Goal: Transaction & Acquisition: Download file/media

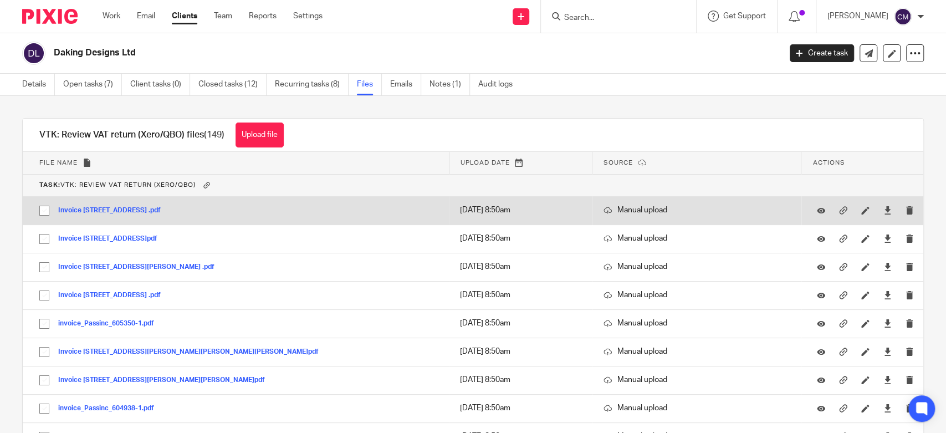
click at [44, 209] on input "checkbox" at bounding box center [44, 210] width 21 height 21
checkbox input "true"
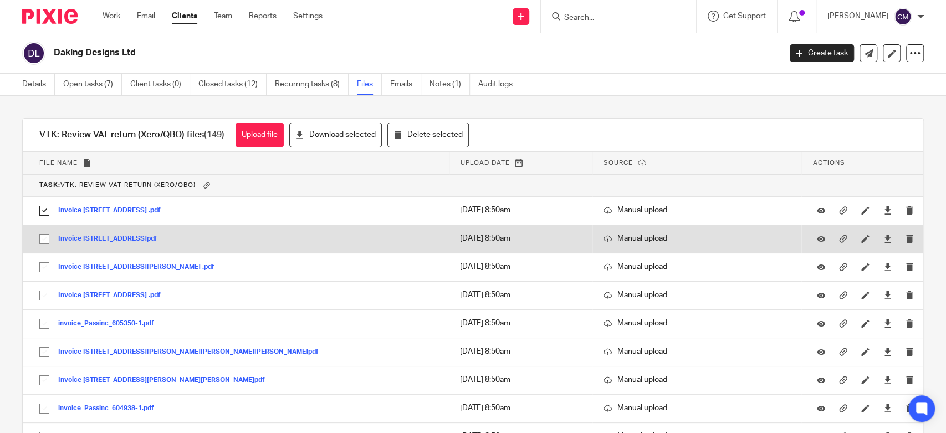
click at [44, 241] on input "checkbox" at bounding box center [44, 238] width 21 height 21
checkbox input "true"
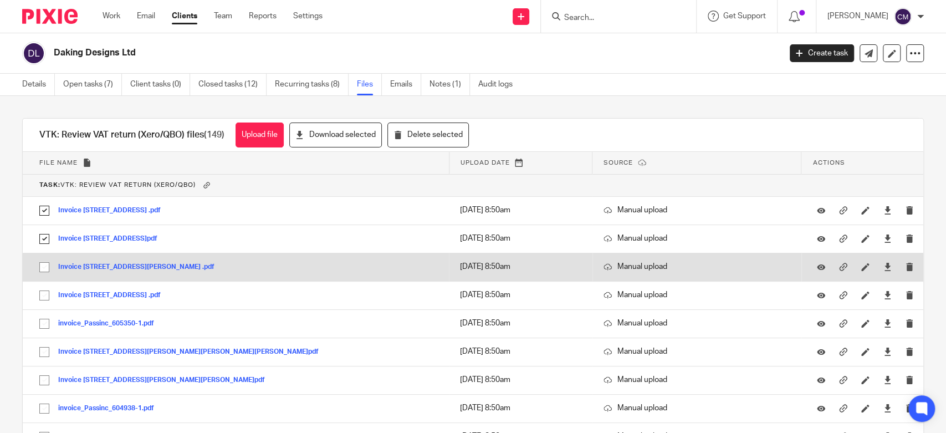
click at [42, 266] on input "checkbox" at bounding box center [44, 266] width 21 height 21
checkbox input "true"
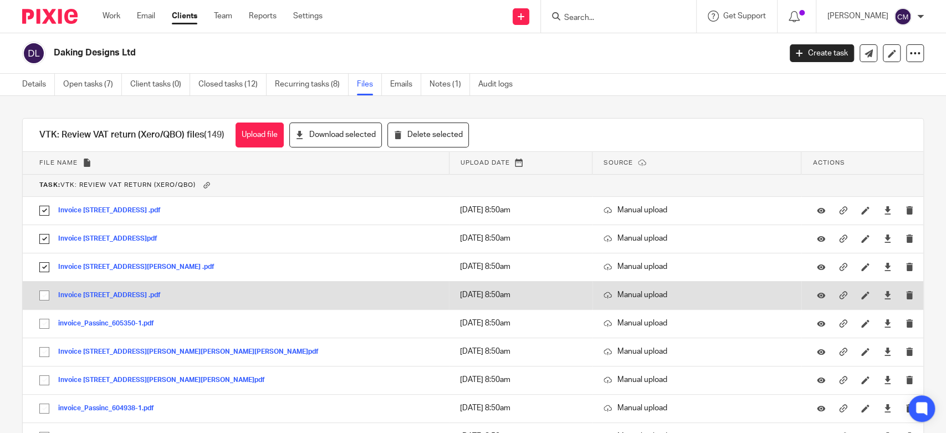
click at [45, 295] on input "checkbox" at bounding box center [44, 295] width 21 height 21
checkbox input "true"
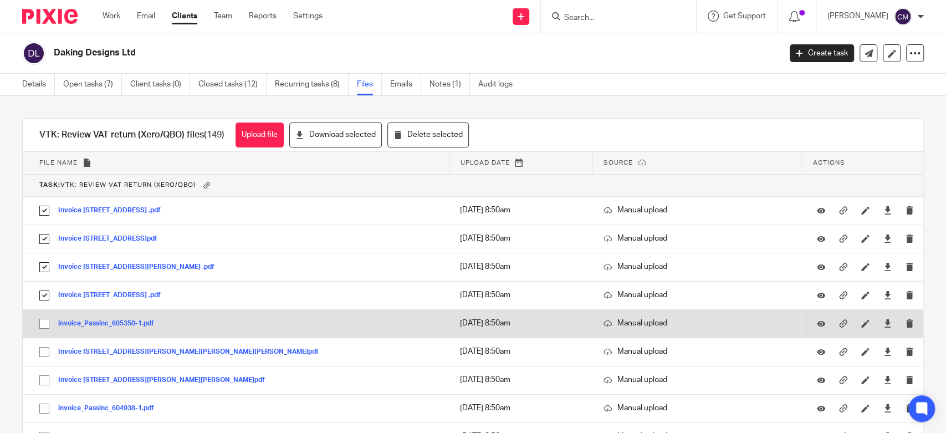
click at [45, 327] on input "checkbox" at bounding box center [44, 323] width 21 height 21
checkbox input "true"
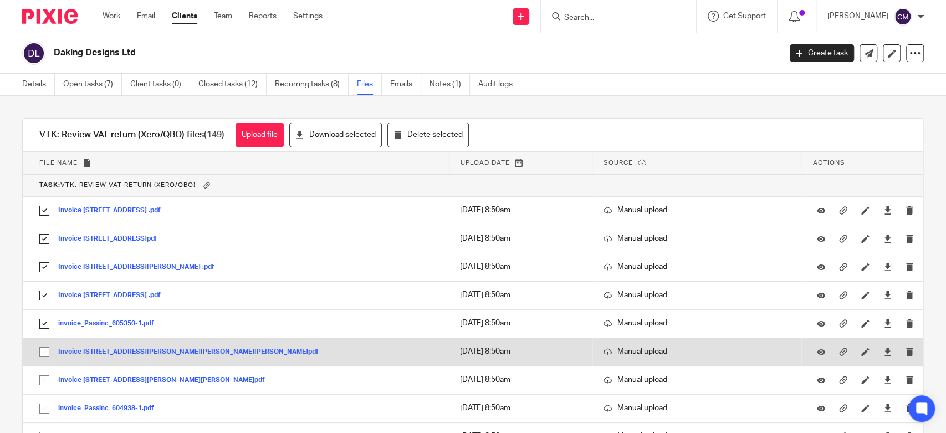
click at [43, 356] on input "checkbox" at bounding box center [44, 351] width 21 height 21
checkbox input "true"
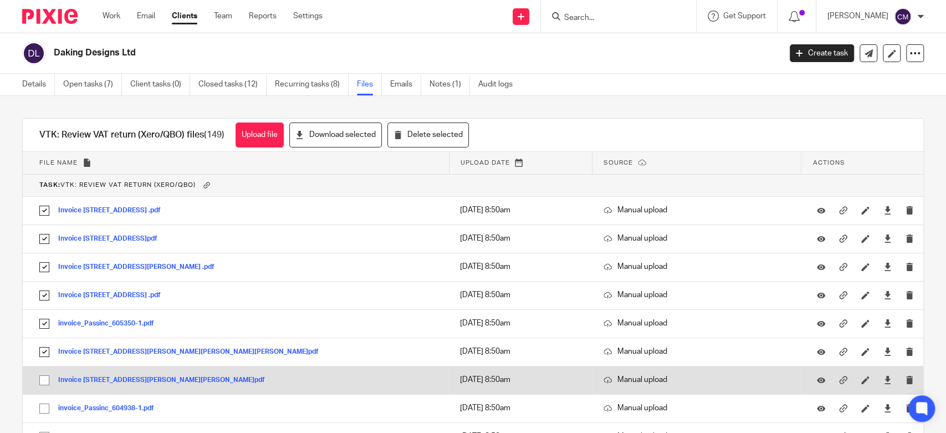
click at [45, 379] on input "checkbox" at bounding box center [44, 379] width 21 height 21
checkbox input "true"
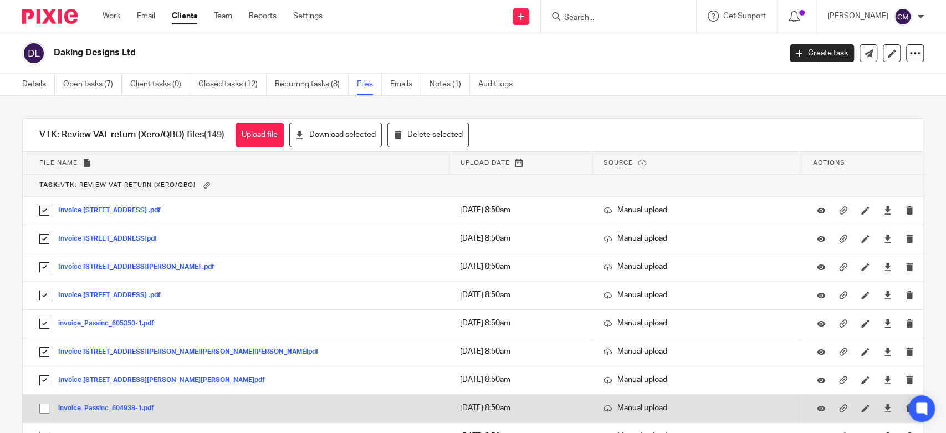
click at [45, 410] on input "checkbox" at bounding box center [44, 408] width 21 height 21
checkbox input "true"
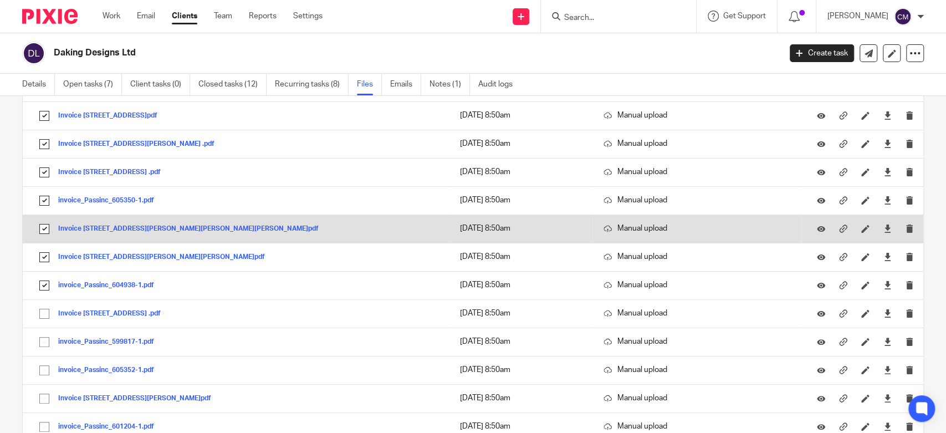
scroll to position [184, 0]
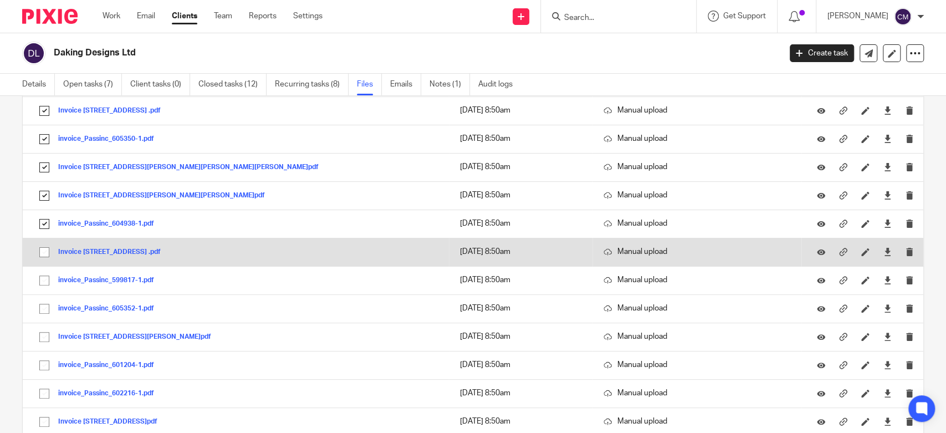
click at [44, 252] on input "checkbox" at bounding box center [44, 252] width 21 height 21
checkbox input "true"
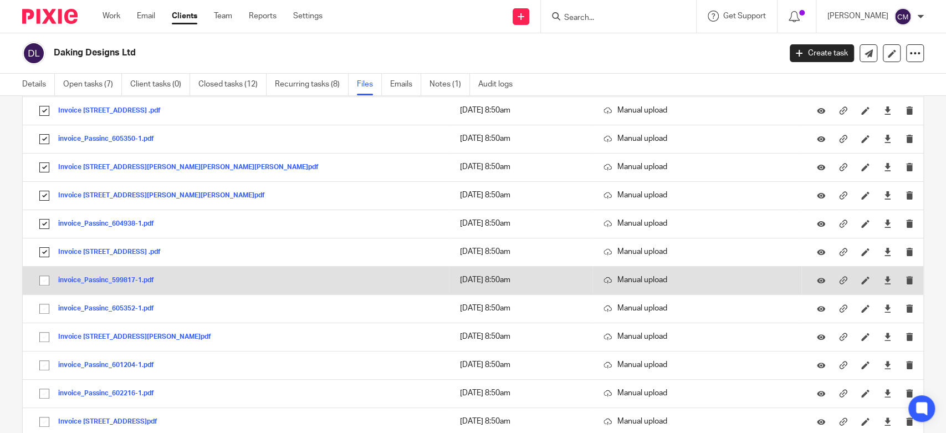
click at [43, 281] on input "checkbox" at bounding box center [44, 280] width 21 height 21
checkbox input "true"
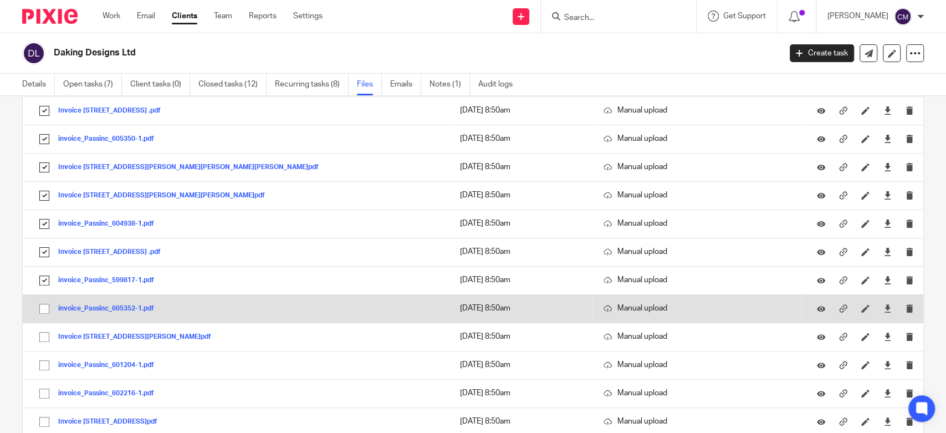
click at [45, 311] on input "checkbox" at bounding box center [44, 308] width 21 height 21
checkbox input "true"
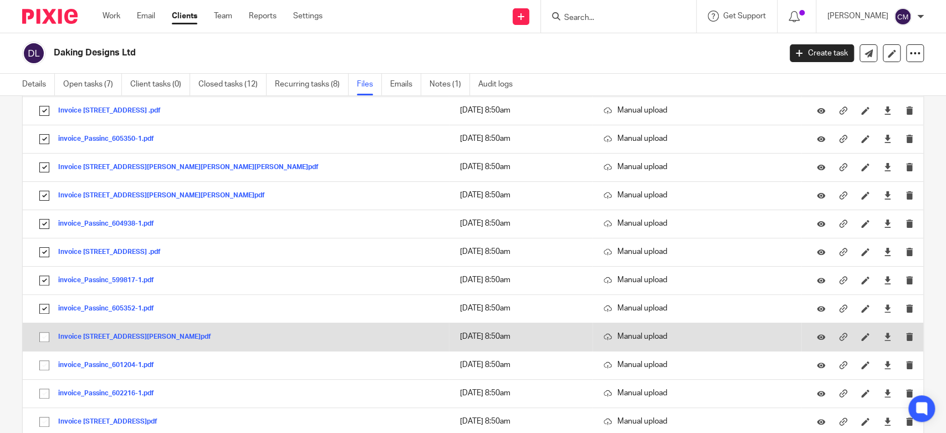
click at [44, 339] on input "checkbox" at bounding box center [44, 336] width 21 height 21
checkbox input "true"
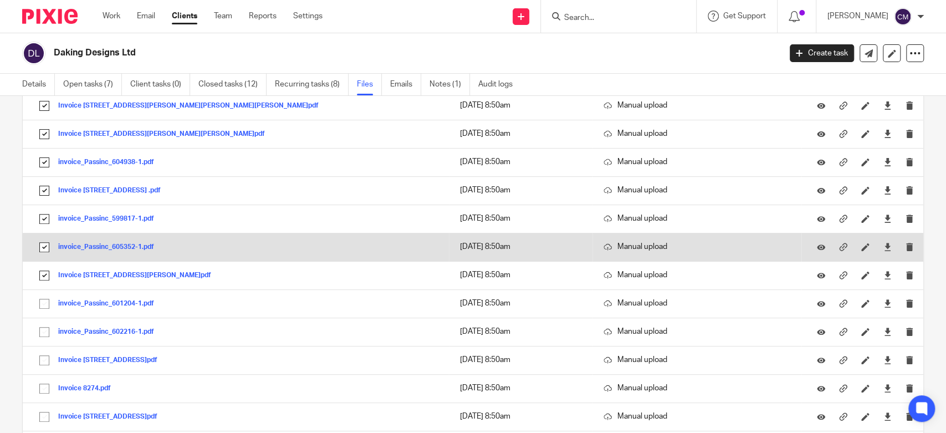
scroll to position [369, 0]
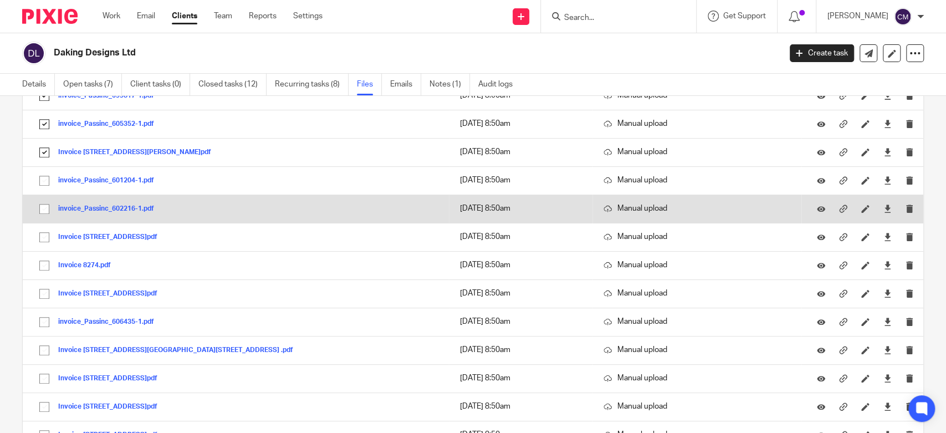
drag, startPoint x: 45, startPoint y: 181, endPoint x: 44, endPoint y: 209, distance: 28.8
click at [44, 181] on input "checkbox" at bounding box center [44, 180] width 21 height 21
checkbox input "true"
click at [44, 209] on input "checkbox" at bounding box center [44, 208] width 21 height 21
checkbox input "true"
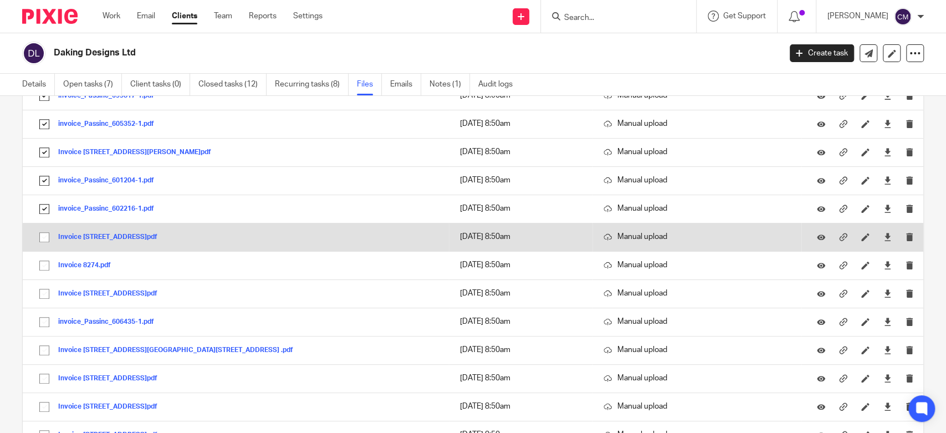
click at [44, 238] on input "checkbox" at bounding box center [44, 237] width 21 height 21
checkbox input "true"
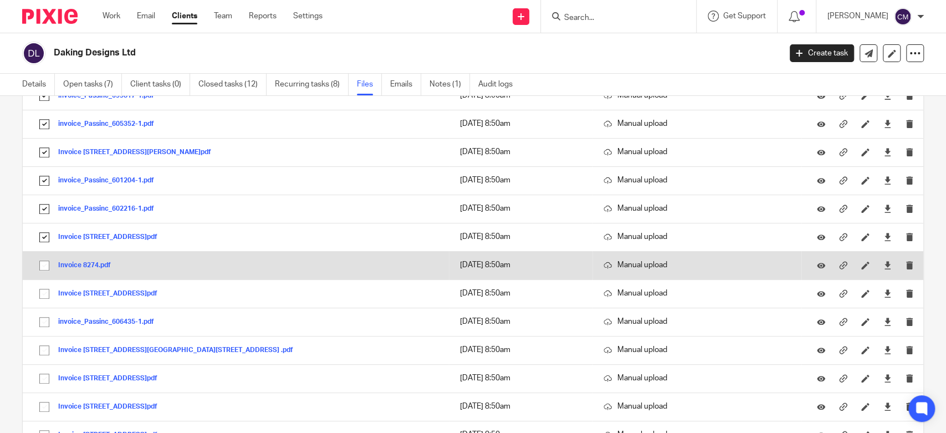
click at [45, 264] on input "checkbox" at bounding box center [44, 265] width 21 height 21
checkbox input "true"
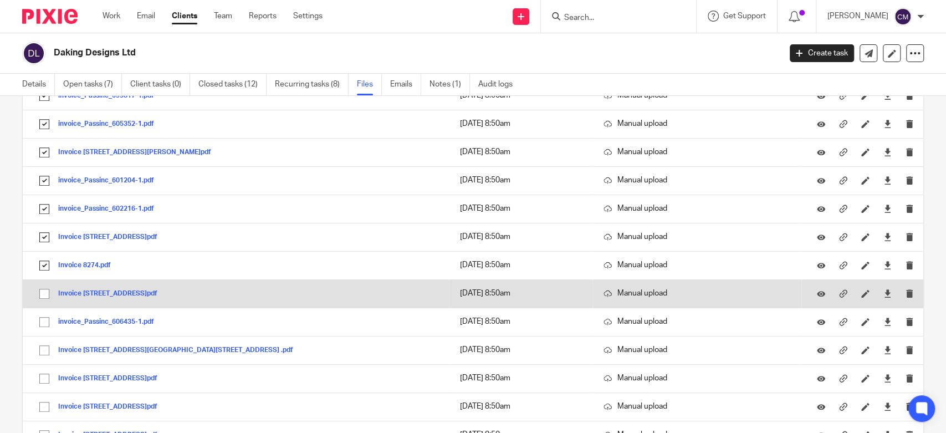
click at [44, 291] on input "checkbox" at bounding box center [44, 293] width 21 height 21
checkbox input "true"
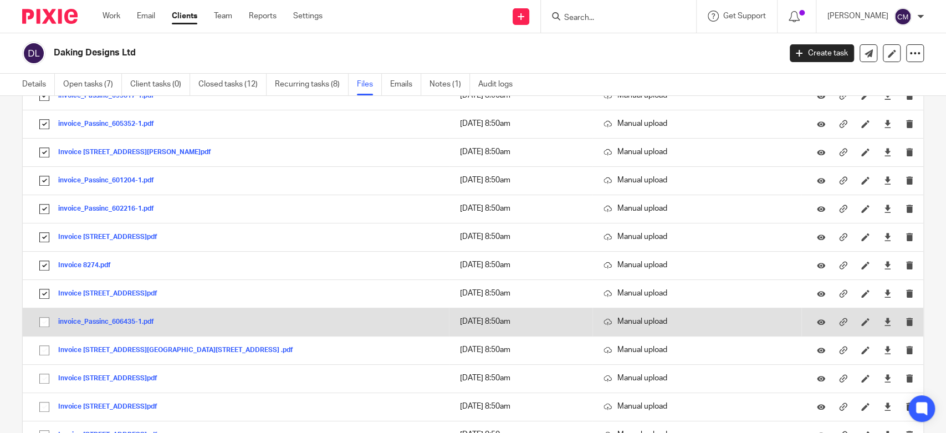
drag, startPoint x: 44, startPoint y: 325, endPoint x: 49, endPoint y: 318, distance: 8.0
click at [44, 324] on input "checkbox" at bounding box center [44, 321] width 21 height 21
checkbox input "true"
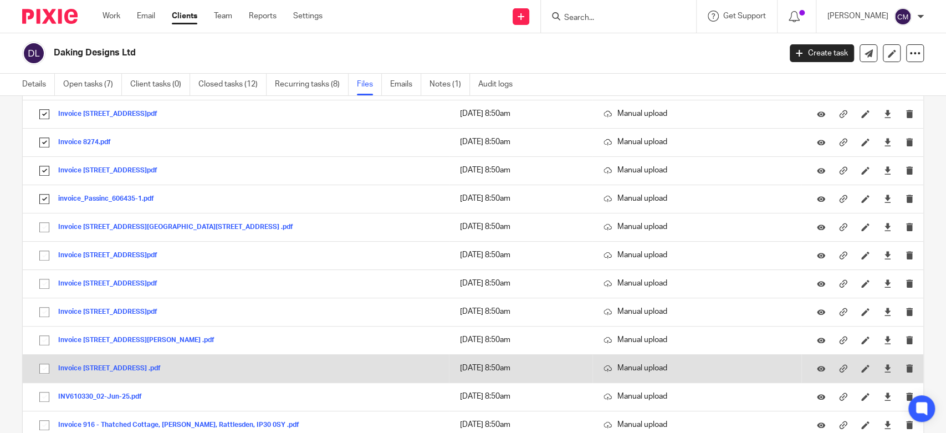
scroll to position [554, 0]
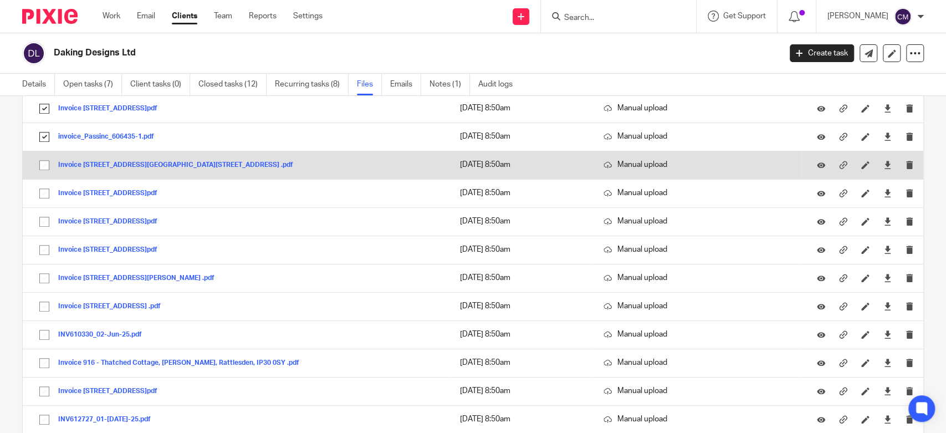
click at [42, 170] on input "checkbox" at bounding box center [44, 165] width 21 height 21
checkbox input "true"
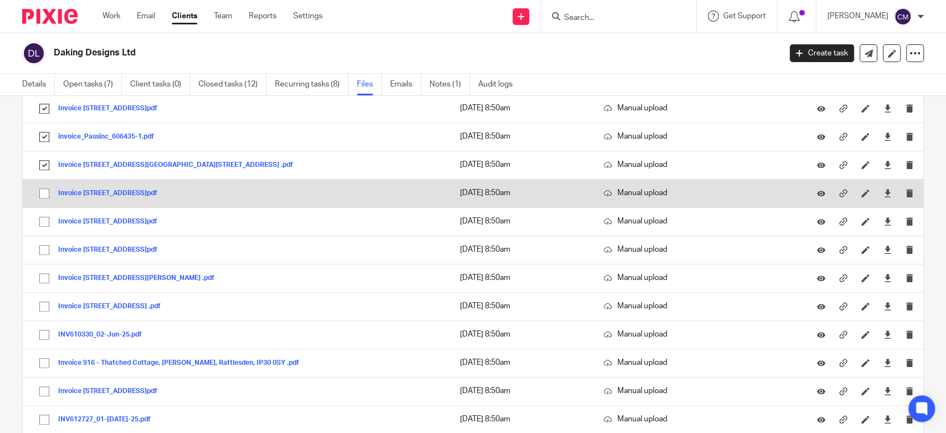
click at [42, 193] on input "checkbox" at bounding box center [44, 193] width 21 height 21
checkbox input "true"
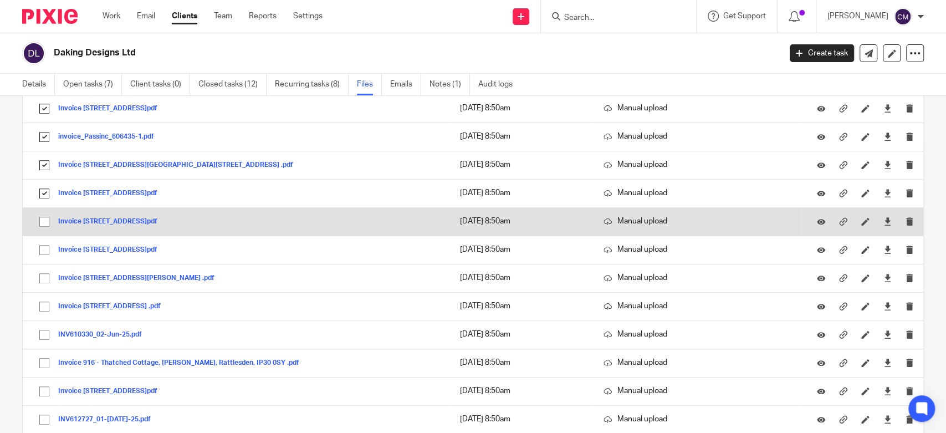
click at [46, 220] on input "checkbox" at bounding box center [44, 221] width 21 height 21
checkbox input "true"
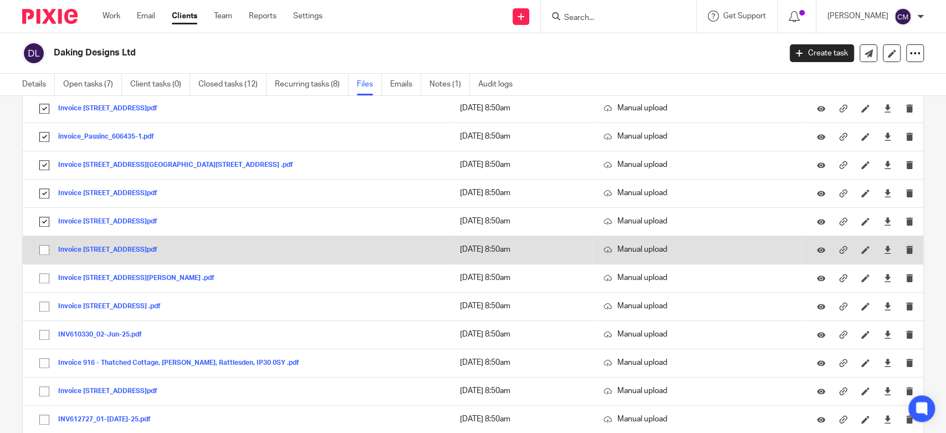
click at [45, 246] on input "checkbox" at bounding box center [44, 249] width 21 height 21
checkbox input "true"
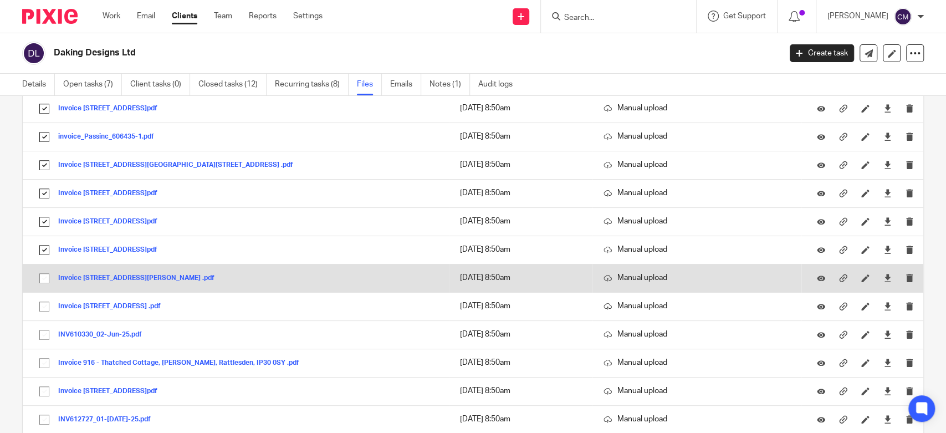
click at [44, 276] on input "checkbox" at bounding box center [44, 278] width 21 height 21
checkbox input "true"
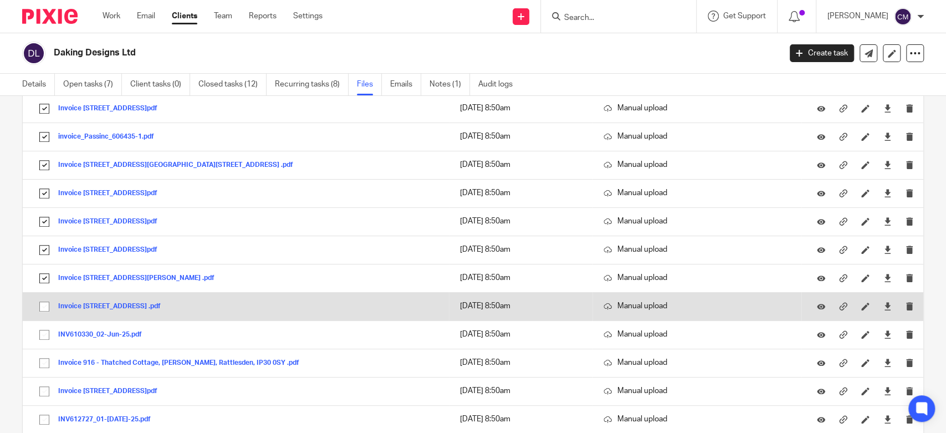
click at [47, 309] on input "checkbox" at bounding box center [44, 306] width 21 height 21
checkbox input "true"
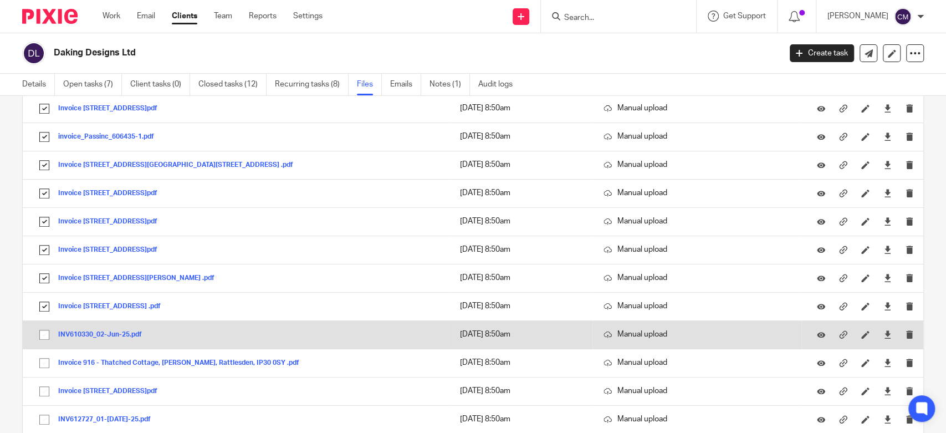
click at [43, 336] on input "checkbox" at bounding box center [44, 334] width 21 height 21
checkbox input "true"
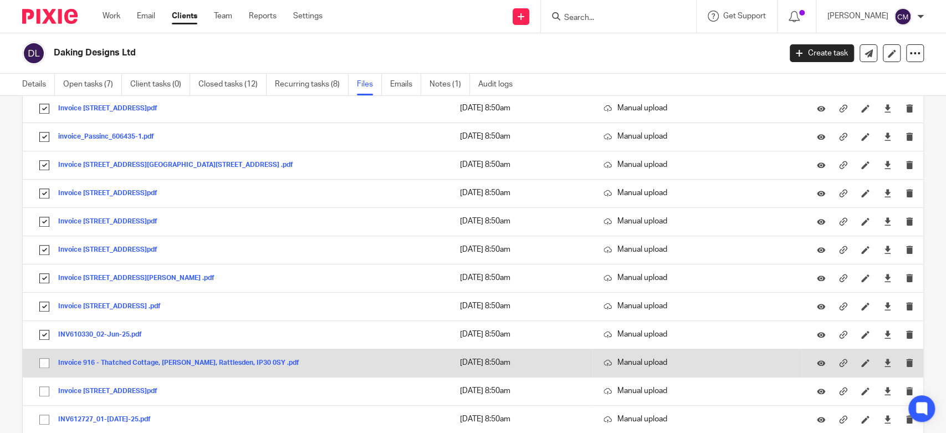
click at [45, 365] on input "checkbox" at bounding box center [44, 362] width 21 height 21
checkbox input "true"
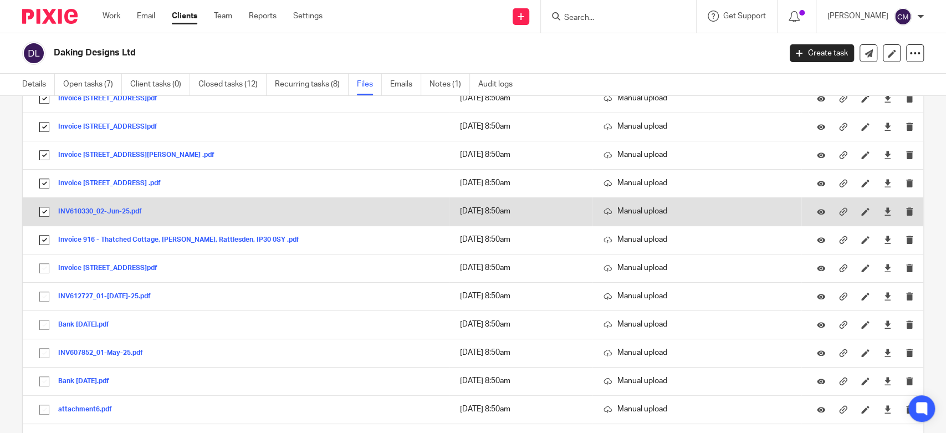
scroll to position [738, 0]
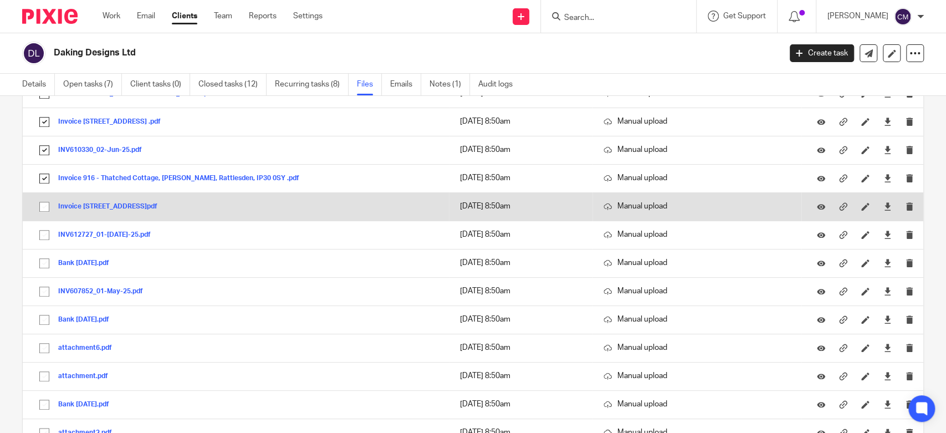
click at [47, 208] on input "checkbox" at bounding box center [44, 206] width 21 height 21
checkbox input "true"
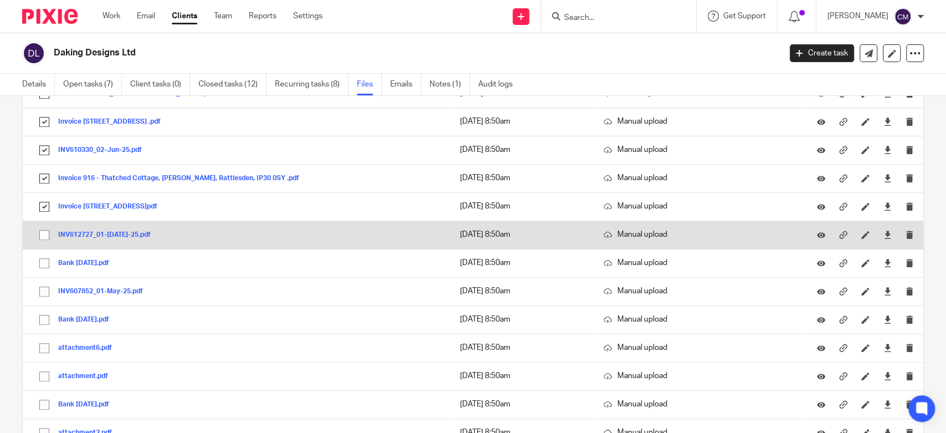
click at [43, 235] on input "checkbox" at bounding box center [44, 234] width 21 height 21
checkbox input "true"
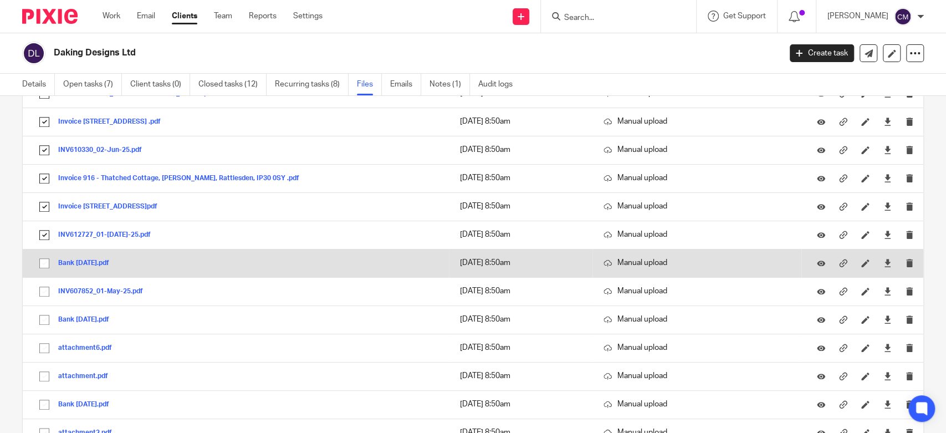
click at [47, 261] on input "checkbox" at bounding box center [44, 263] width 21 height 21
checkbox input "true"
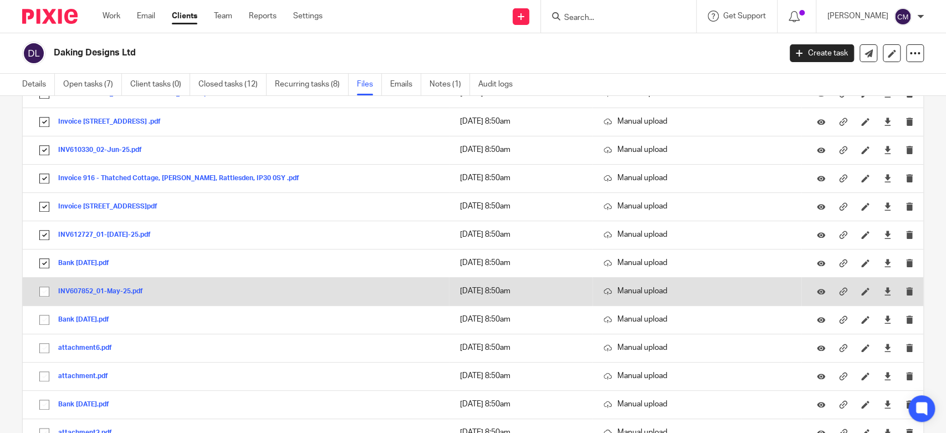
click at [44, 290] on input "checkbox" at bounding box center [44, 291] width 21 height 21
checkbox input "true"
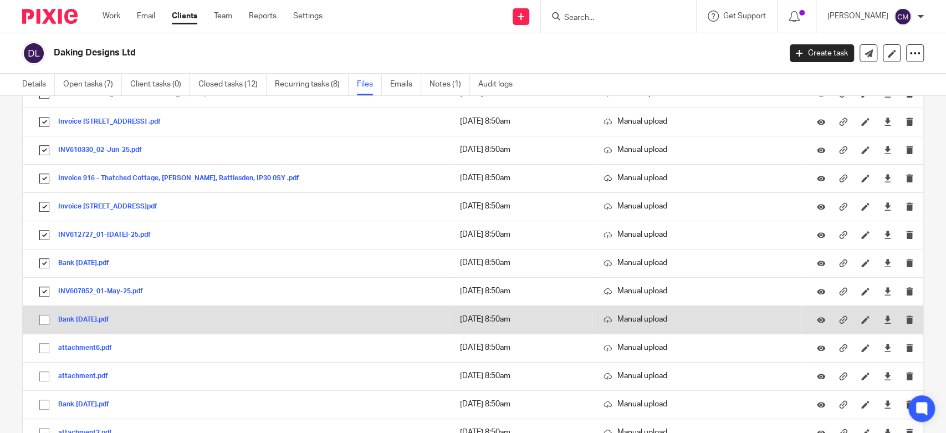
click at [43, 316] on input "checkbox" at bounding box center [44, 319] width 21 height 21
checkbox input "true"
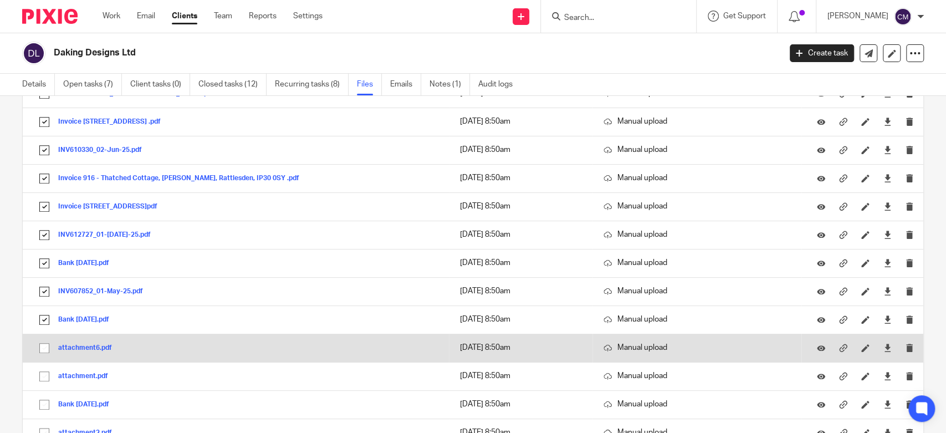
click at [42, 349] on input "checkbox" at bounding box center [44, 347] width 21 height 21
checkbox input "true"
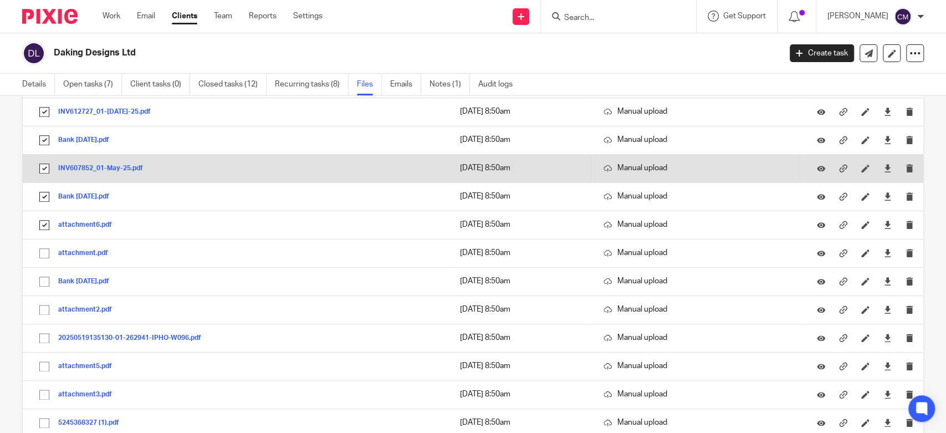
scroll to position [923, 0]
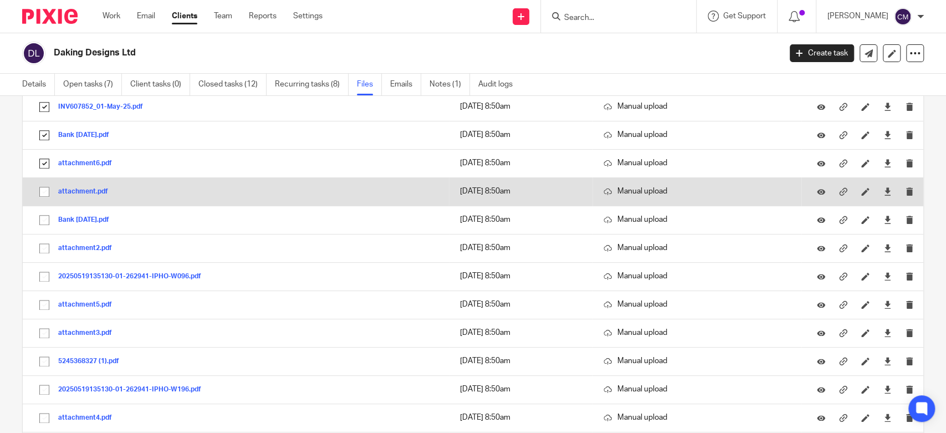
click at [44, 194] on input "checkbox" at bounding box center [44, 191] width 21 height 21
checkbox input "true"
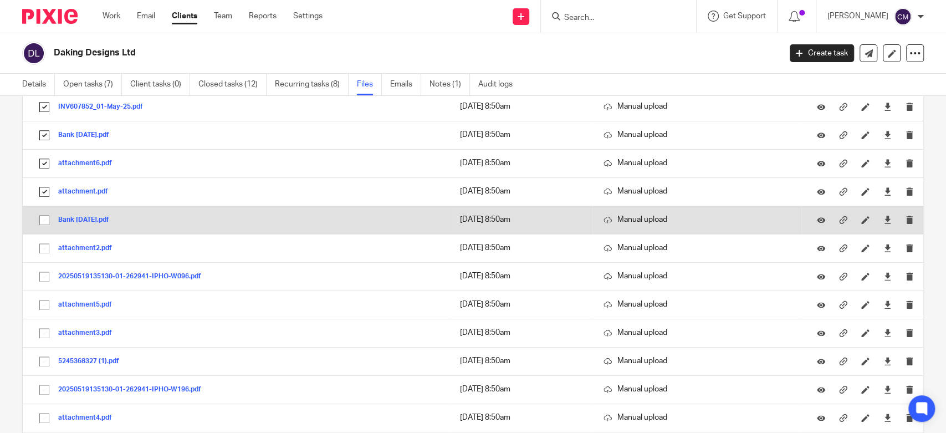
click at [44, 214] on input "checkbox" at bounding box center [44, 219] width 21 height 21
checkbox input "true"
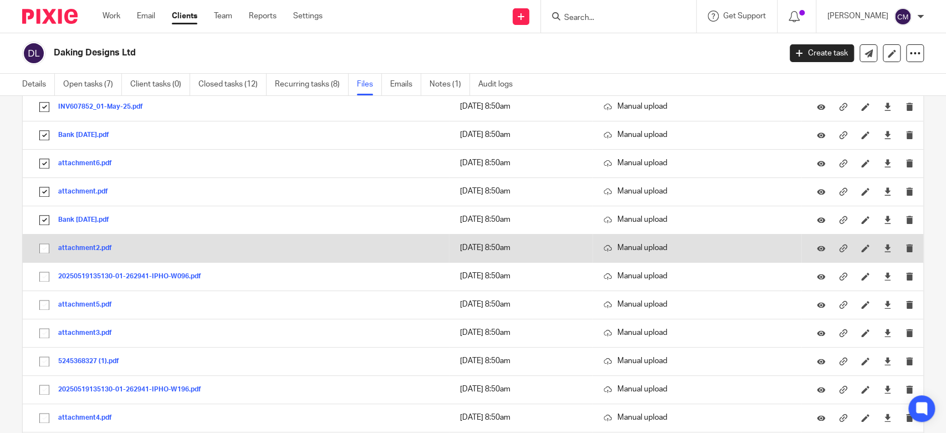
click at [40, 247] on input "checkbox" at bounding box center [44, 248] width 21 height 21
checkbox input "true"
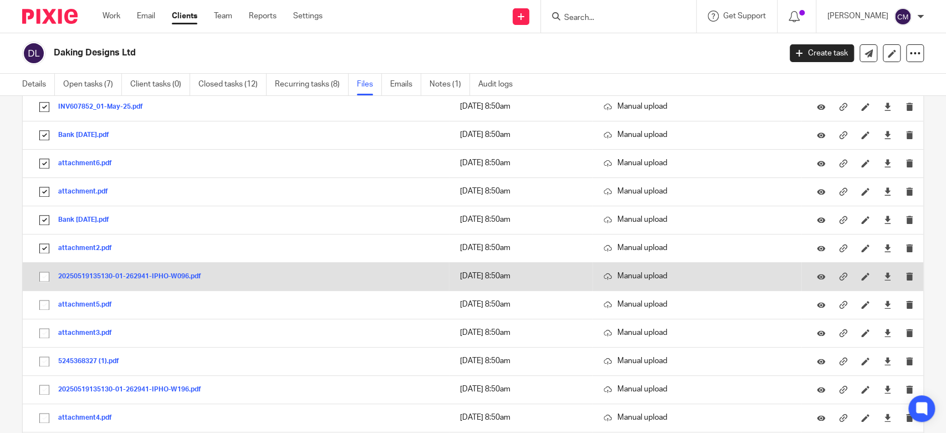
click at [43, 276] on input "checkbox" at bounding box center [44, 276] width 21 height 21
checkbox input "true"
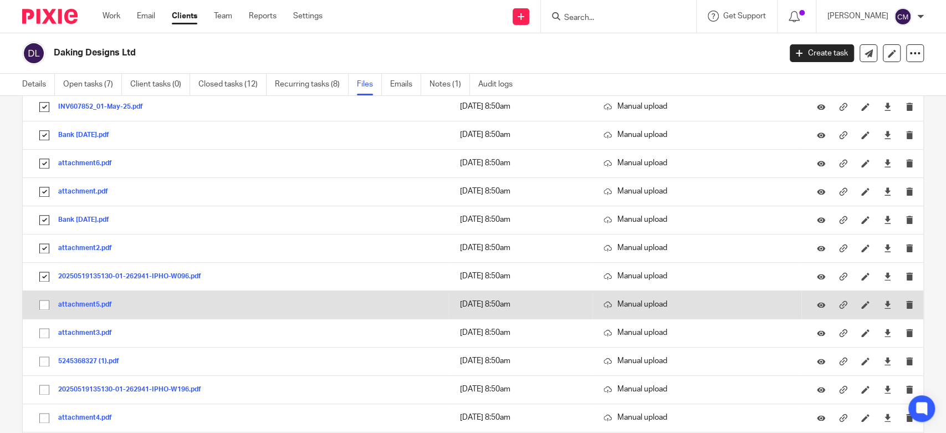
click at [45, 305] on input "checkbox" at bounding box center [44, 304] width 21 height 21
checkbox input "true"
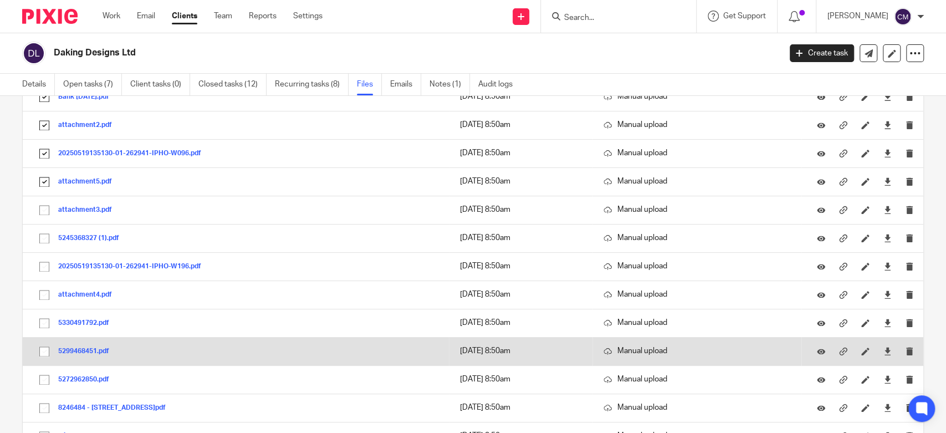
scroll to position [1108, 0]
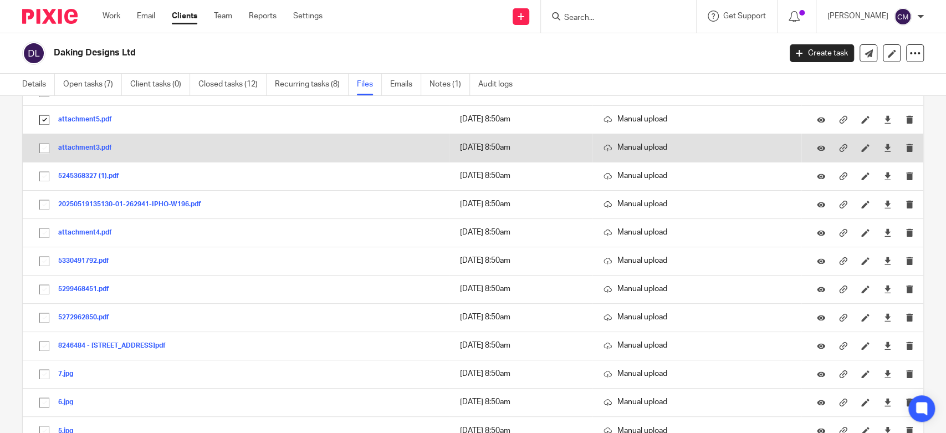
click at [48, 150] on input "checkbox" at bounding box center [44, 147] width 21 height 21
checkbox input "true"
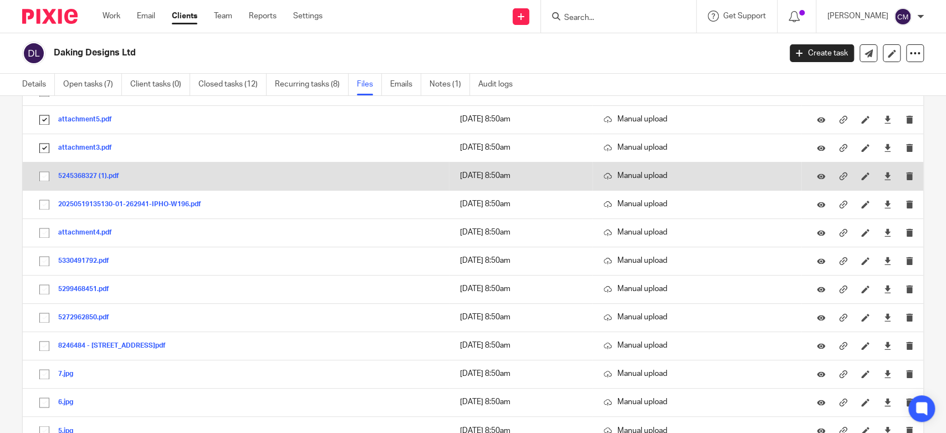
click at [44, 174] on input "checkbox" at bounding box center [44, 176] width 21 height 21
checkbox input "true"
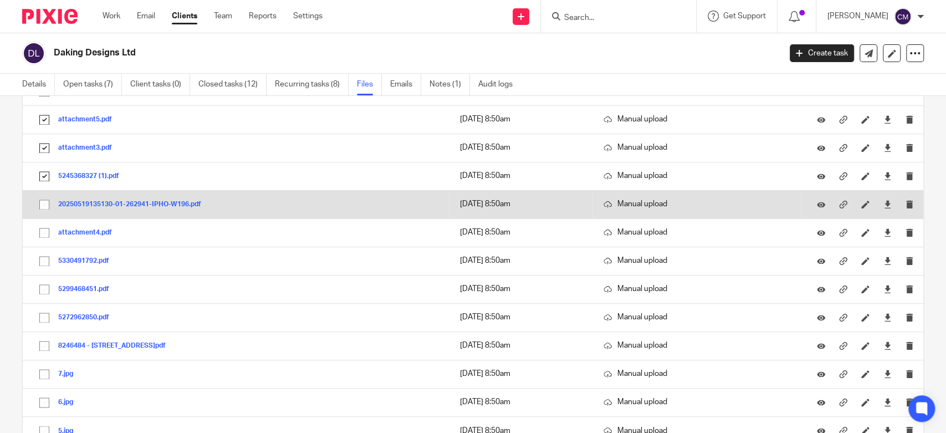
click at [43, 203] on input "checkbox" at bounding box center [44, 204] width 21 height 21
checkbox input "true"
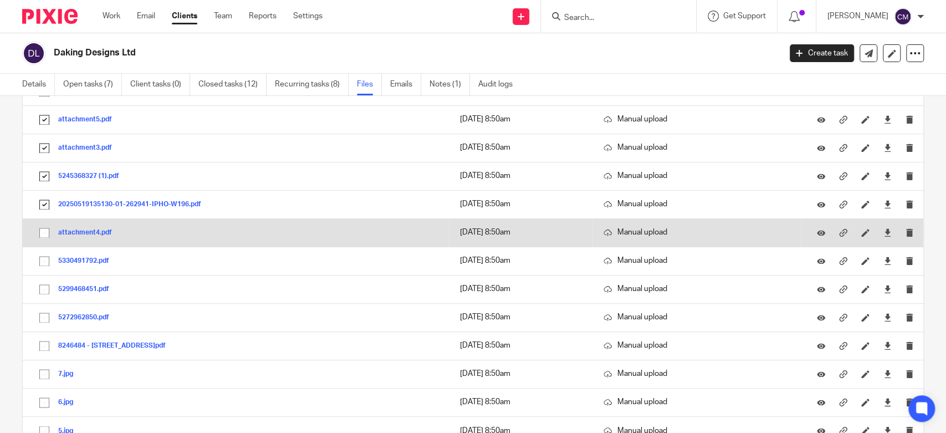
click at [43, 227] on input "checkbox" at bounding box center [44, 232] width 21 height 21
checkbox input "true"
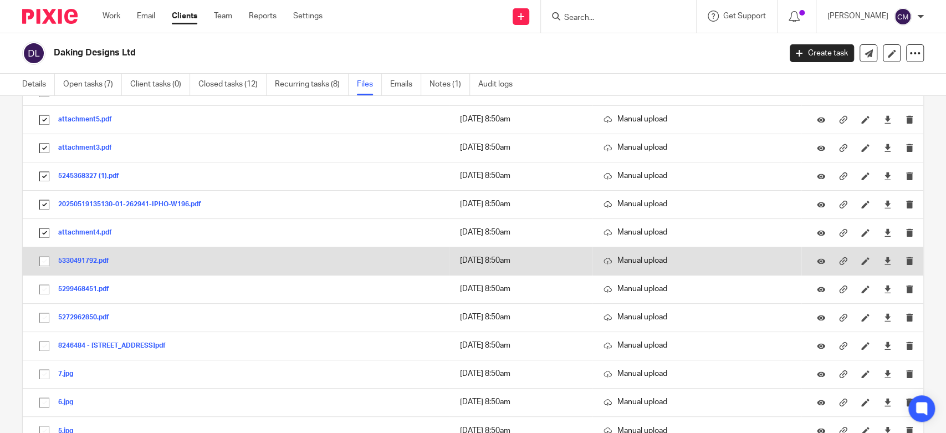
click at [44, 259] on input "checkbox" at bounding box center [44, 260] width 21 height 21
checkbox input "true"
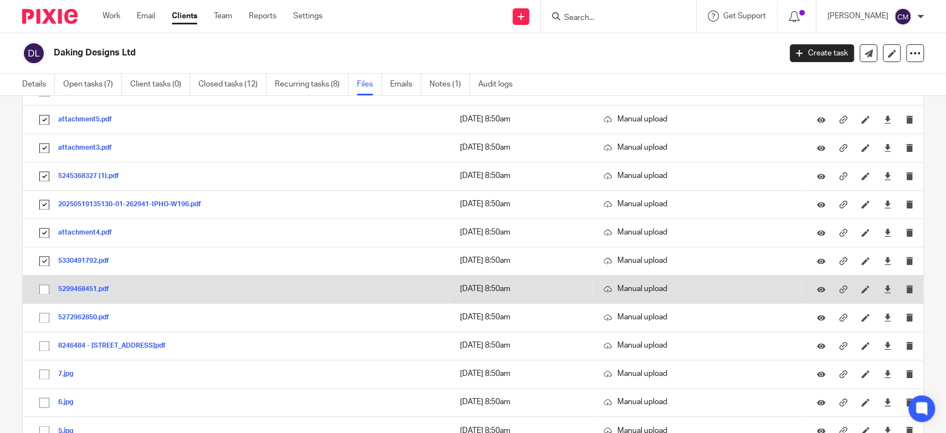
click at [44, 283] on input "checkbox" at bounding box center [44, 289] width 21 height 21
checkbox input "true"
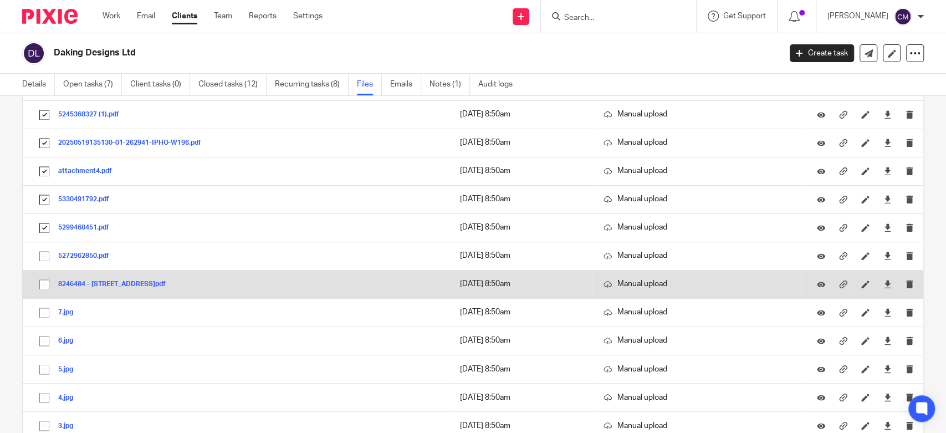
scroll to position [1231, 0]
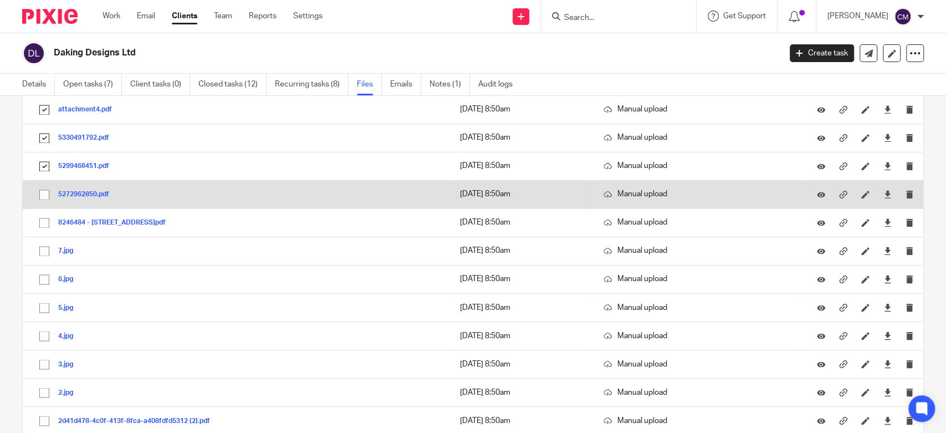
click at [45, 191] on input "checkbox" at bounding box center [44, 194] width 21 height 21
checkbox input "true"
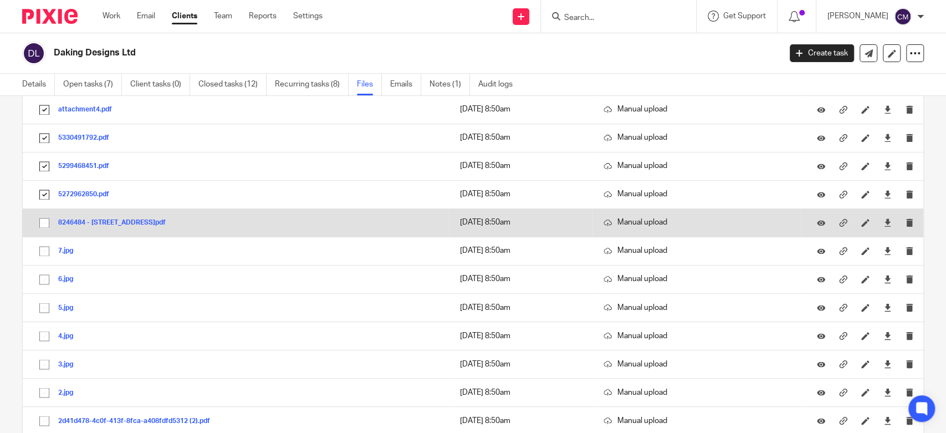
click at [46, 222] on input "checkbox" at bounding box center [44, 222] width 21 height 21
checkbox input "true"
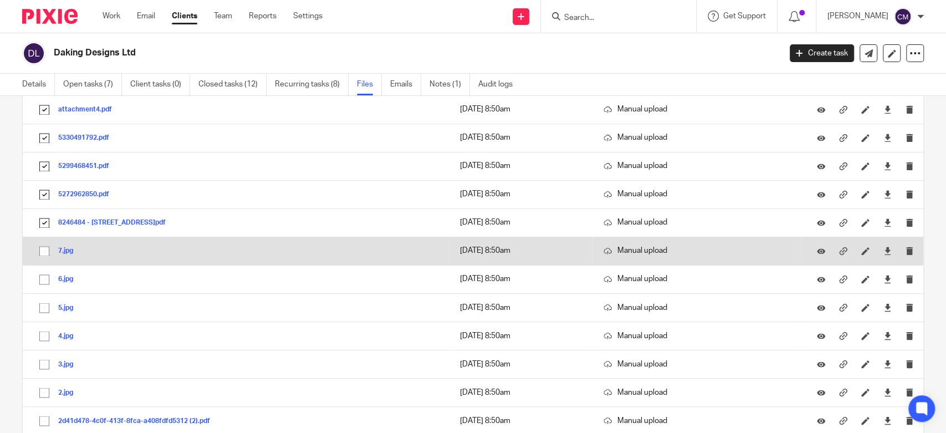
click at [43, 247] on input "checkbox" at bounding box center [44, 250] width 21 height 21
checkbox input "true"
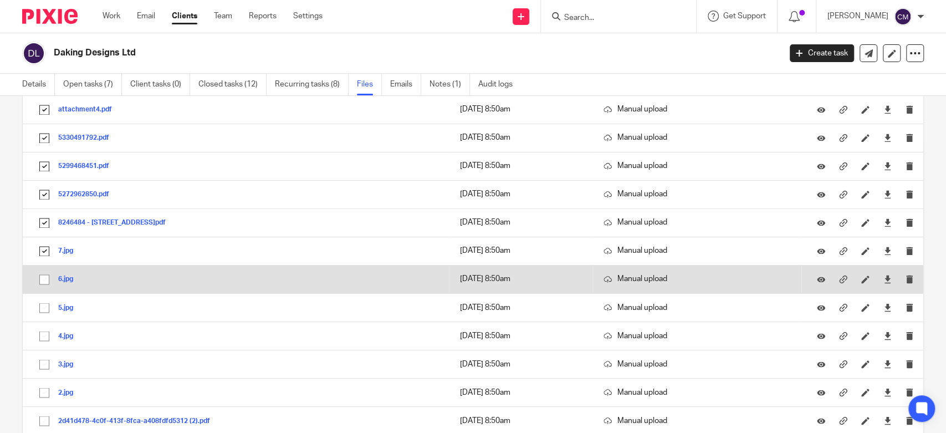
click at [43, 275] on input "checkbox" at bounding box center [44, 279] width 21 height 21
checkbox input "true"
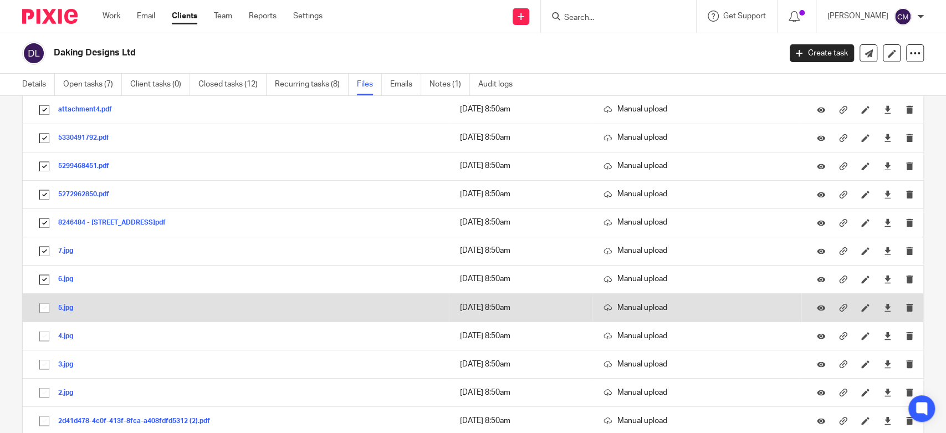
click at [44, 304] on input "checkbox" at bounding box center [44, 307] width 21 height 21
checkbox input "true"
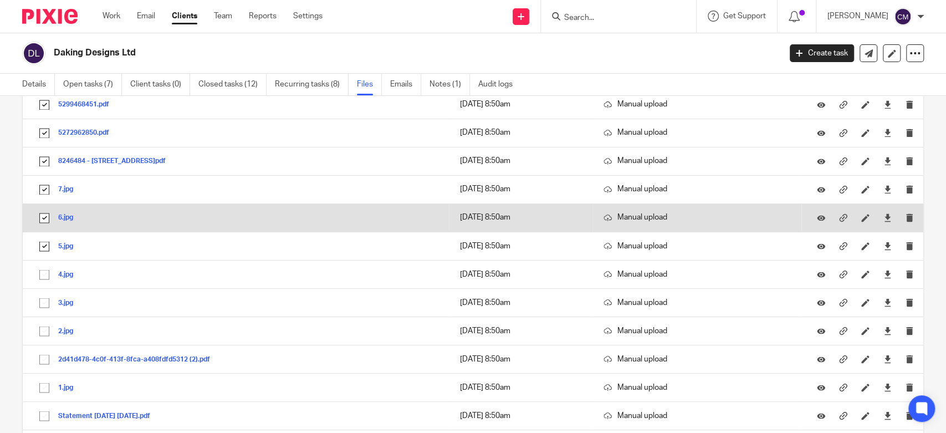
scroll to position [1354, 0]
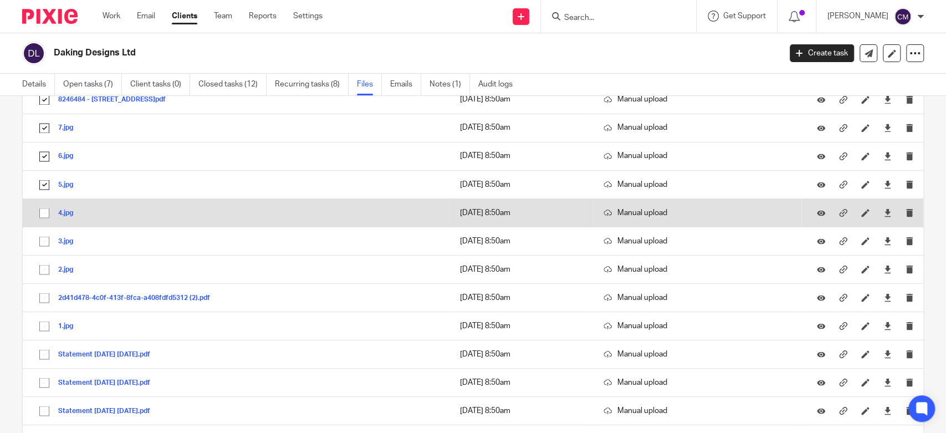
click at [45, 208] on input "checkbox" at bounding box center [44, 212] width 21 height 21
checkbox input "true"
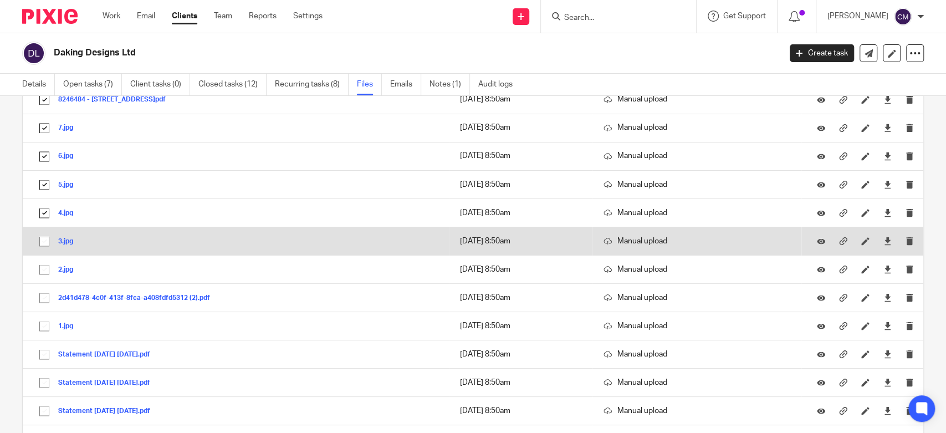
click at [43, 237] on input "checkbox" at bounding box center [44, 240] width 21 height 21
checkbox input "true"
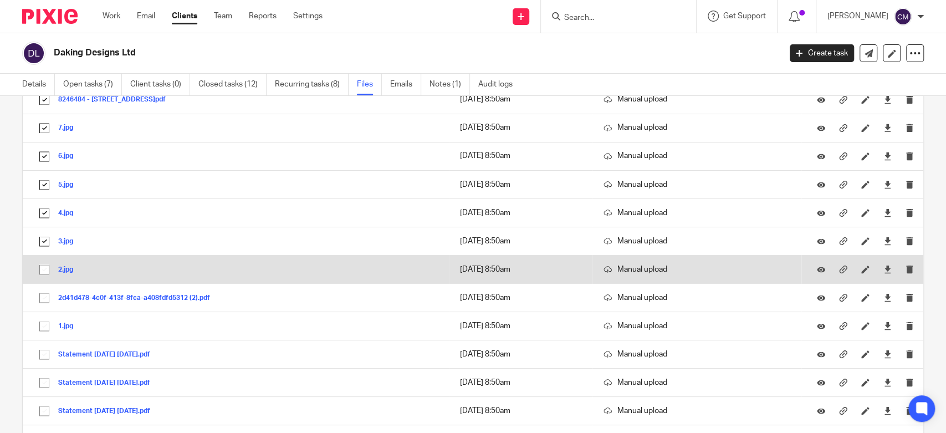
click at [40, 265] on input "checkbox" at bounding box center [44, 269] width 21 height 21
checkbox input "true"
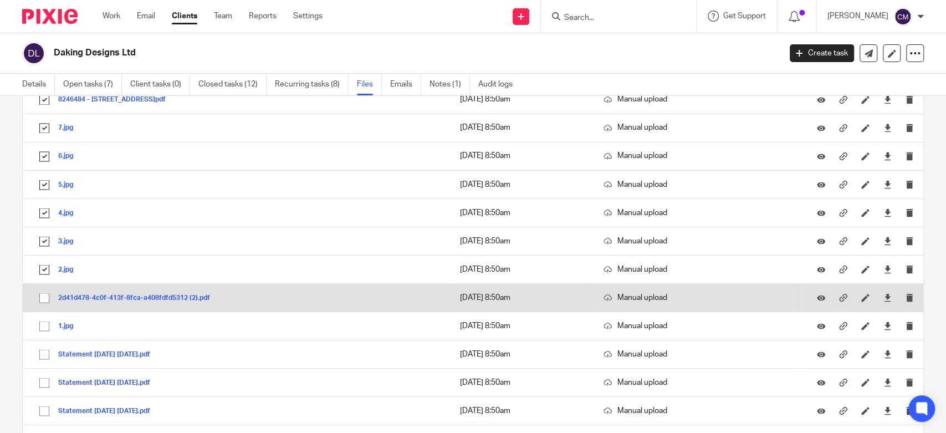
click at [43, 295] on input "checkbox" at bounding box center [44, 297] width 21 height 21
checkbox input "true"
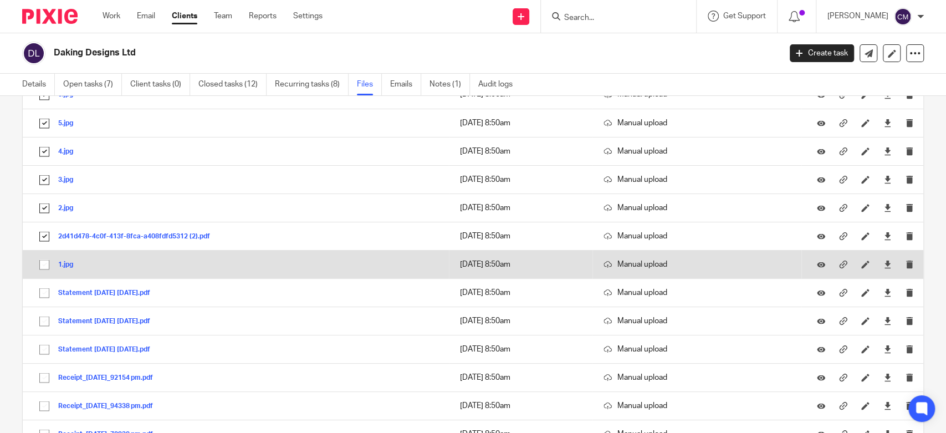
scroll to position [1477, 0]
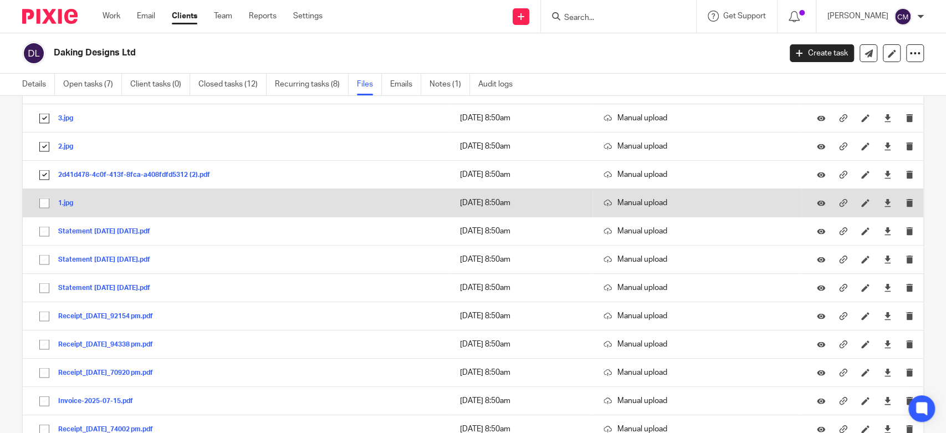
click at [44, 200] on input "checkbox" at bounding box center [44, 202] width 21 height 21
checkbox input "true"
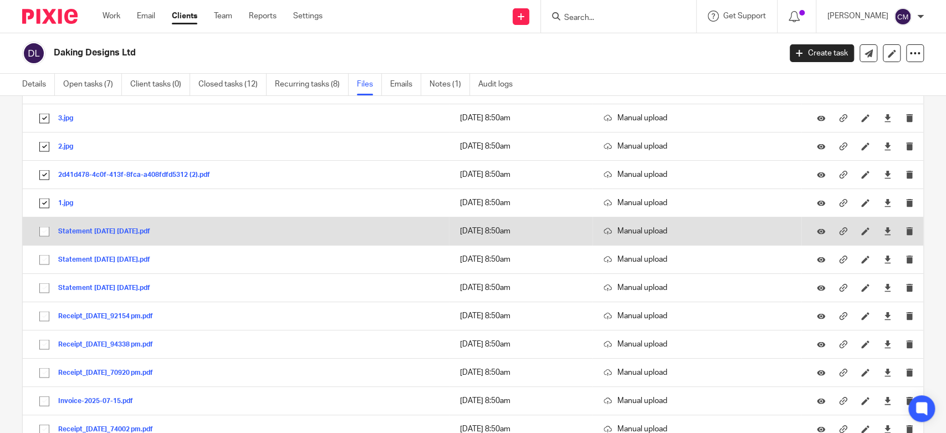
click at [45, 229] on input "checkbox" at bounding box center [44, 230] width 21 height 21
checkbox input "true"
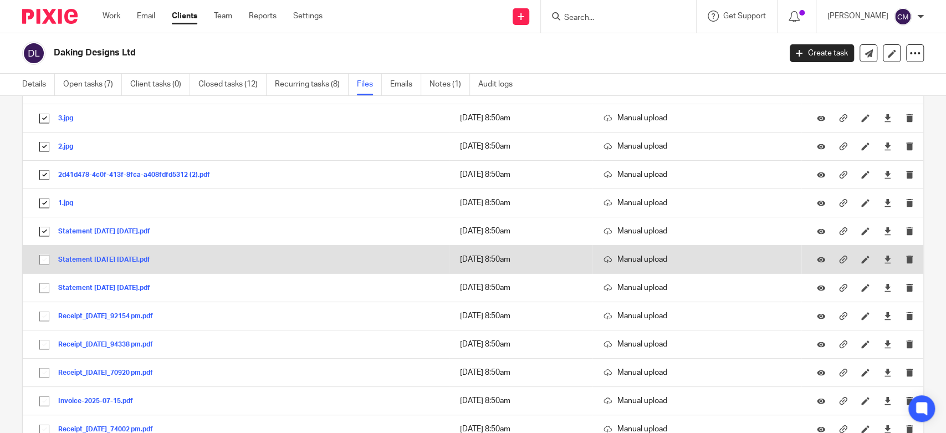
click at [44, 256] on input "checkbox" at bounding box center [44, 259] width 21 height 21
checkbox input "true"
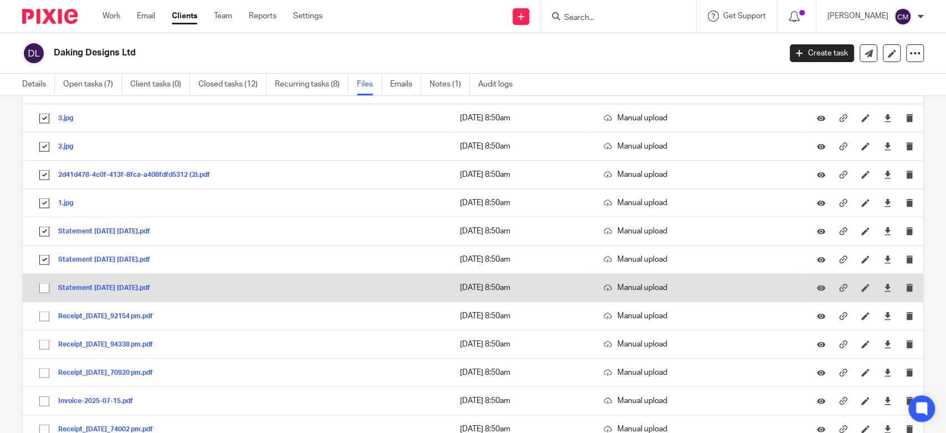
click at [42, 285] on input "checkbox" at bounding box center [44, 287] width 21 height 21
checkbox input "true"
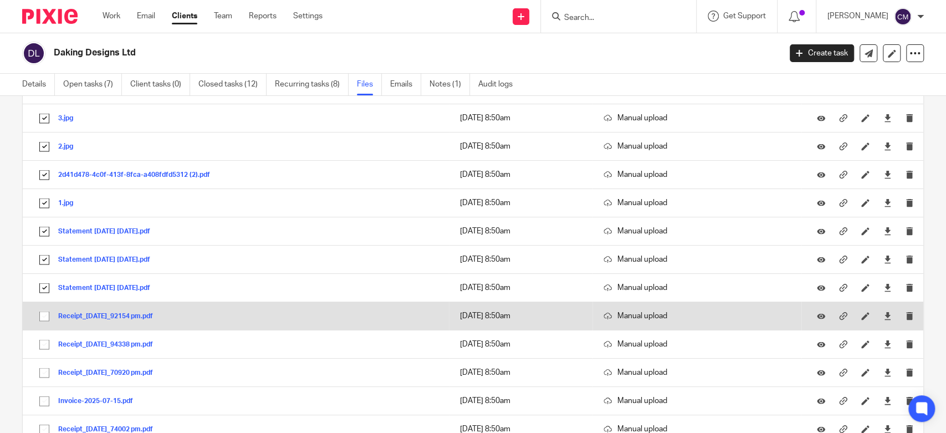
click at [42, 307] on input "checkbox" at bounding box center [44, 315] width 21 height 21
checkbox input "true"
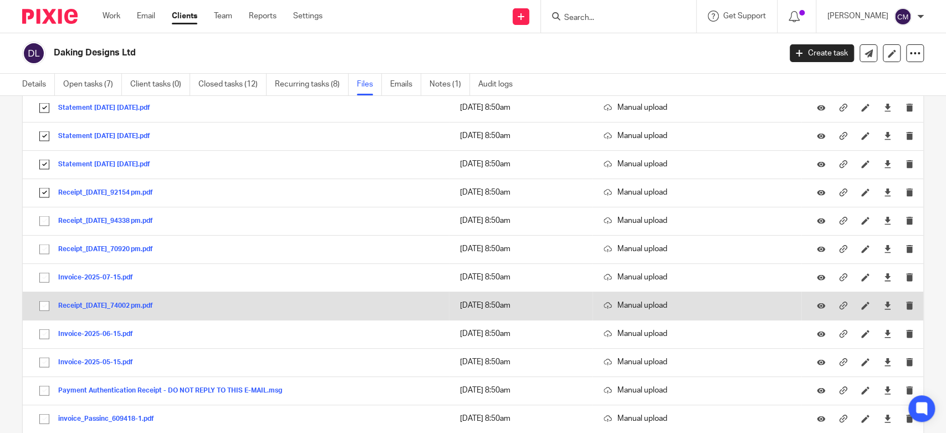
scroll to position [1662, 0]
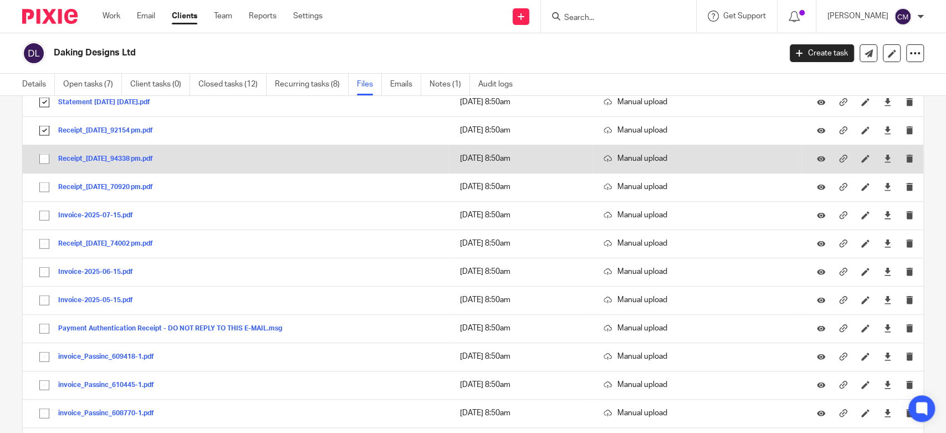
click at [44, 158] on input "checkbox" at bounding box center [44, 158] width 21 height 21
checkbox input "true"
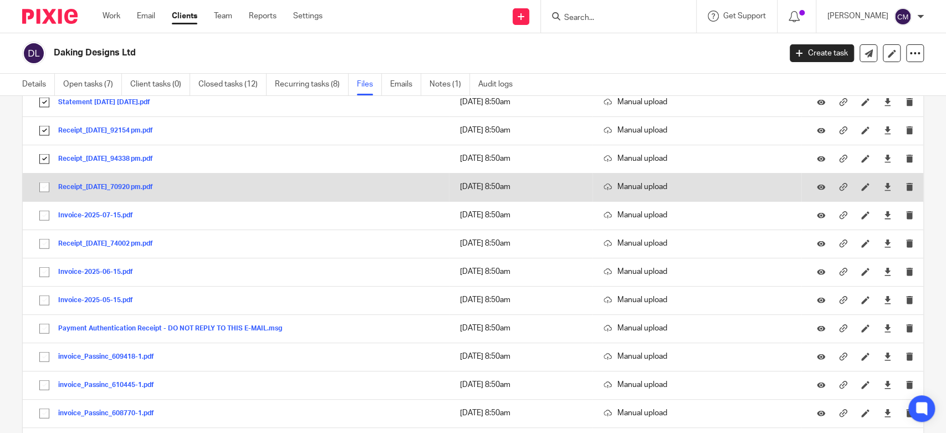
click at [46, 183] on input "checkbox" at bounding box center [44, 187] width 21 height 21
checkbox input "true"
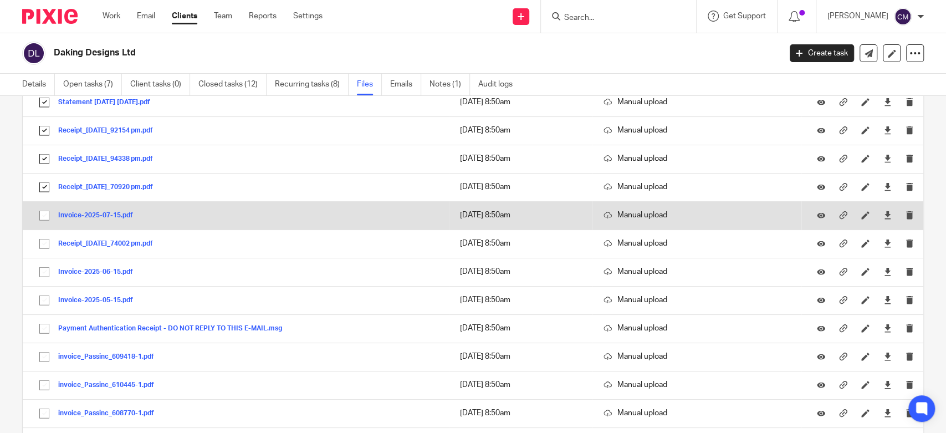
click at [43, 215] on input "checkbox" at bounding box center [44, 215] width 21 height 21
checkbox input "true"
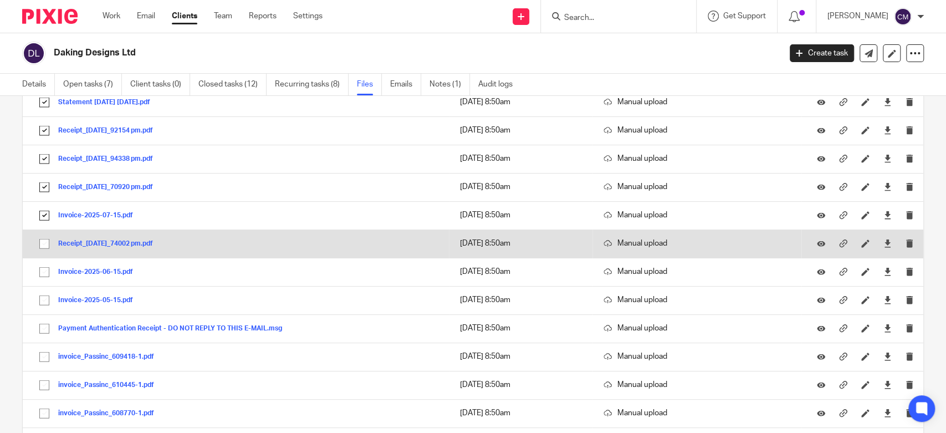
click at [44, 243] on input "checkbox" at bounding box center [44, 243] width 21 height 21
checkbox input "true"
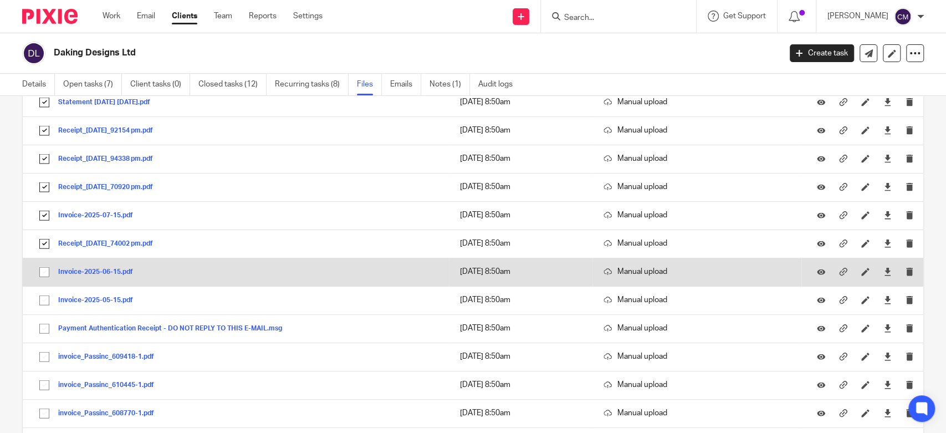
click at [44, 267] on input "checkbox" at bounding box center [44, 271] width 21 height 21
checkbox input "true"
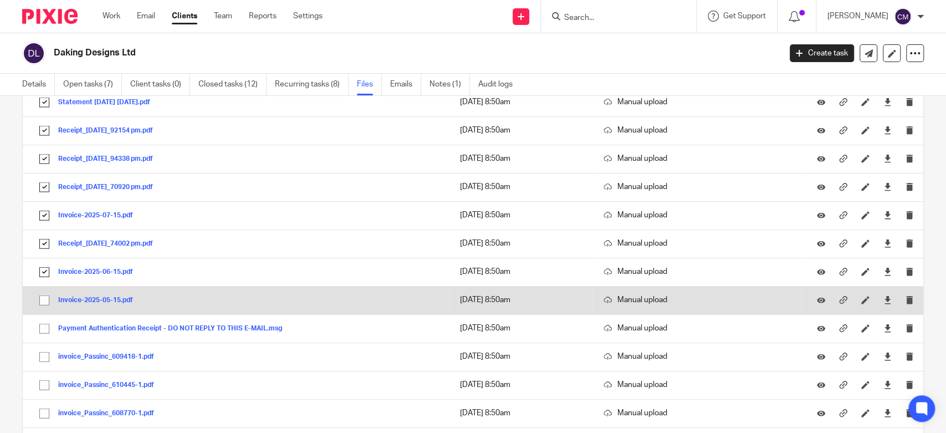
click at [46, 298] on input "checkbox" at bounding box center [44, 300] width 21 height 21
checkbox input "true"
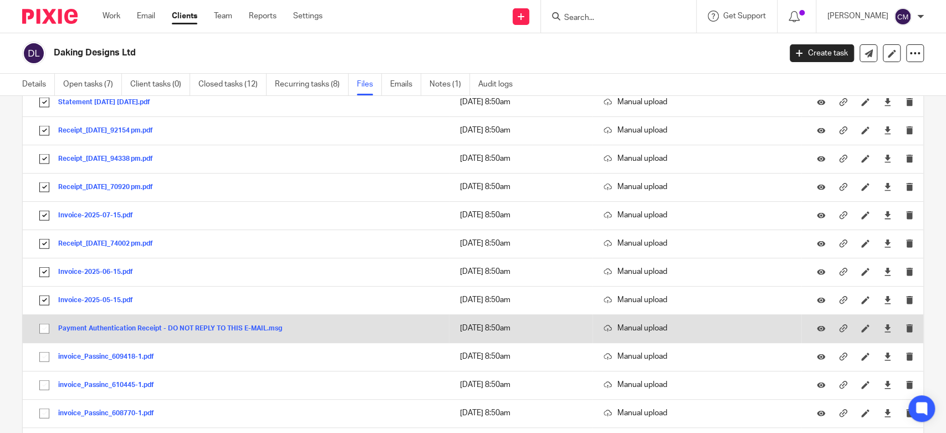
click at [46, 322] on input "checkbox" at bounding box center [44, 328] width 21 height 21
checkbox input "true"
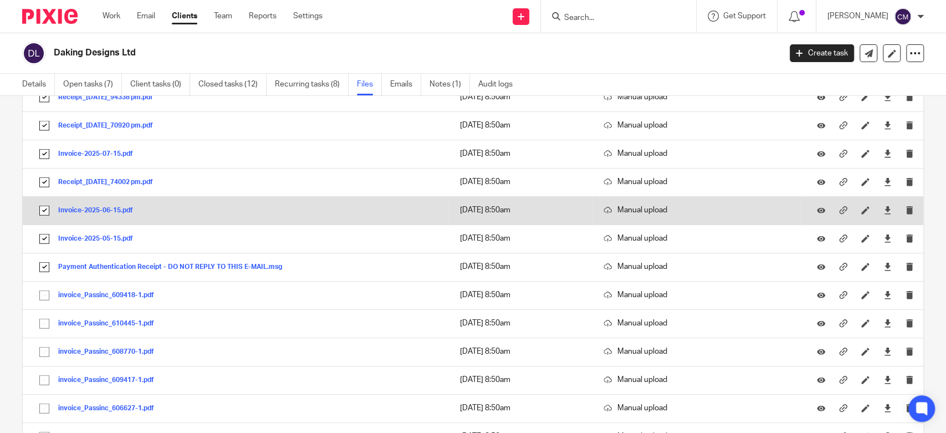
scroll to position [1846, 0]
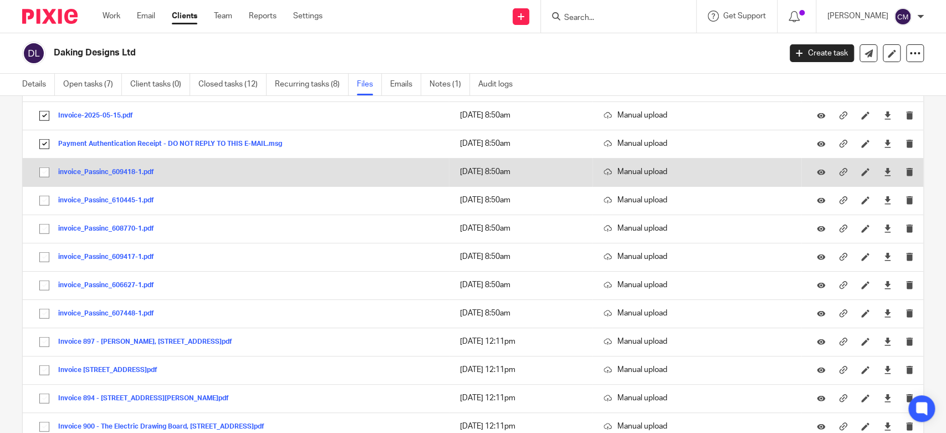
click at [48, 168] on input "checkbox" at bounding box center [44, 172] width 21 height 21
checkbox input "true"
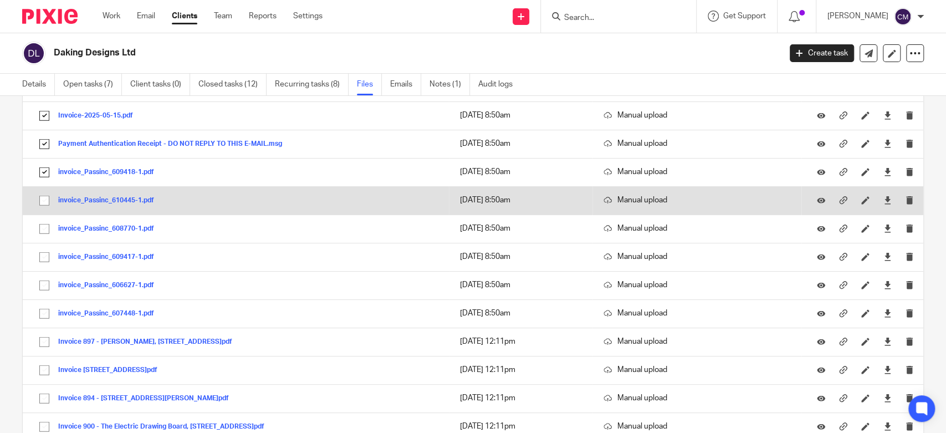
click at [44, 196] on input "checkbox" at bounding box center [44, 200] width 21 height 21
checkbox input "true"
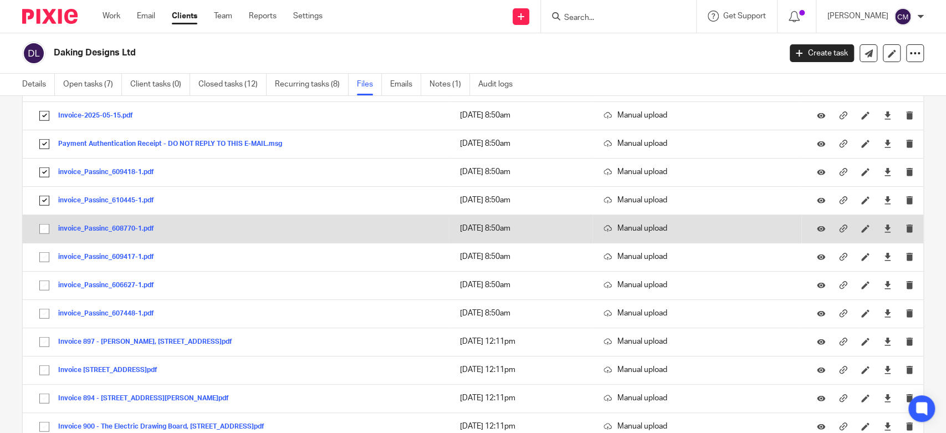
click at [44, 223] on input "checkbox" at bounding box center [44, 228] width 21 height 21
checkbox input "true"
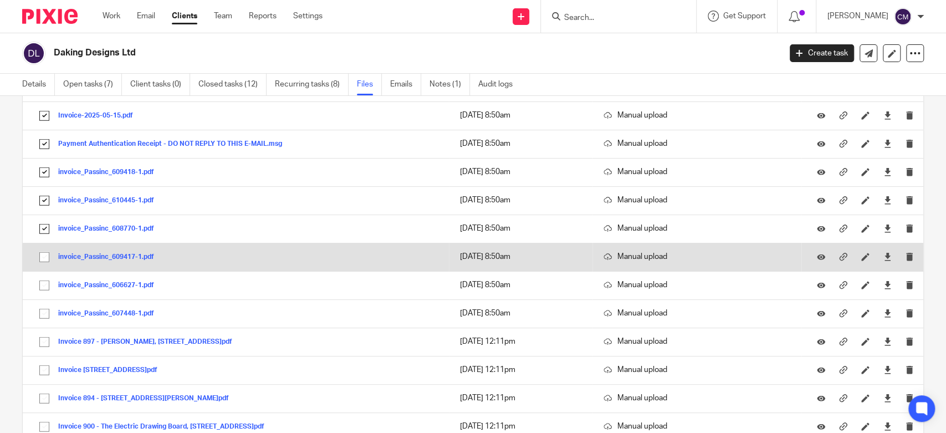
click at [44, 255] on input "checkbox" at bounding box center [44, 257] width 21 height 21
checkbox input "true"
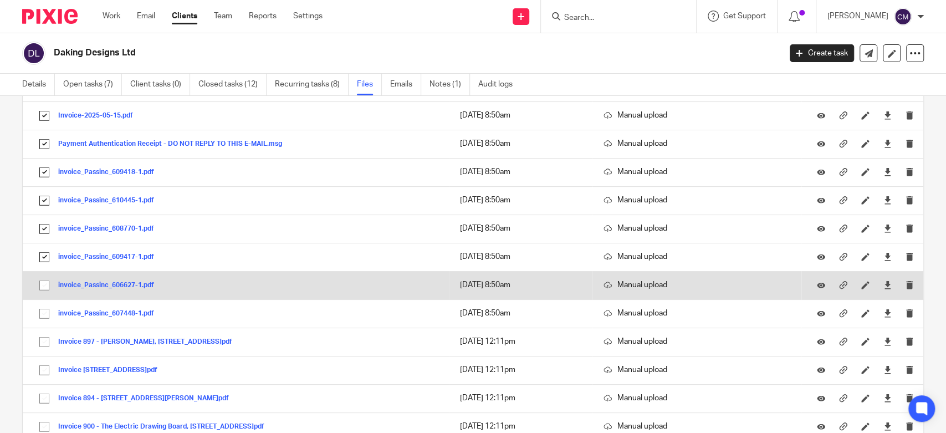
drag, startPoint x: 45, startPoint y: 278, endPoint x: 44, endPoint y: 289, distance: 10.5
click at [44, 279] on input "checkbox" at bounding box center [44, 285] width 21 height 21
checkbox input "true"
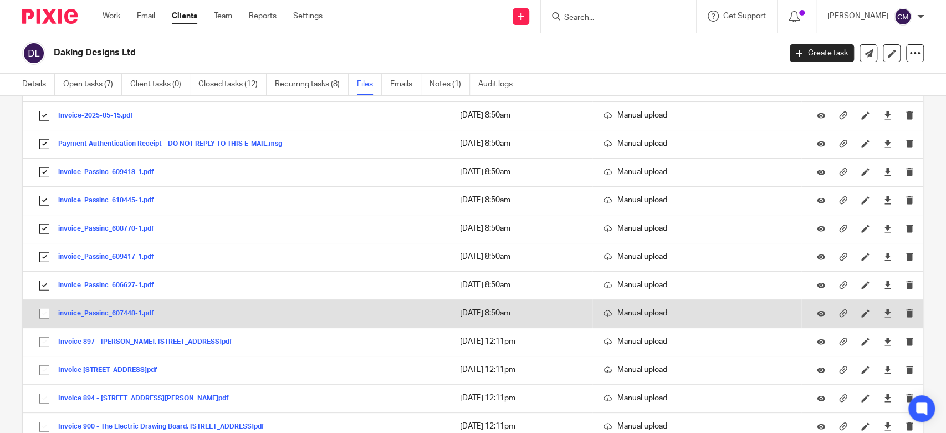
click at [44, 309] on input "checkbox" at bounding box center [44, 313] width 21 height 21
checkbox input "true"
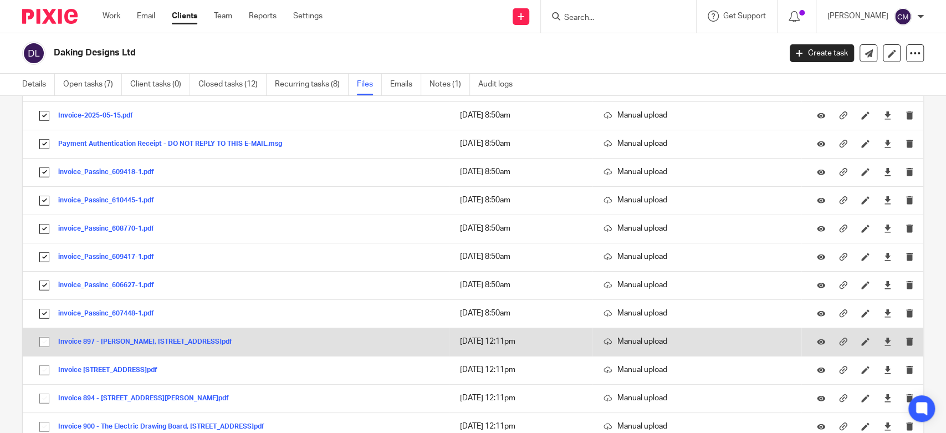
click at [44, 337] on input "checkbox" at bounding box center [44, 341] width 21 height 21
checkbox input "true"
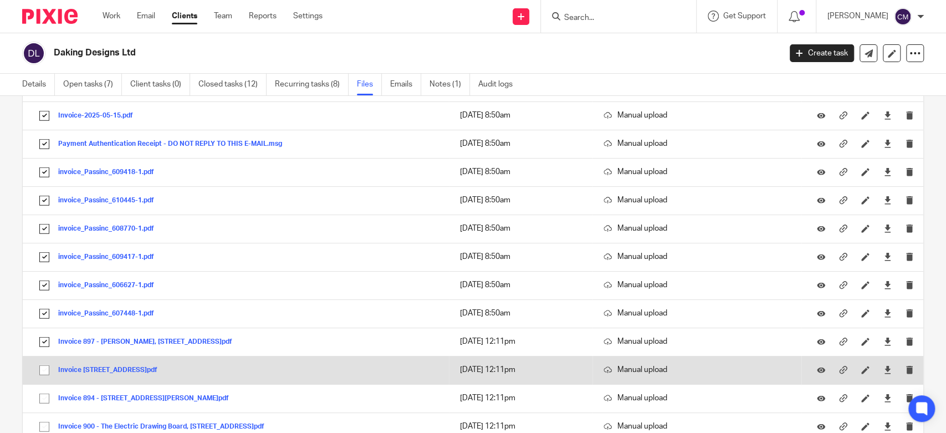
click at [44, 362] on input "checkbox" at bounding box center [44, 370] width 21 height 21
checkbox input "true"
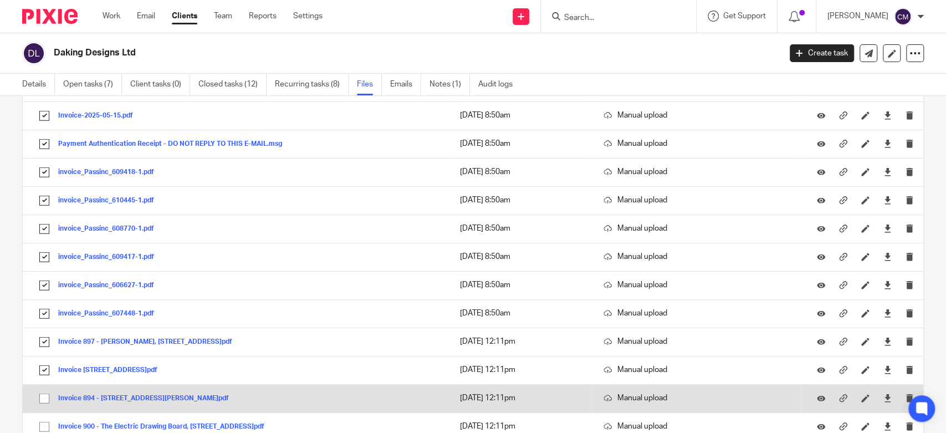
click at [47, 393] on input "checkbox" at bounding box center [44, 398] width 21 height 21
checkbox input "true"
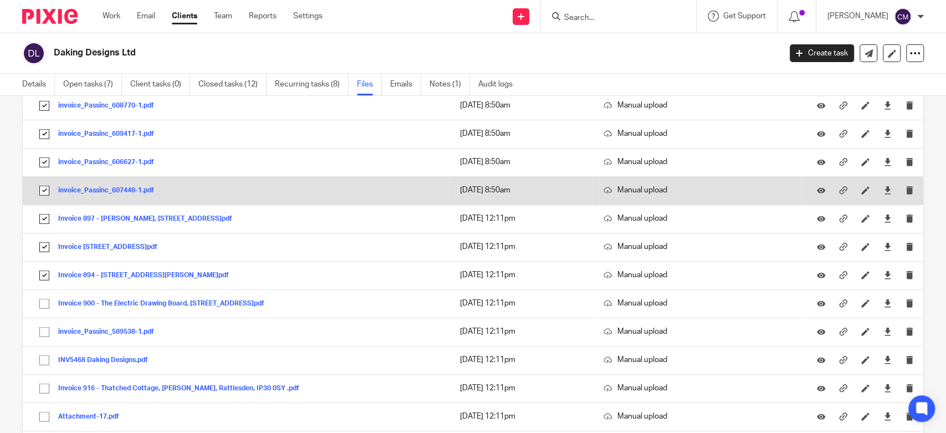
scroll to position [2031, 0]
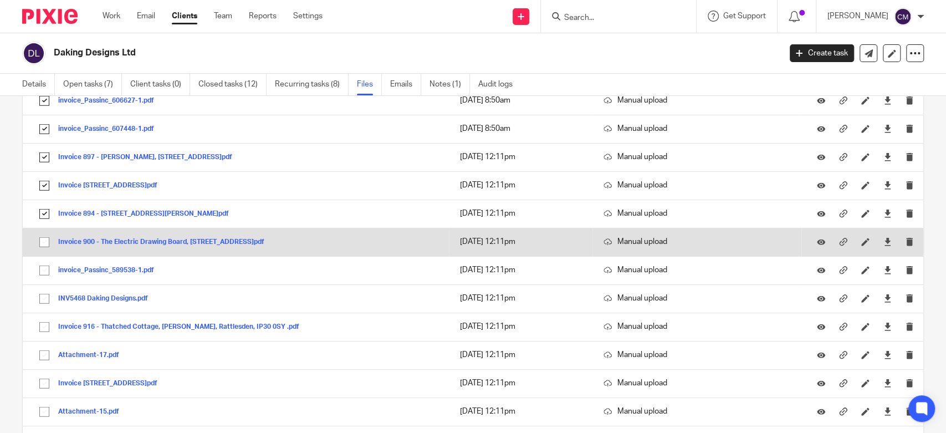
click at [43, 243] on input "checkbox" at bounding box center [44, 242] width 21 height 21
checkbox input "true"
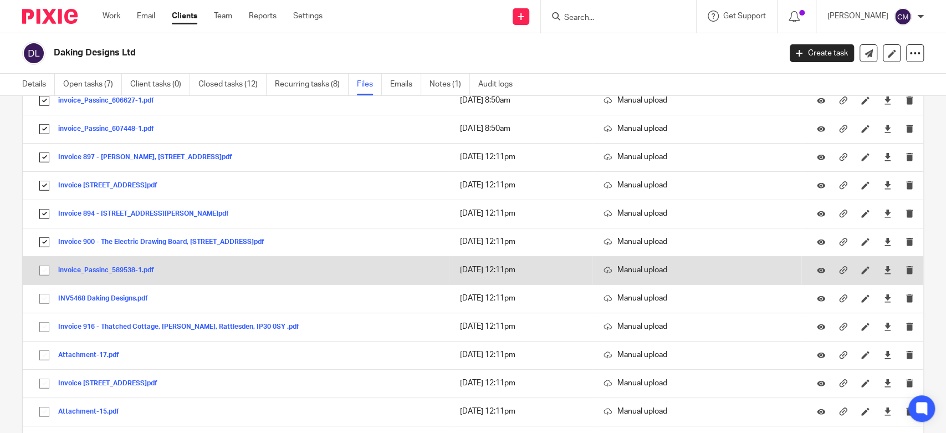
click at [47, 263] on input "checkbox" at bounding box center [44, 270] width 21 height 21
checkbox input "true"
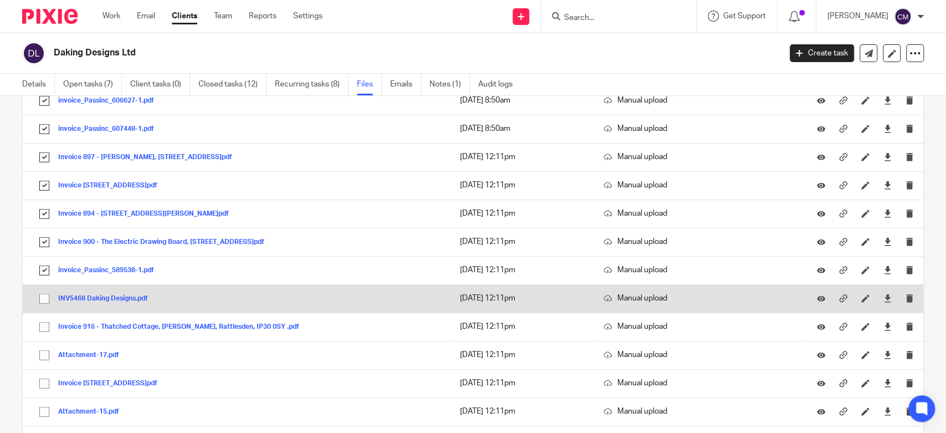
click at [46, 290] on input "checkbox" at bounding box center [44, 298] width 21 height 21
checkbox input "true"
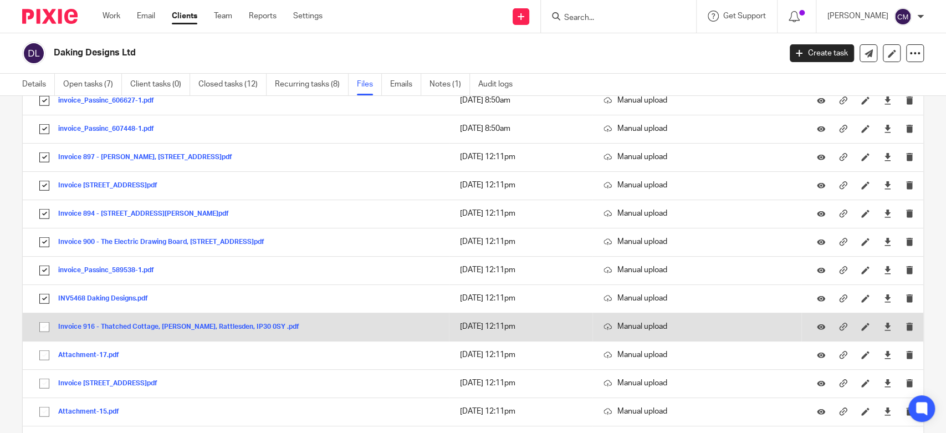
click at [43, 323] on input "checkbox" at bounding box center [44, 326] width 21 height 21
checkbox input "true"
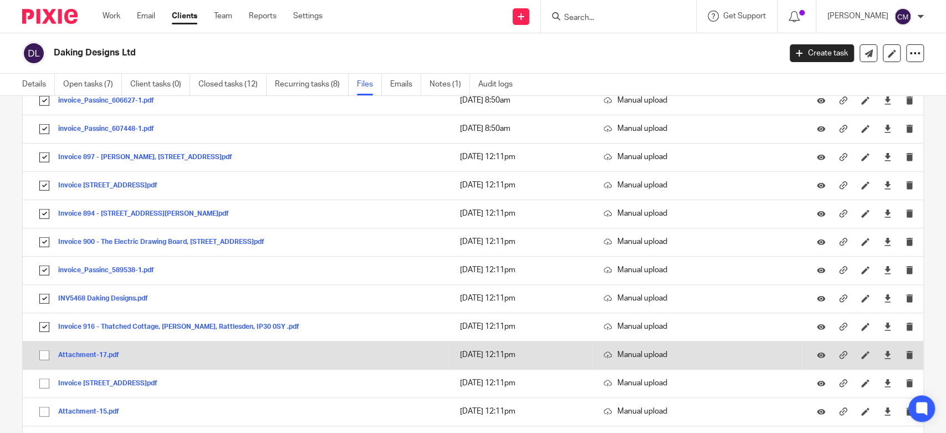
click at [45, 351] on input "checkbox" at bounding box center [44, 355] width 21 height 21
checkbox input "true"
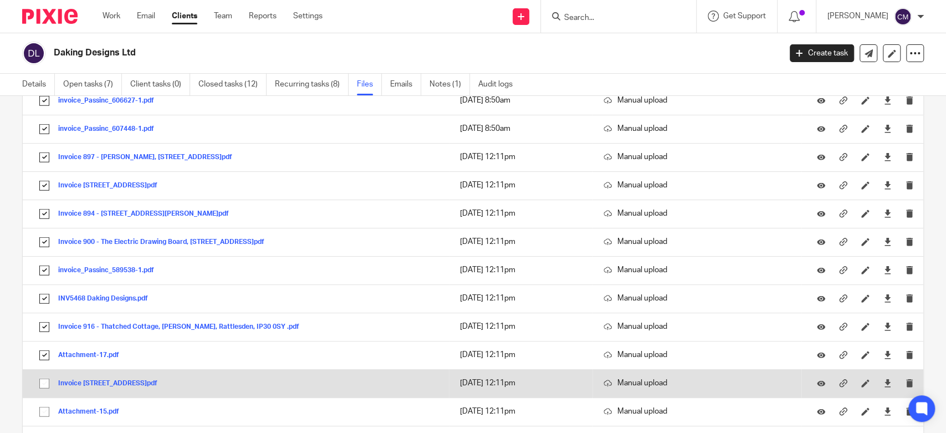
click at [45, 376] on input "checkbox" at bounding box center [44, 383] width 21 height 21
checkbox input "true"
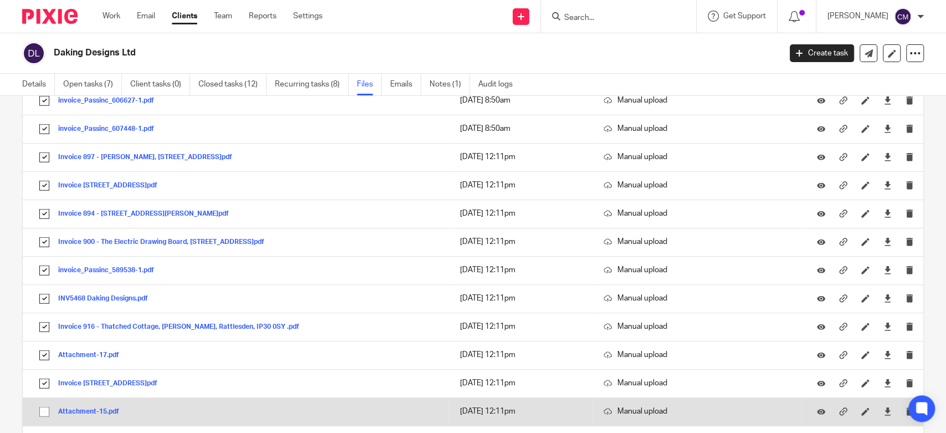
click at [46, 402] on input "checkbox" at bounding box center [44, 411] width 21 height 21
checkbox input "true"
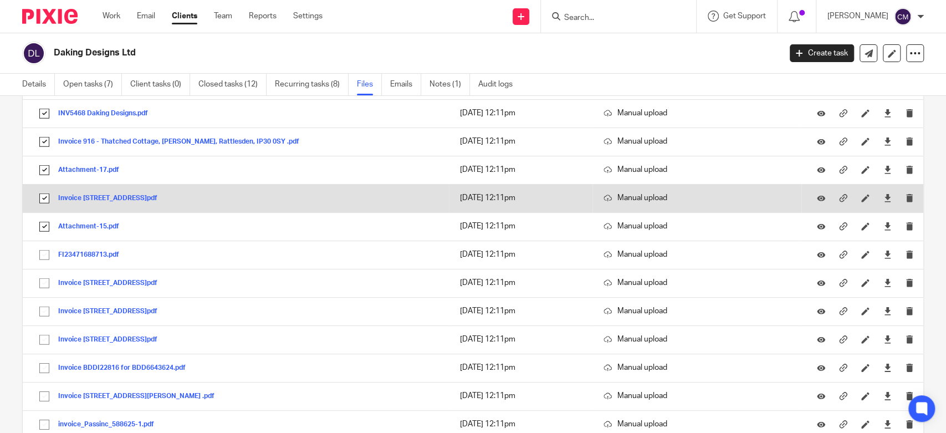
scroll to position [2277, 0]
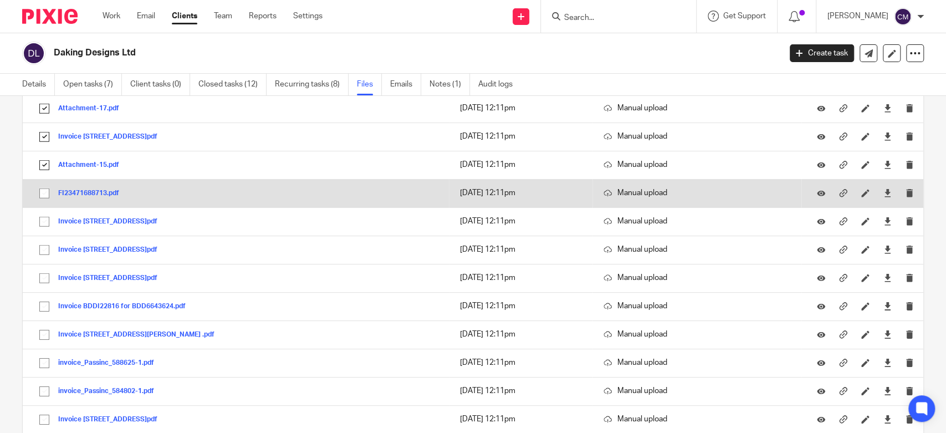
click at [45, 192] on input "checkbox" at bounding box center [44, 193] width 21 height 21
checkbox input "true"
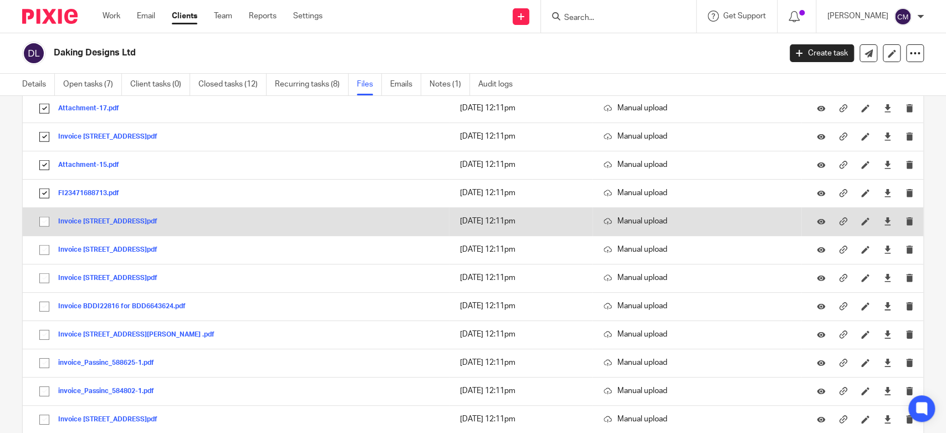
click at [43, 212] on input "checkbox" at bounding box center [44, 221] width 21 height 21
checkbox input "true"
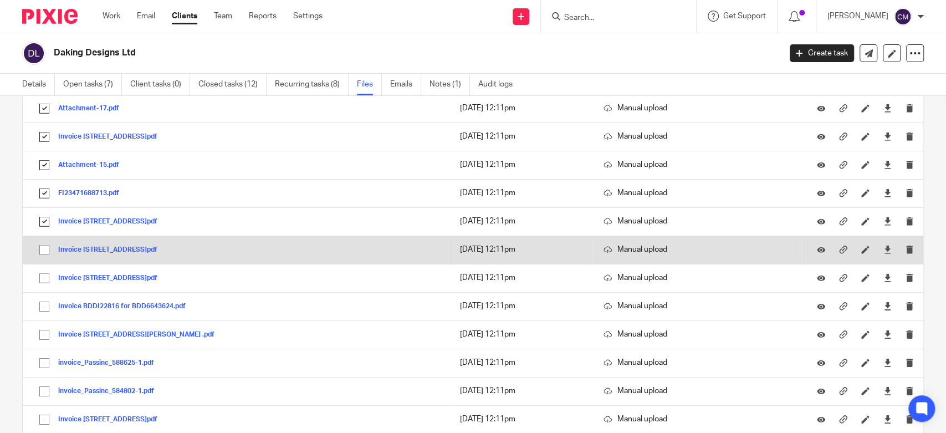
click at [47, 245] on input "checkbox" at bounding box center [44, 249] width 21 height 21
checkbox input "true"
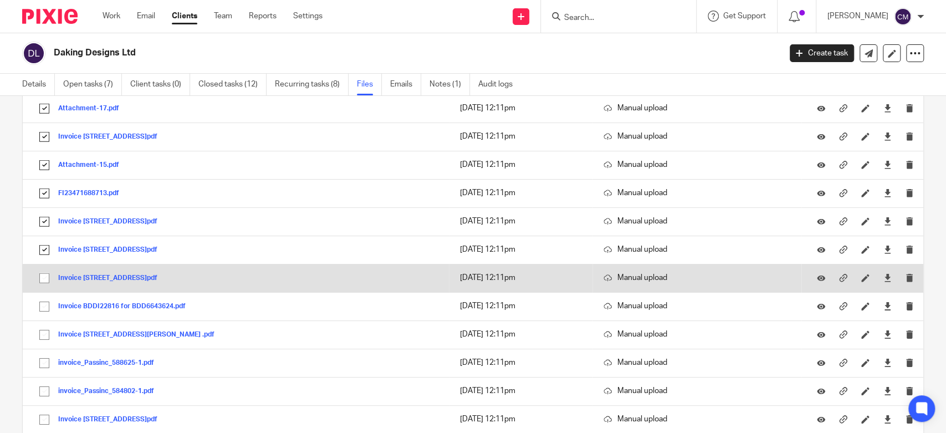
click at [48, 276] on input "checkbox" at bounding box center [44, 278] width 21 height 21
checkbox input "true"
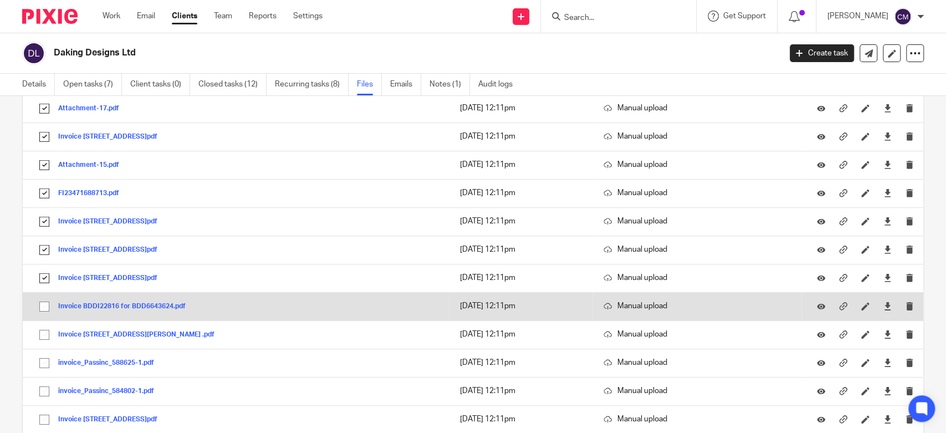
click at [49, 300] on input "checkbox" at bounding box center [44, 306] width 21 height 21
checkbox input "true"
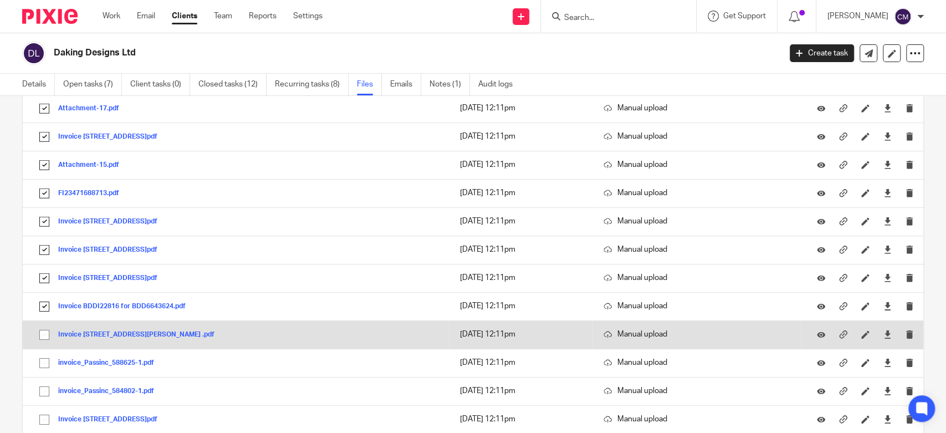
click at [45, 326] on input "checkbox" at bounding box center [44, 334] width 21 height 21
checkbox input "true"
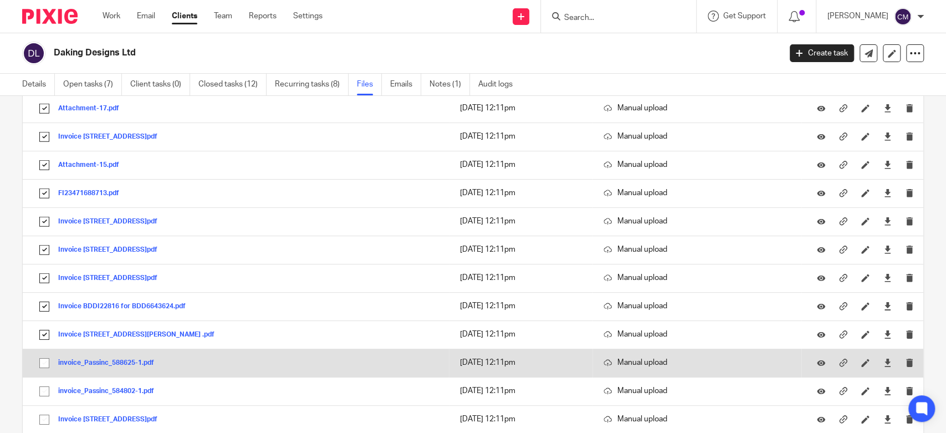
click at [43, 358] on input "checkbox" at bounding box center [44, 362] width 21 height 21
checkbox input "true"
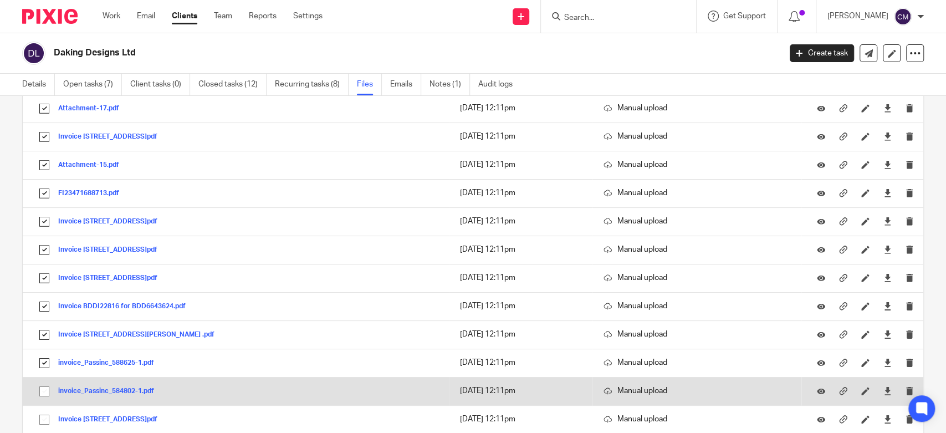
click at [42, 387] on input "checkbox" at bounding box center [44, 391] width 21 height 21
checkbox input "true"
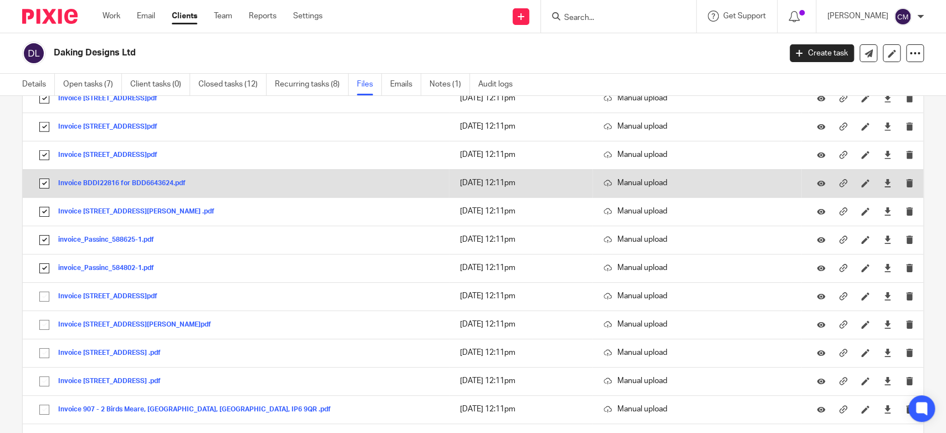
scroll to position [2462, 0]
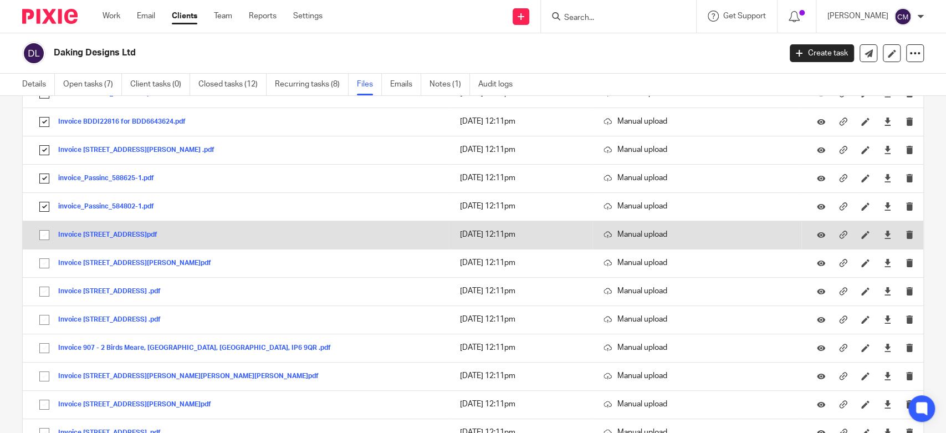
click at [44, 232] on input "checkbox" at bounding box center [44, 234] width 21 height 21
checkbox input "true"
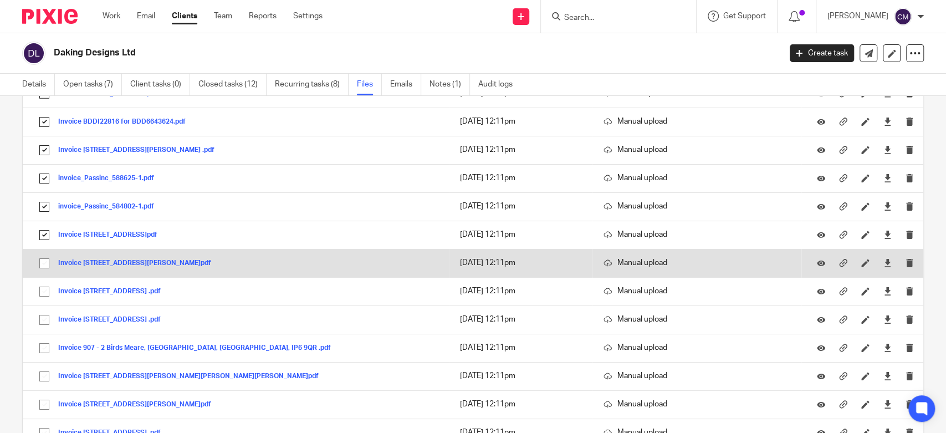
click at [47, 254] on input "checkbox" at bounding box center [44, 263] width 21 height 21
checkbox input "true"
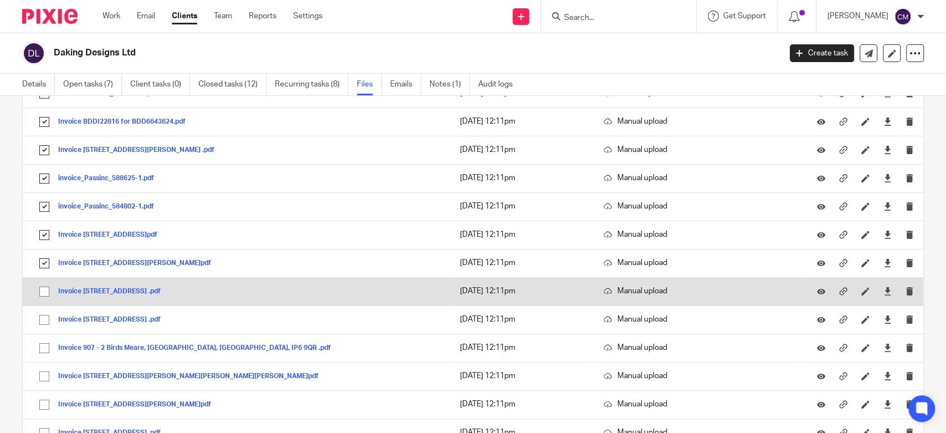
click at [46, 286] on input "checkbox" at bounding box center [44, 291] width 21 height 21
checkbox input "true"
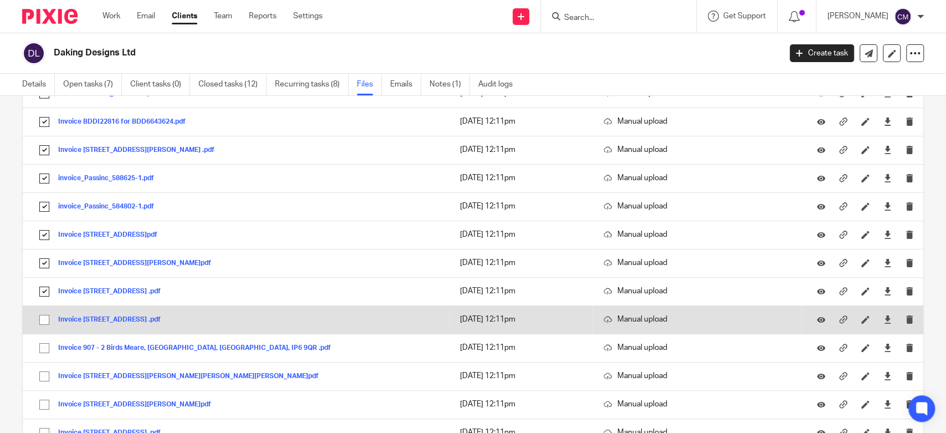
click at [44, 311] on input "checkbox" at bounding box center [44, 319] width 21 height 21
checkbox input "true"
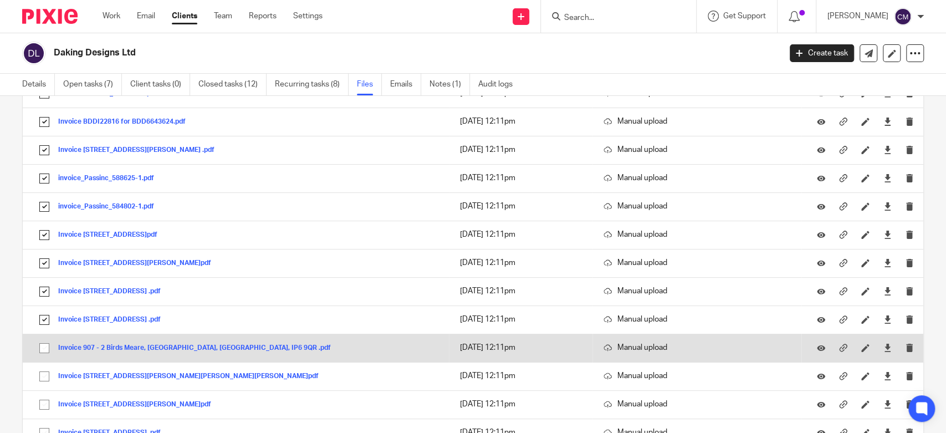
click at [43, 340] on input "checkbox" at bounding box center [44, 347] width 21 height 21
checkbox input "true"
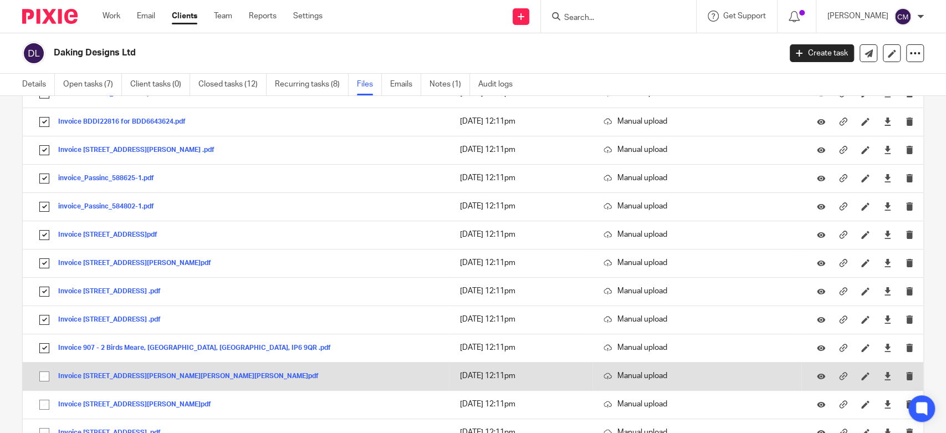
click at [45, 369] on input "checkbox" at bounding box center [44, 376] width 21 height 21
checkbox input "true"
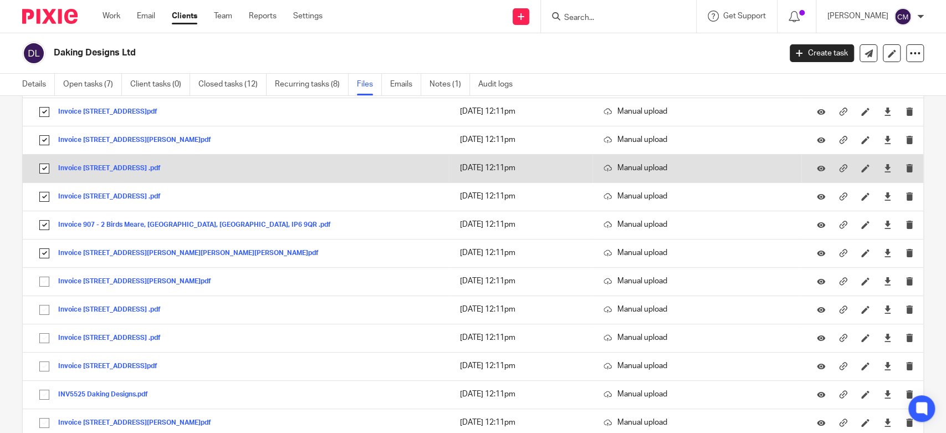
scroll to position [2646, 0]
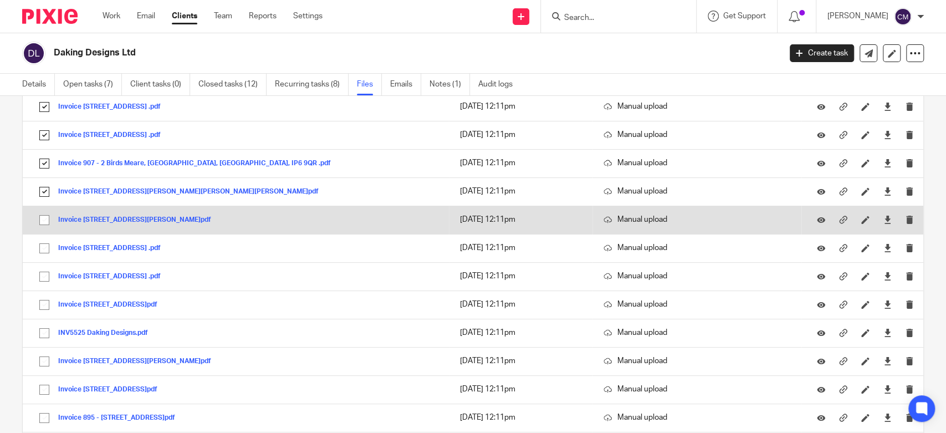
click at [46, 213] on input "checkbox" at bounding box center [44, 219] width 21 height 21
checkbox input "true"
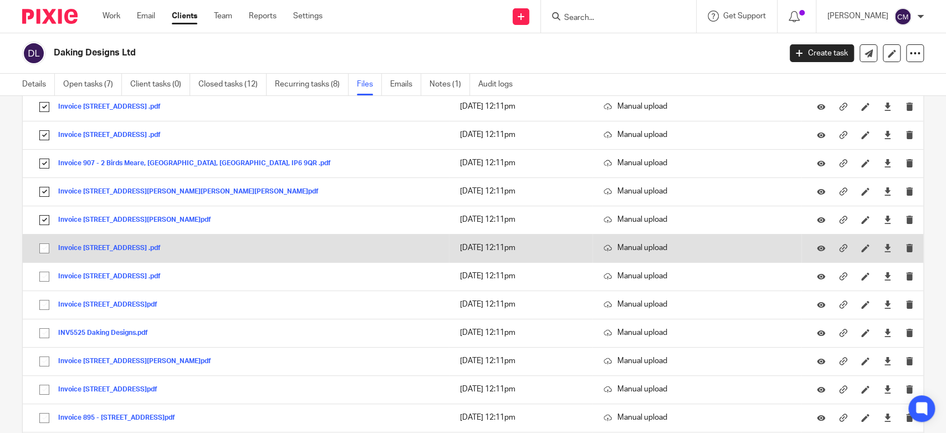
click at [47, 240] on input "checkbox" at bounding box center [44, 248] width 21 height 21
checkbox input "true"
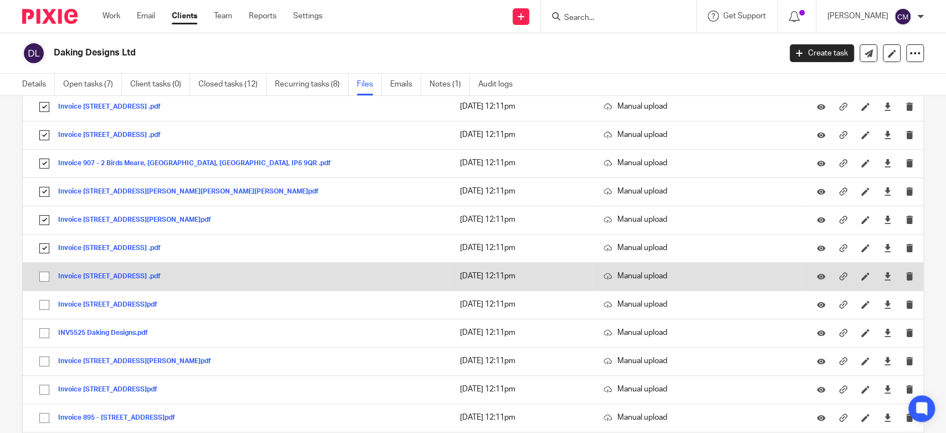
click at [46, 269] on input "checkbox" at bounding box center [44, 276] width 21 height 21
checkbox input "true"
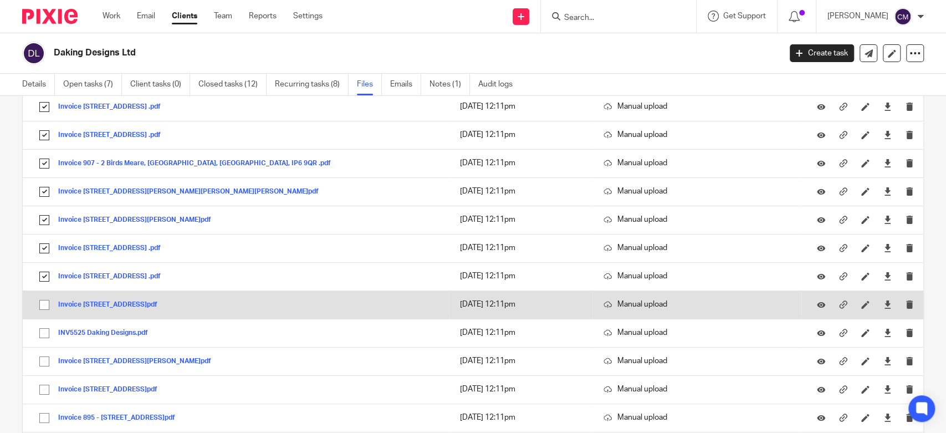
click at [45, 295] on input "checkbox" at bounding box center [44, 304] width 21 height 21
checkbox input "true"
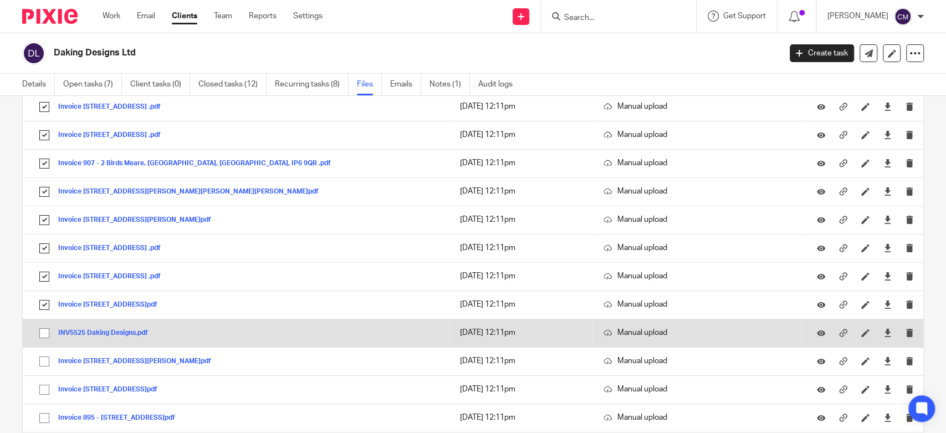
click at [44, 327] on input "checkbox" at bounding box center [44, 332] width 21 height 21
checkbox input "true"
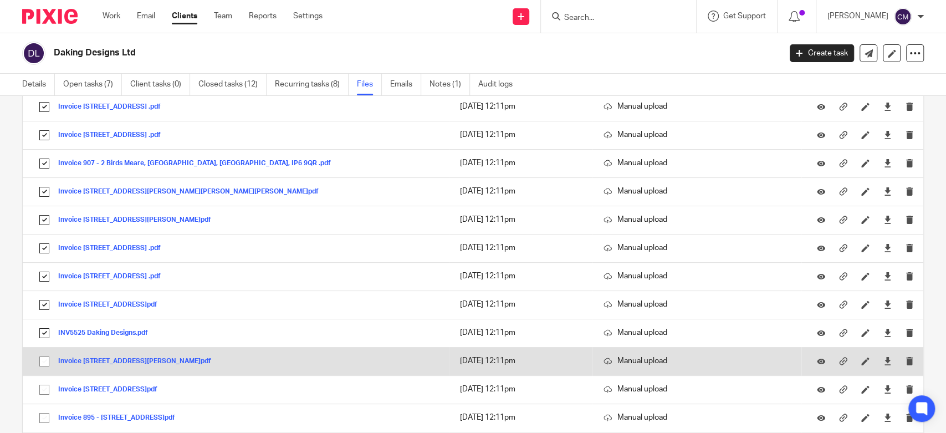
click at [45, 357] on input "checkbox" at bounding box center [44, 361] width 21 height 21
checkbox input "true"
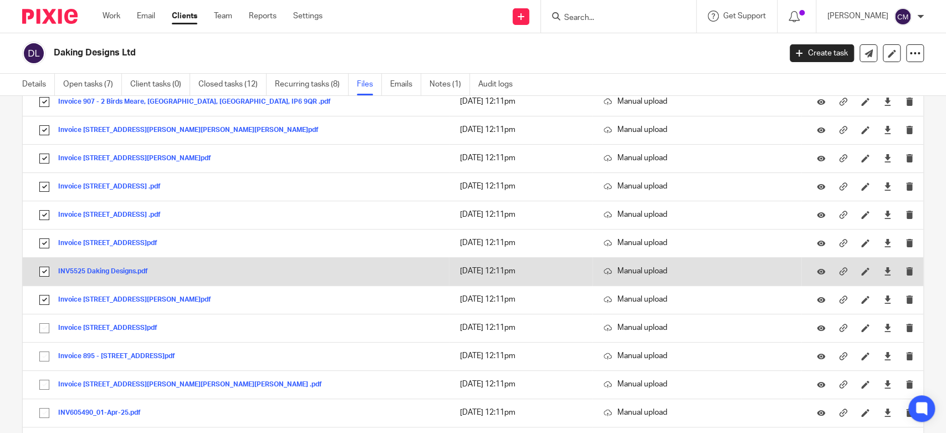
scroll to position [2831, 0]
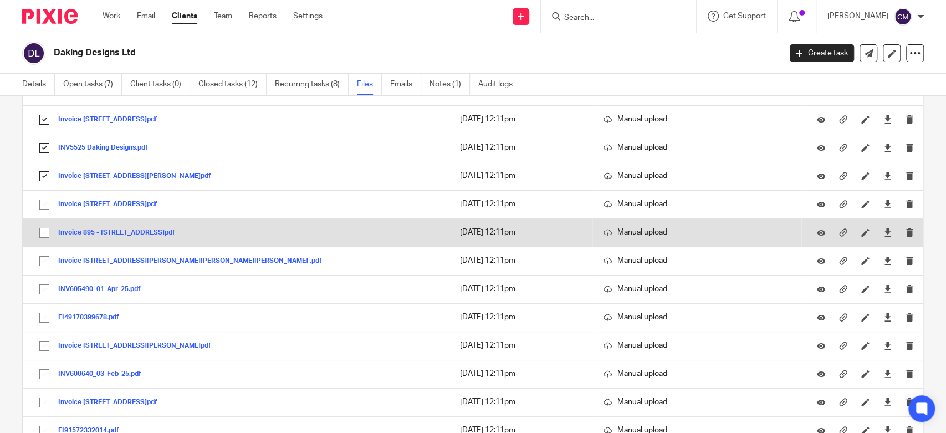
click at [45, 229] on input "checkbox" at bounding box center [44, 232] width 21 height 21
checkbox input "true"
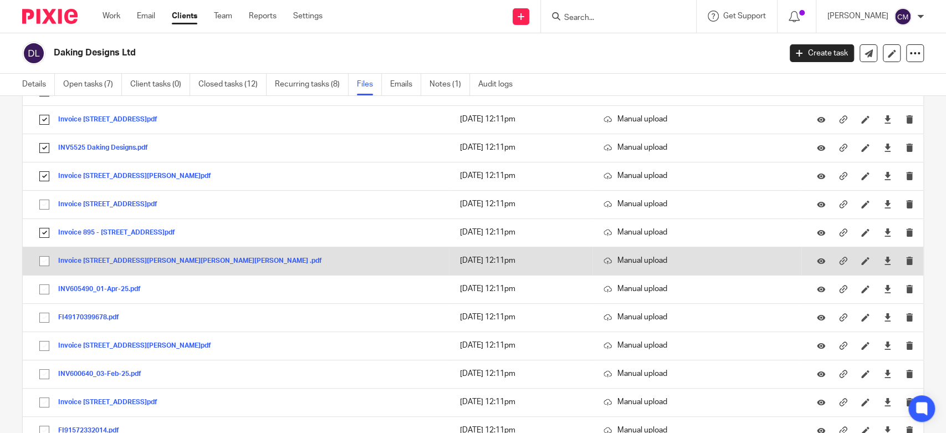
click at [46, 252] on input "checkbox" at bounding box center [44, 260] width 21 height 21
checkbox input "true"
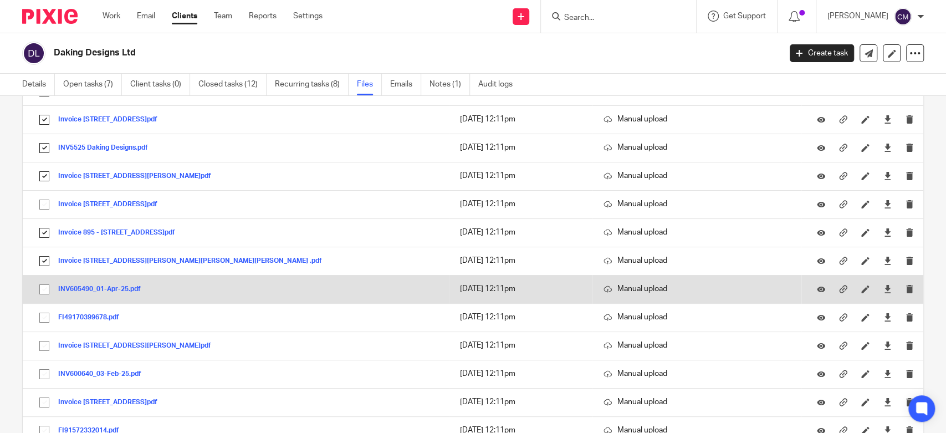
click at [45, 283] on input "checkbox" at bounding box center [44, 289] width 21 height 21
checkbox input "true"
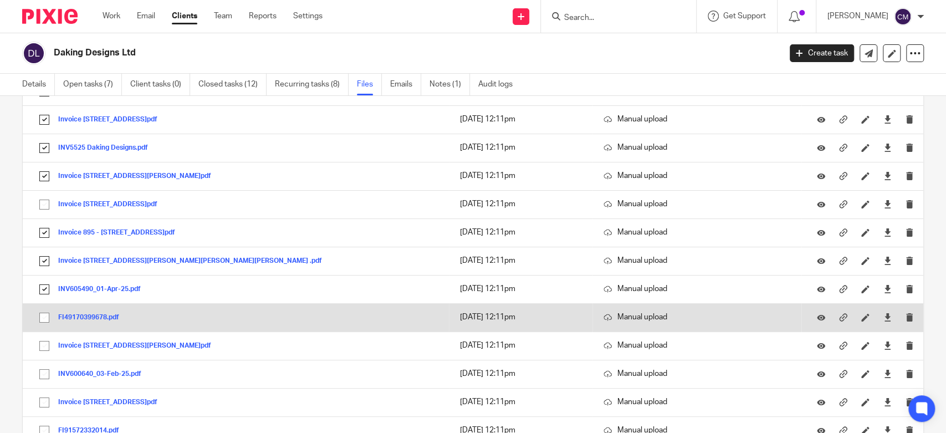
click at [39, 314] on input "checkbox" at bounding box center [44, 317] width 21 height 21
click at [45, 309] on input "checkbox" at bounding box center [44, 317] width 21 height 21
checkbox input "false"
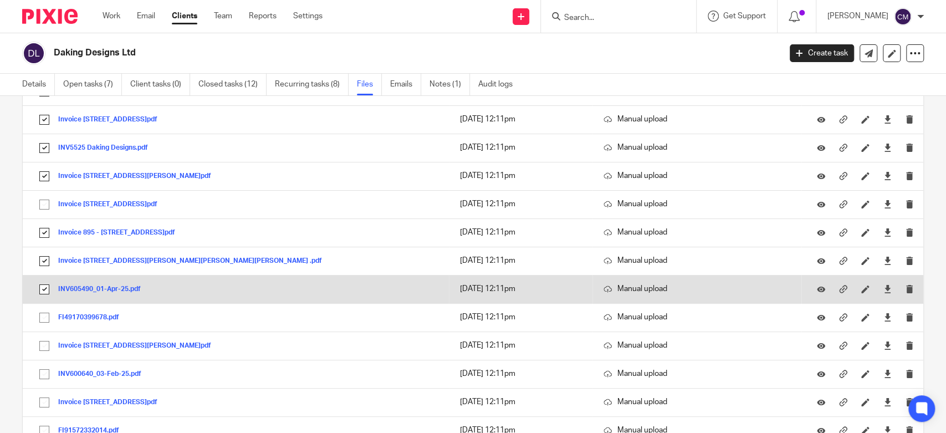
click at [45, 283] on input "checkbox" at bounding box center [44, 289] width 21 height 21
checkbox input "false"
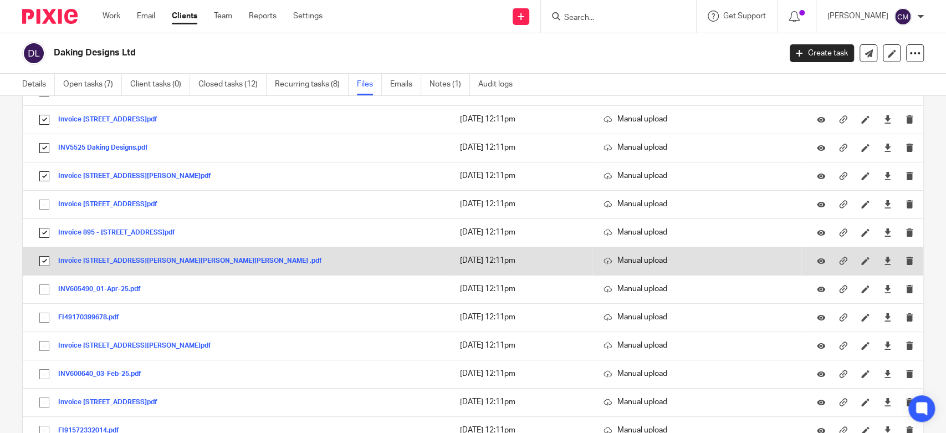
click at [45, 254] on input "checkbox" at bounding box center [44, 260] width 21 height 21
checkbox input "false"
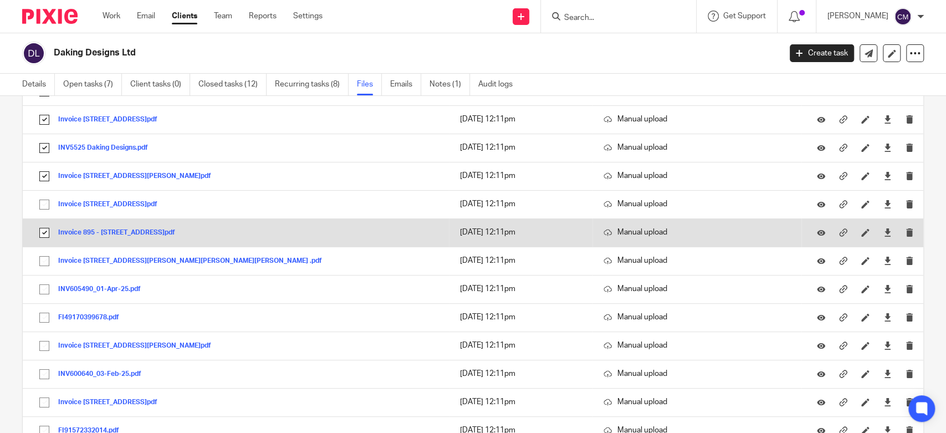
click at [43, 229] on input "checkbox" at bounding box center [44, 232] width 21 height 21
checkbox input "false"
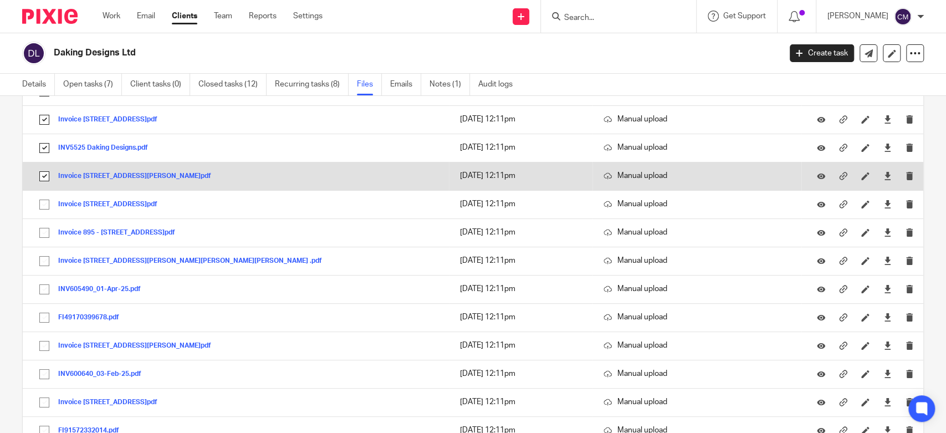
click at [44, 169] on input "checkbox" at bounding box center [44, 176] width 21 height 21
checkbox input "false"
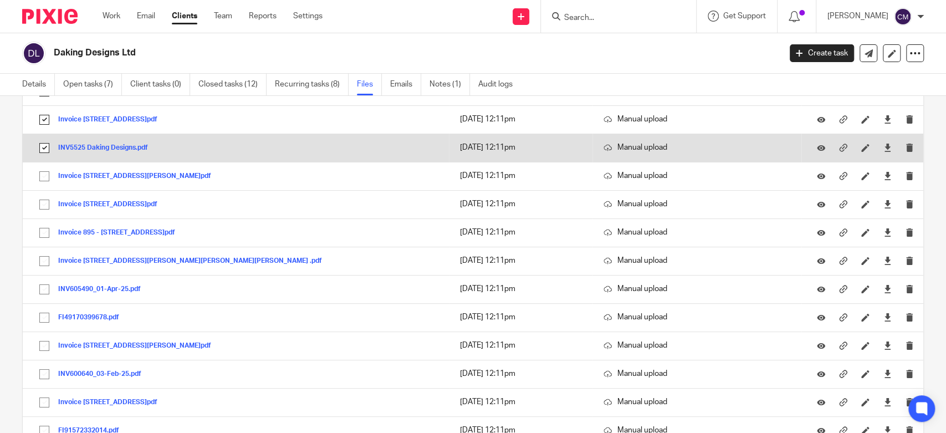
click at [40, 145] on input "checkbox" at bounding box center [44, 147] width 21 height 21
checkbox input "false"
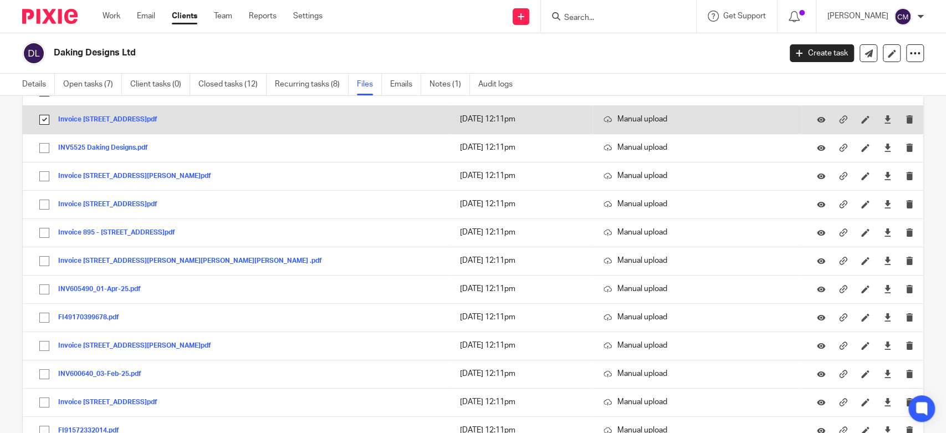
click at [43, 115] on input "checkbox" at bounding box center [44, 119] width 21 height 21
checkbox input "false"
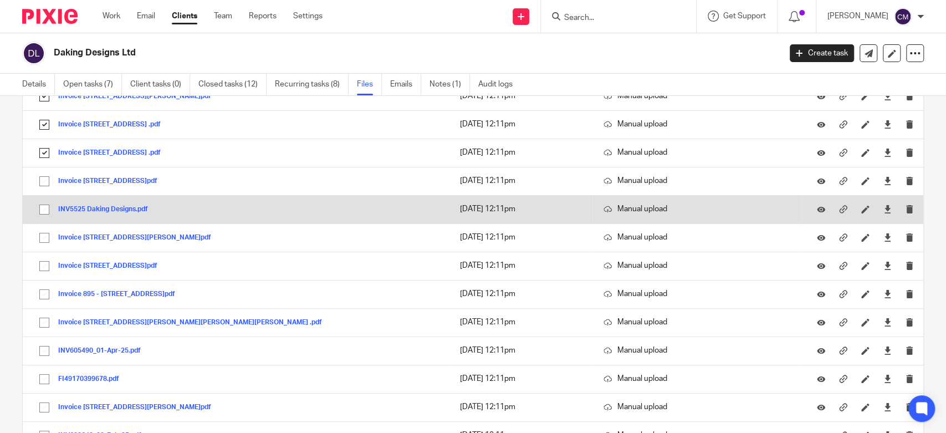
scroll to position [2708, 0]
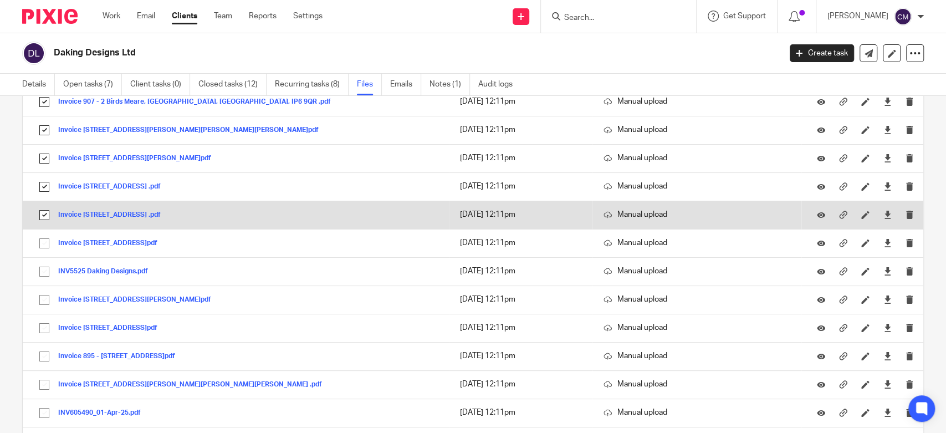
click at [38, 205] on input "checkbox" at bounding box center [44, 214] width 21 height 21
checkbox input "false"
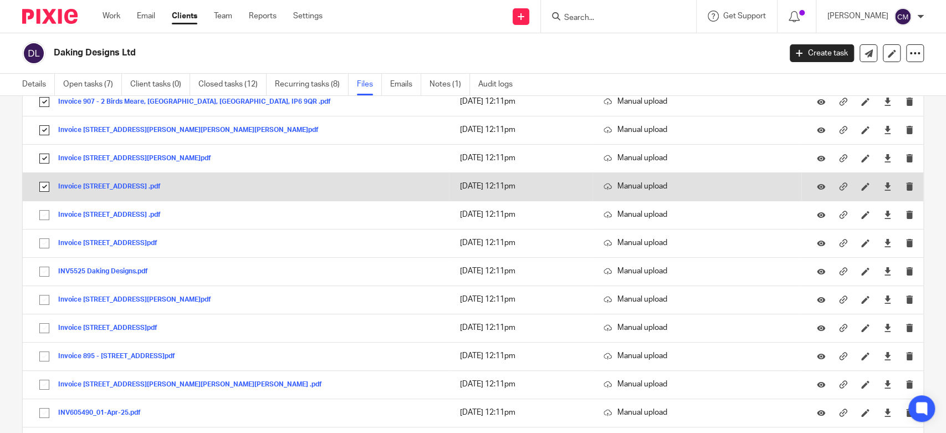
click at [40, 182] on input "checkbox" at bounding box center [44, 186] width 21 height 21
checkbox input "false"
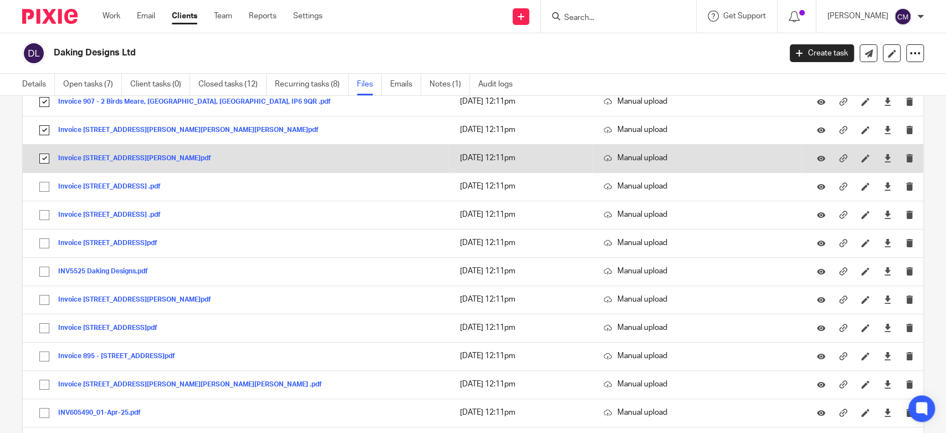
click at [43, 148] on input "checkbox" at bounding box center [44, 158] width 21 height 21
checkbox input "false"
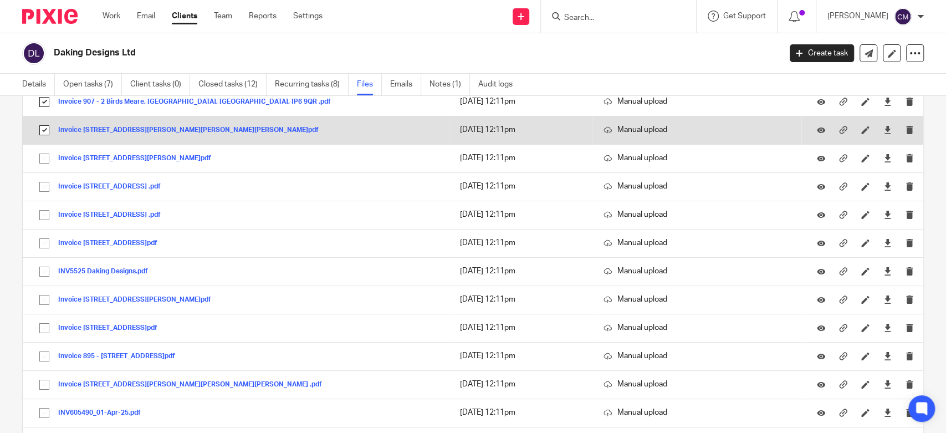
click at [44, 123] on input "checkbox" at bounding box center [44, 130] width 21 height 21
checkbox input "false"
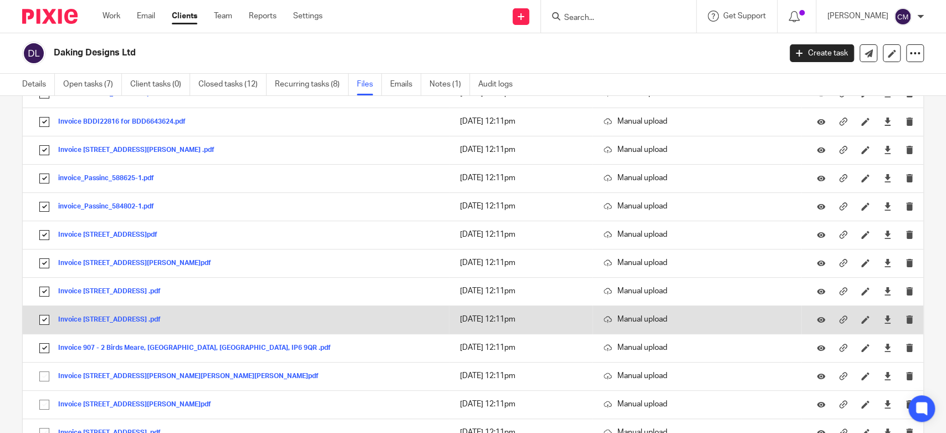
scroll to position [2400, 0]
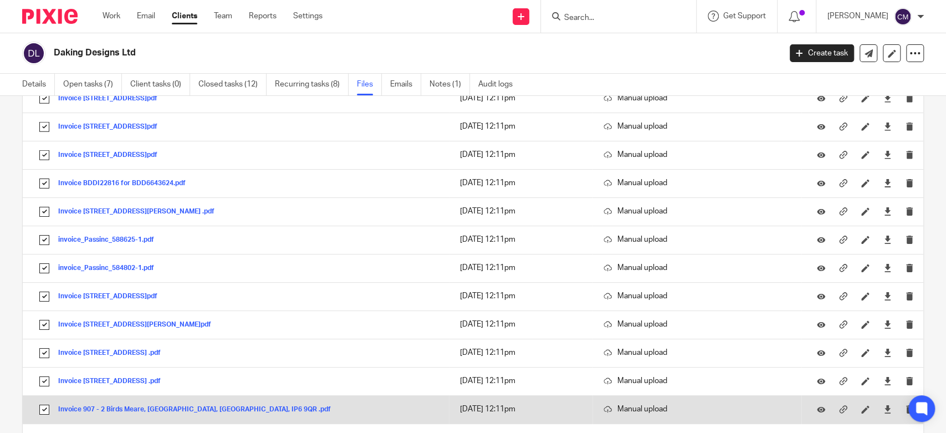
click at [42, 402] on input "checkbox" at bounding box center [44, 409] width 21 height 21
checkbox input "false"
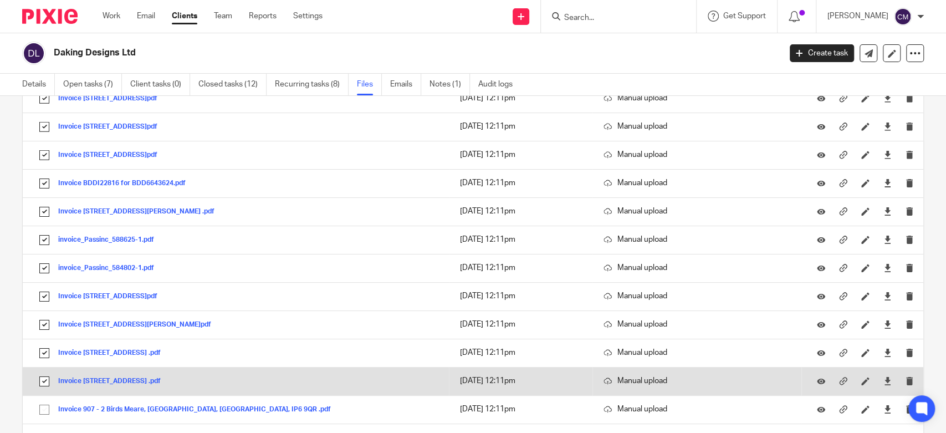
click at [44, 371] on input "checkbox" at bounding box center [44, 381] width 21 height 21
checkbox input "false"
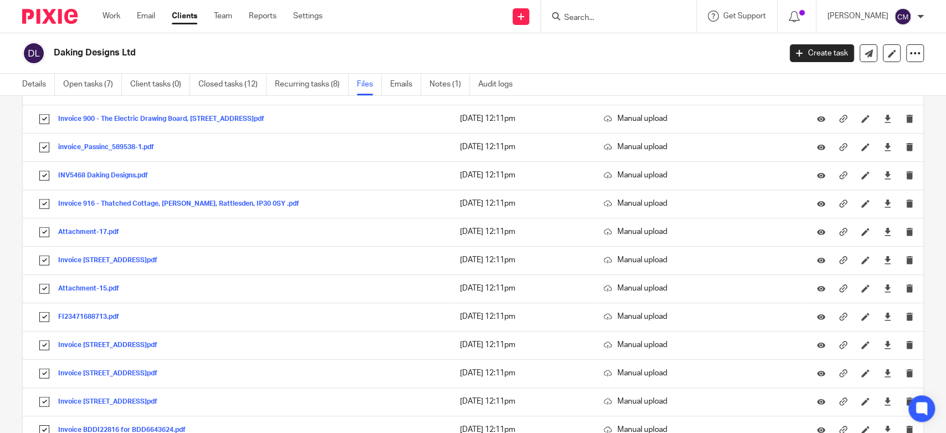
scroll to position [1969, 0]
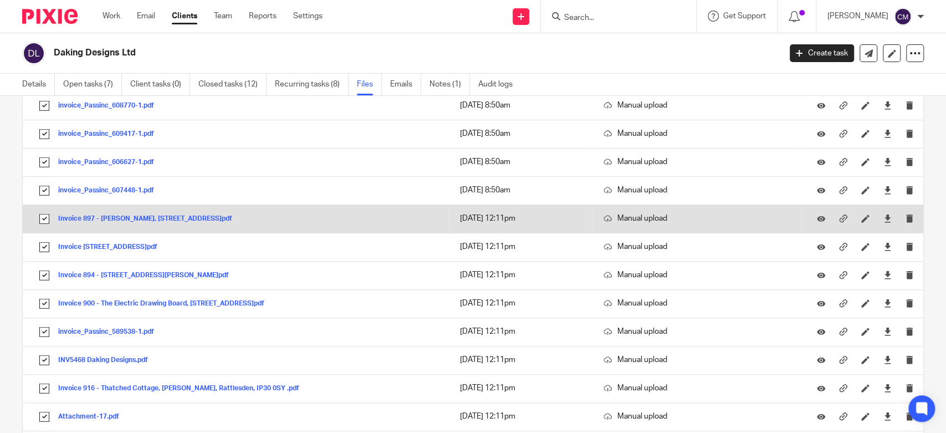
drag, startPoint x: 47, startPoint y: 214, endPoint x: 45, endPoint y: 222, distance: 7.4
click at [46, 215] on input "checkbox" at bounding box center [44, 218] width 21 height 21
checkbox input "false"
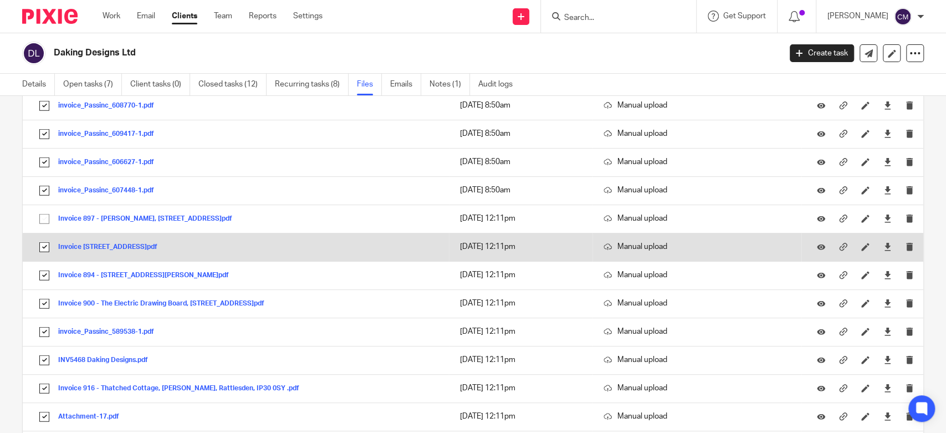
click at [44, 240] on input "checkbox" at bounding box center [44, 247] width 21 height 21
checkbox input "false"
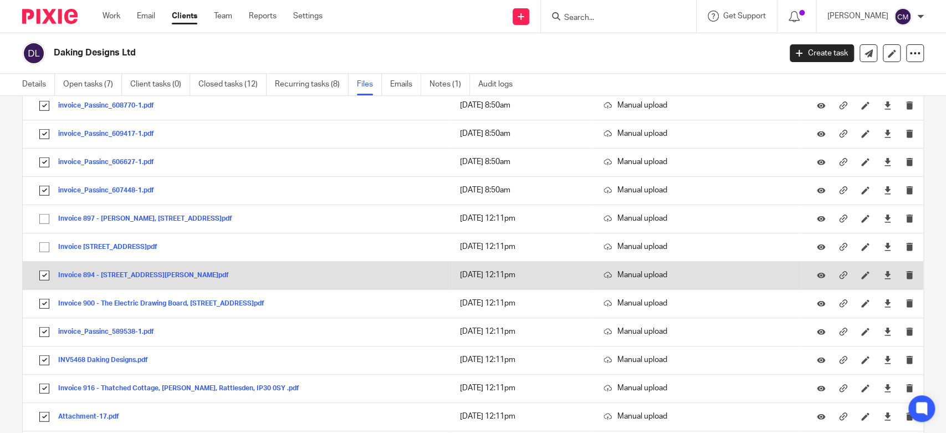
click at [45, 273] on input "checkbox" at bounding box center [44, 275] width 21 height 21
checkbox input "false"
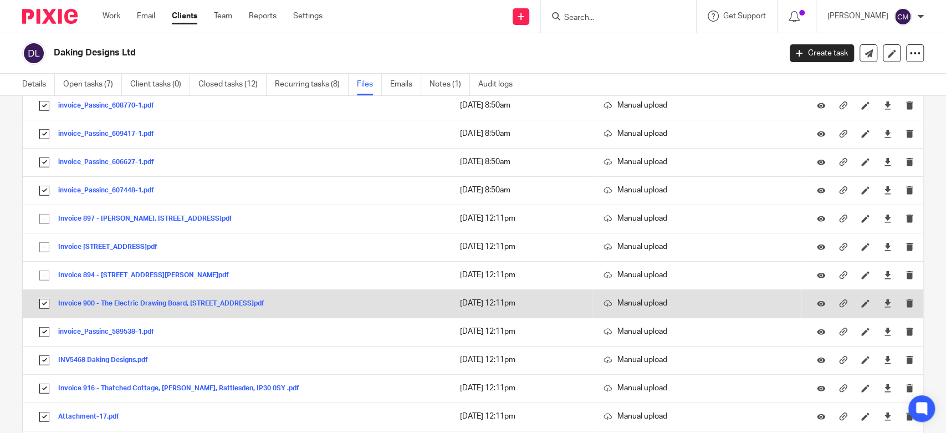
click at [44, 298] on input "checkbox" at bounding box center [44, 303] width 21 height 21
checkbox input "false"
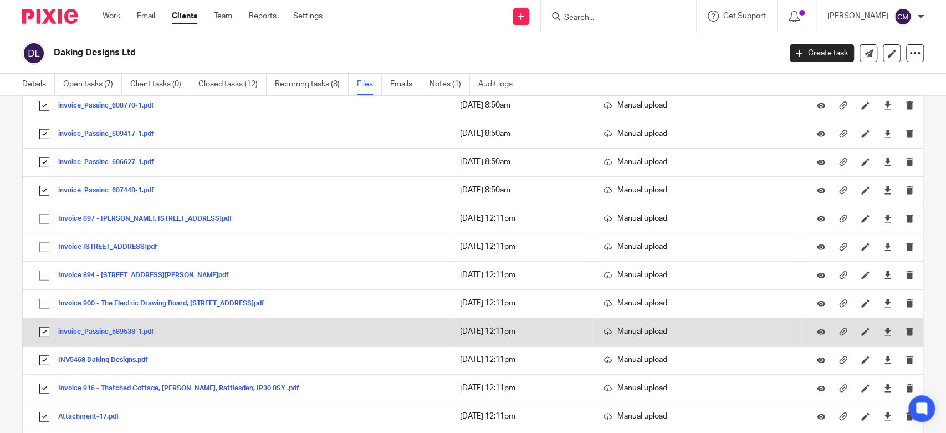
click at [40, 326] on input "checkbox" at bounding box center [44, 331] width 21 height 21
checkbox input "false"
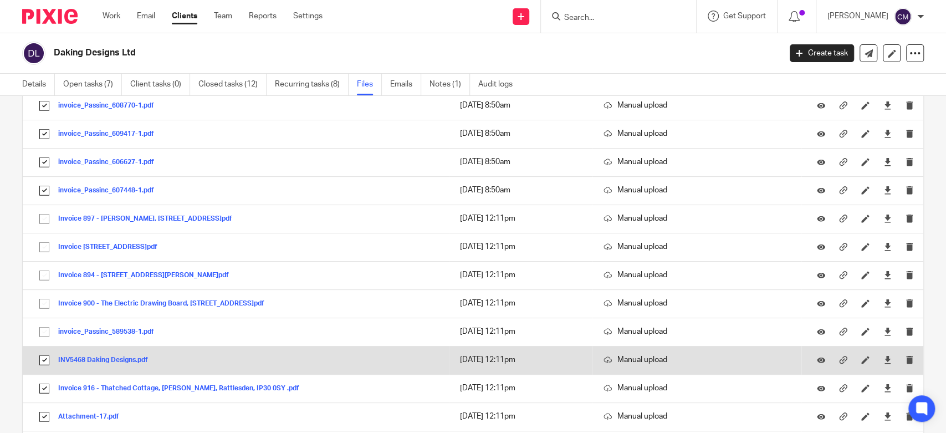
click at [44, 354] on input "checkbox" at bounding box center [44, 360] width 21 height 21
checkbox input "false"
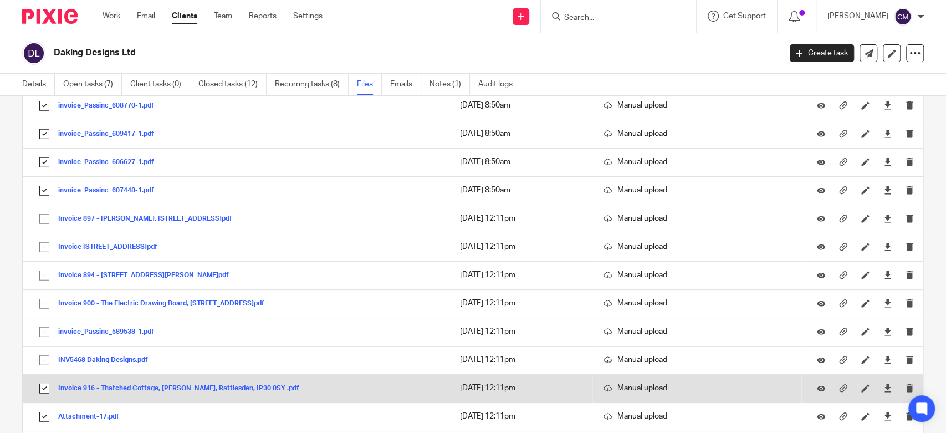
click at [43, 382] on input "checkbox" at bounding box center [44, 388] width 21 height 21
checkbox input "false"
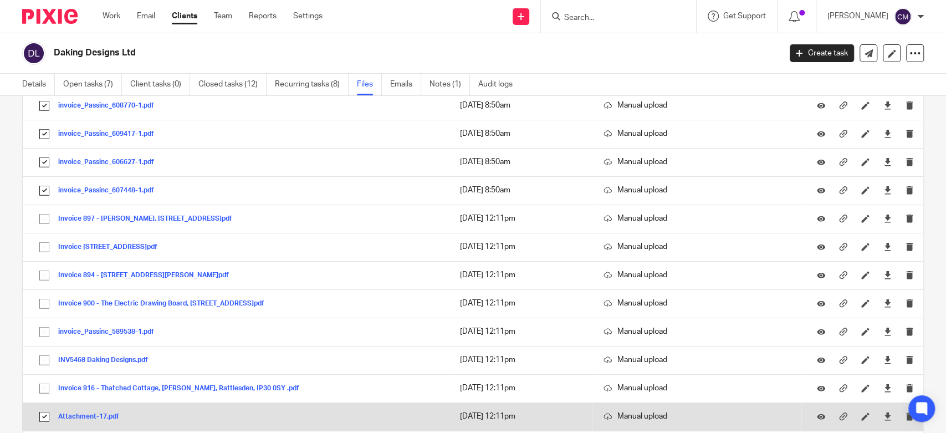
scroll to position [2031, 0]
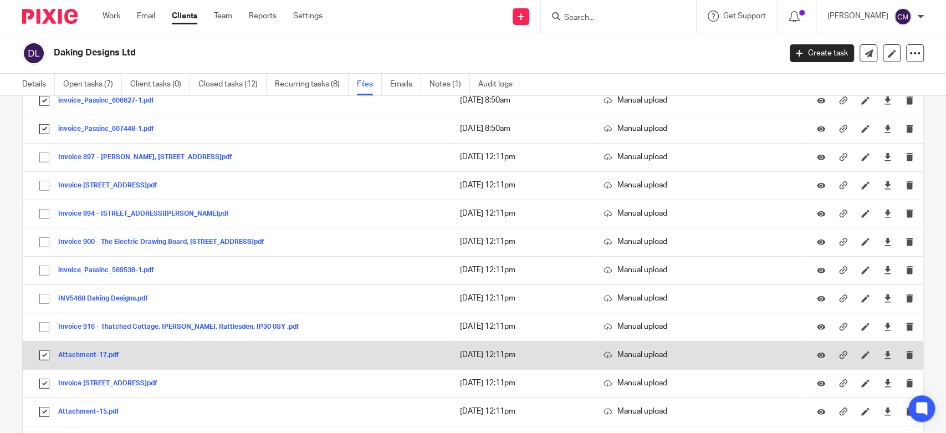
click at [41, 347] on input "checkbox" at bounding box center [44, 355] width 21 height 21
checkbox input "false"
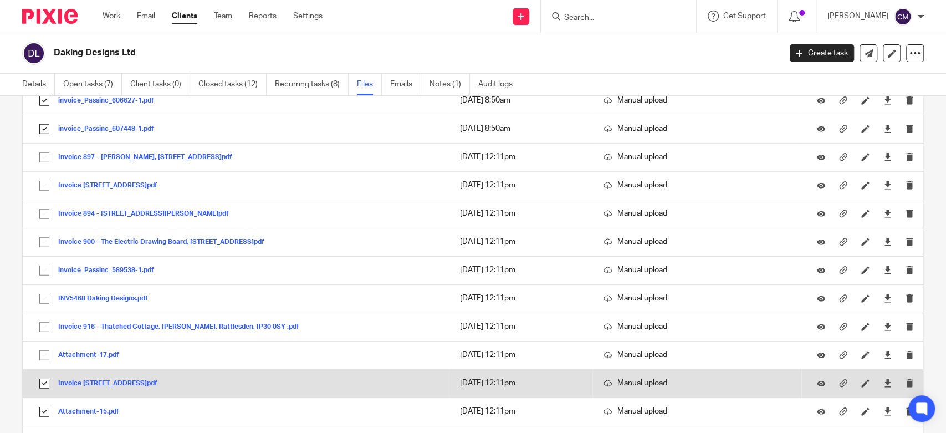
click at [44, 375] on input "checkbox" at bounding box center [44, 383] width 21 height 21
checkbox input "false"
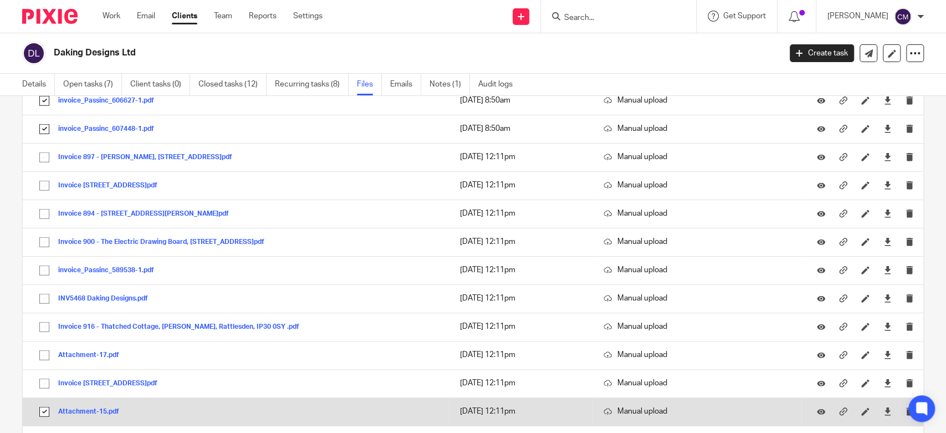
click at [43, 408] on input "checkbox" at bounding box center [44, 411] width 21 height 21
checkbox input "false"
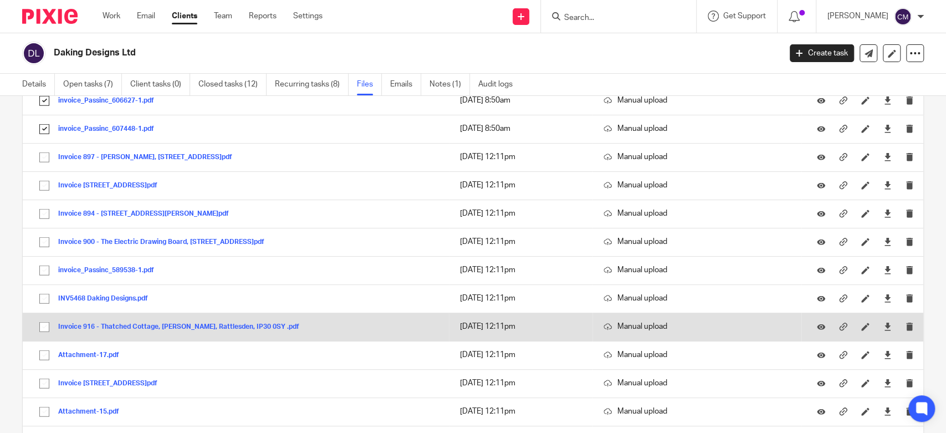
scroll to position [2154, 0]
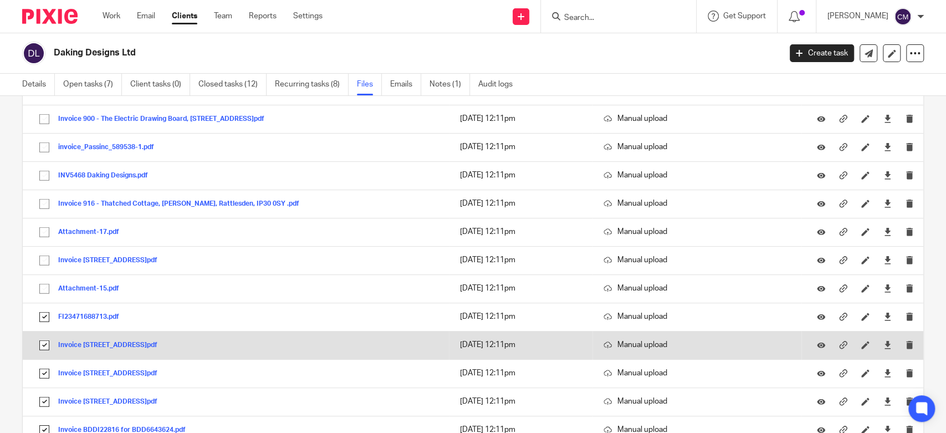
click at [44, 340] on input "checkbox" at bounding box center [44, 345] width 21 height 21
checkbox input "false"
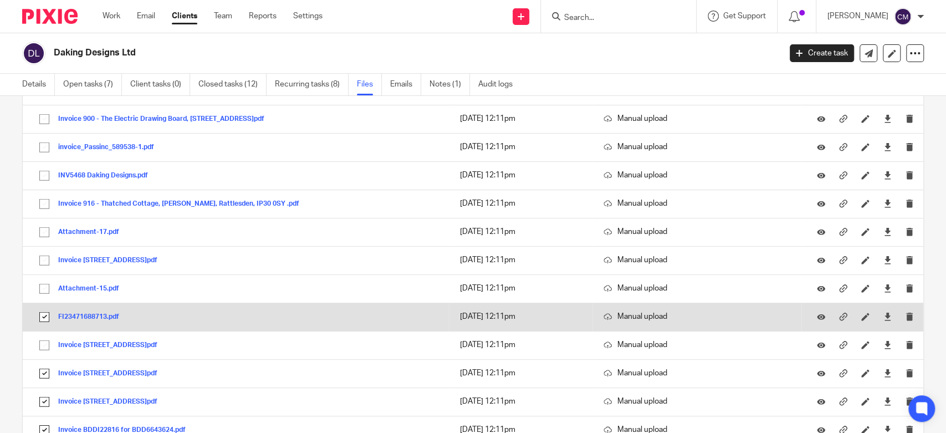
click at [47, 311] on input "checkbox" at bounding box center [44, 316] width 21 height 21
checkbox input "false"
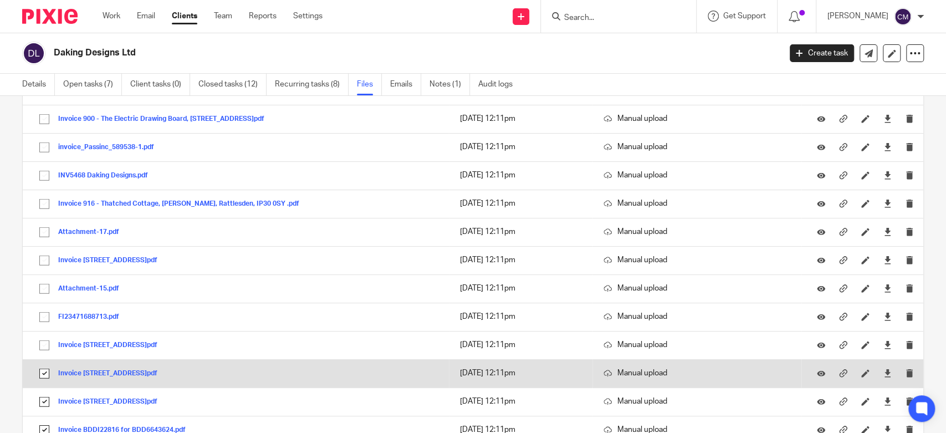
click at [42, 370] on input "checkbox" at bounding box center [44, 373] width 21 height 21
checkbox input "false"
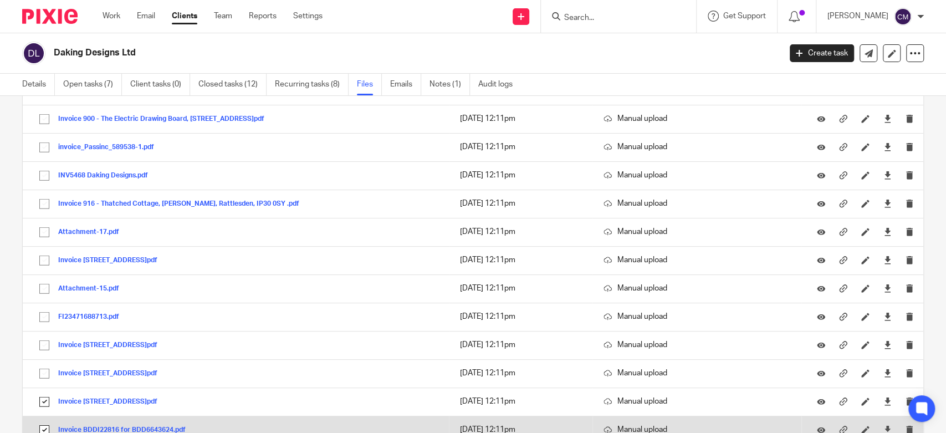
drag, startPoint x: 45, startPoint y: 395, endPoint x: 49, endPoint y: 423, distance: 28.5
click at [45, 397] on input "checkbox" at bounding box center [44, 401] width 21 height 21
checkbox input "false"
click at [45, 424] on input "checkbox" at bounding box center [44, 429] width 21 height 21
checkbox input "false"
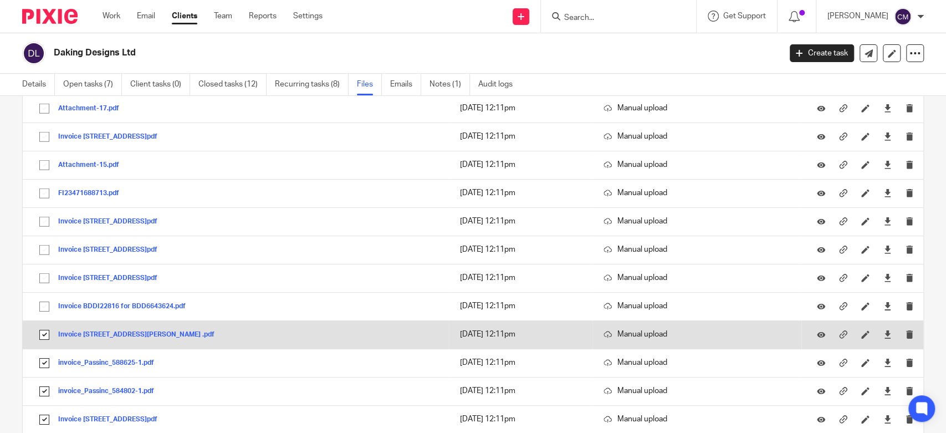
scroll to position [2400, 0]
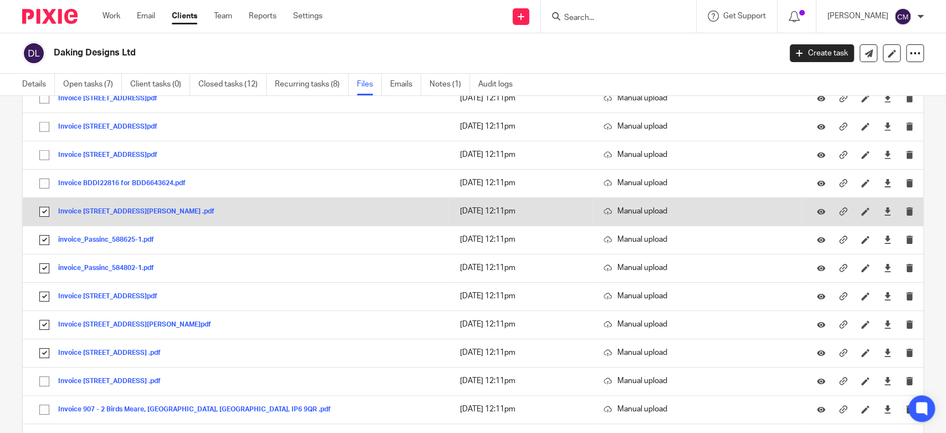
click at [43, 207] on input "checkbox" at bounding box center [44, 211] width 21 height 21
checkbox input "false"
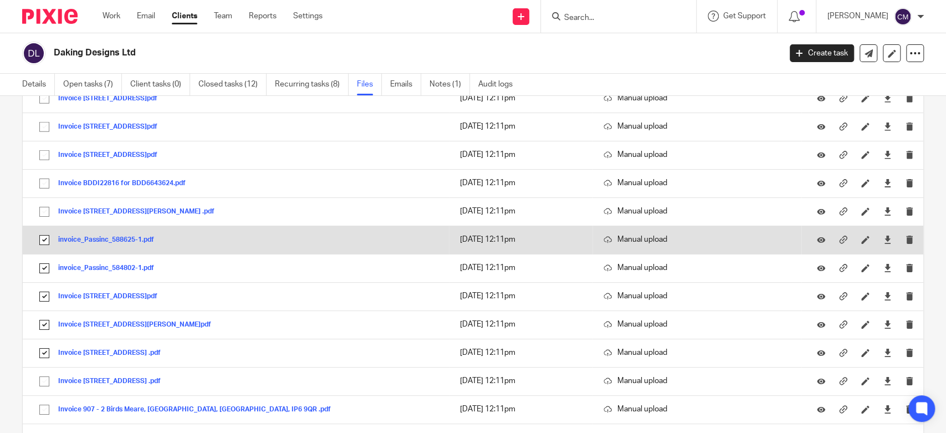
click at [40, 239] on input "checkbox" at bounding box center [44, 239] width 21 height 21
checkbox input "false"
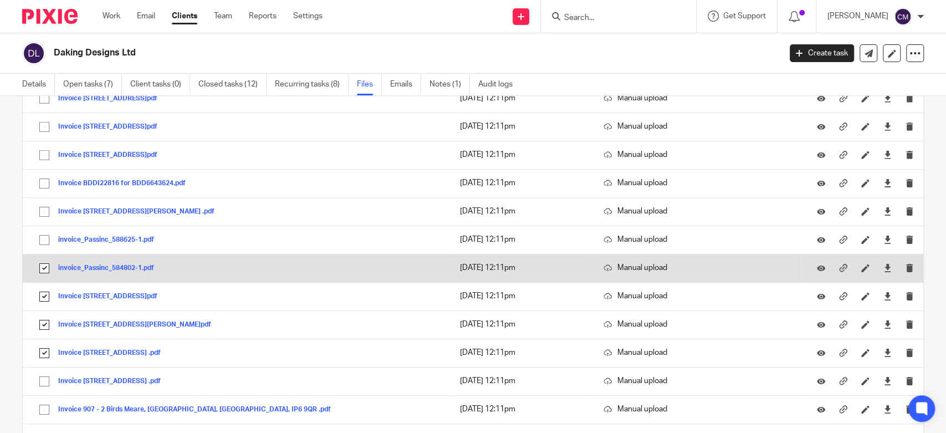
click at [40, 261] on input "checkbox" at bounding box center [44, 268] width 21 height 21
checkbox input "false"
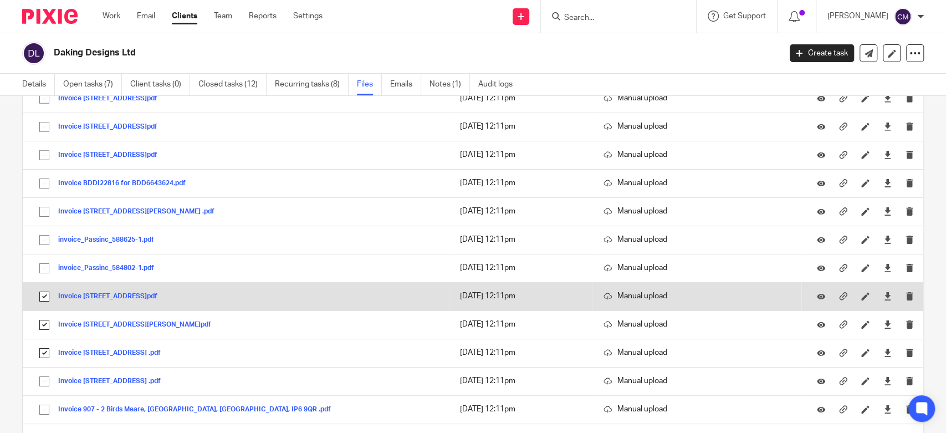
click at [44, 292] on input "checkbox" at bounding box center [44, 296] width 21 height 21
checkbox input "false"
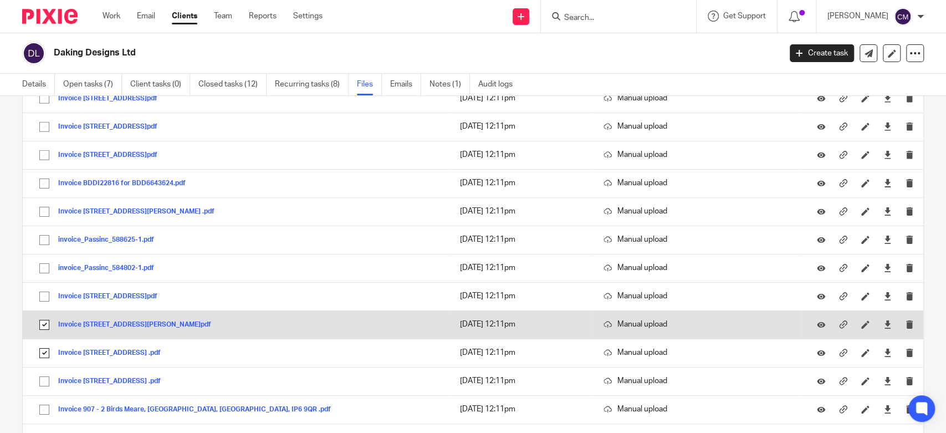
click at [47, 319] on input "checkbox" at bounding box center [44, 324] width 21 height 21
checkbox input "false"
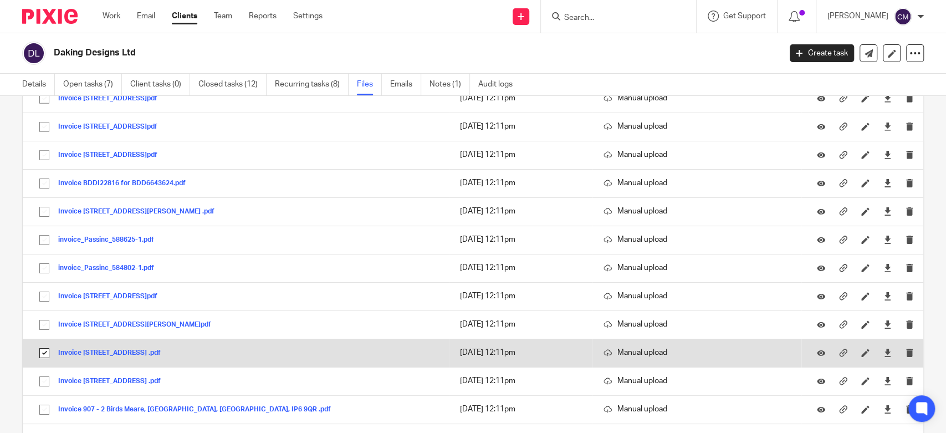
click at [43, 346] on input "checkbox" at bounding box center [44, 352] width 21 height 21
checkbox input "false"
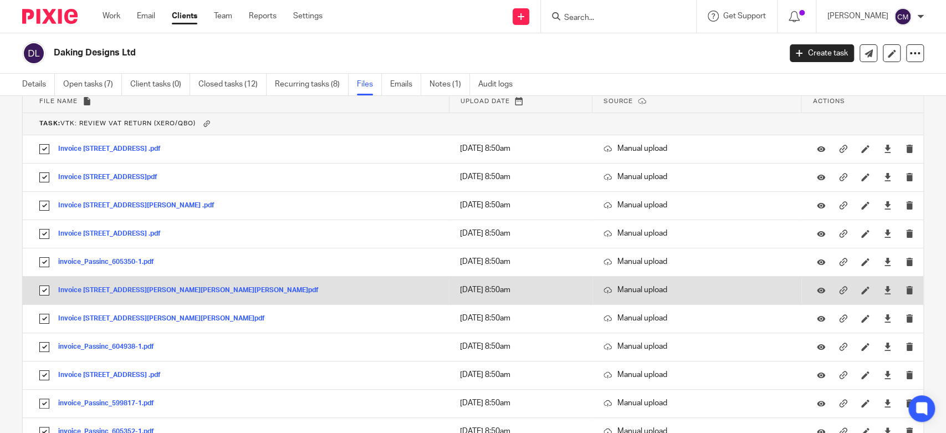
scroll to position [0, 0]
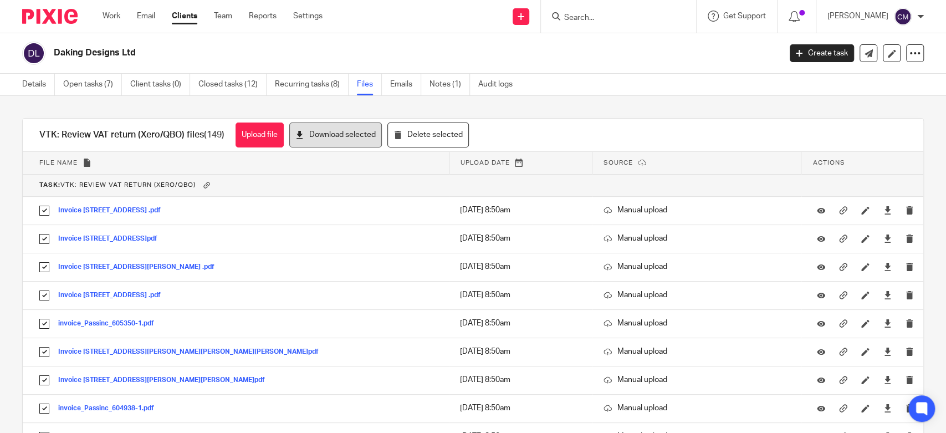
click at [357, 138] on button "Download selected" at bounding box center [335, 134] width 93 height 25
